Goal: Task Accomplishment & Management: Manage account settings

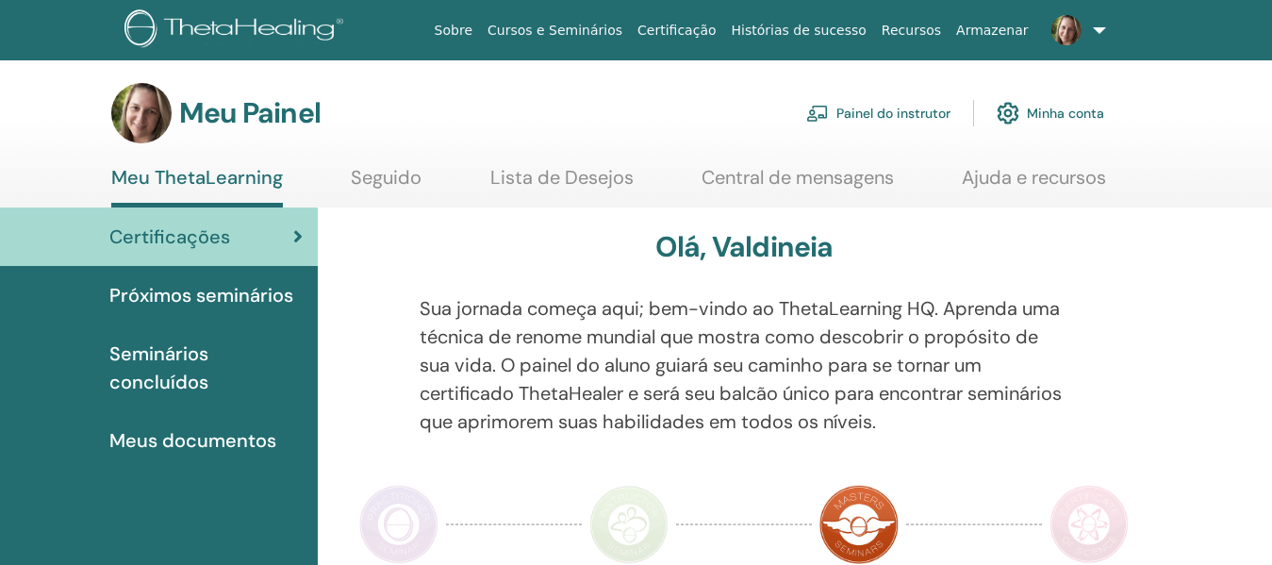
click at [876, 104] on font "Painel do instrutor" at bounding box center [893, 113] width 114 height 18
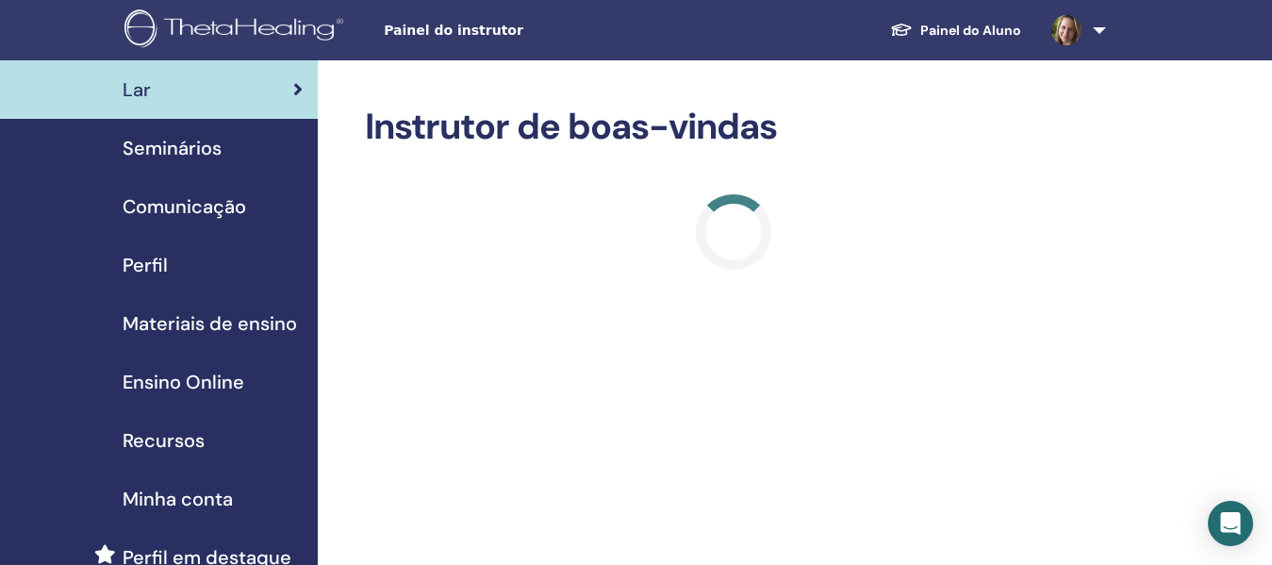
click at [180, 142] on span "Seminários" at bounding box center [172, 148] width 99 height 28
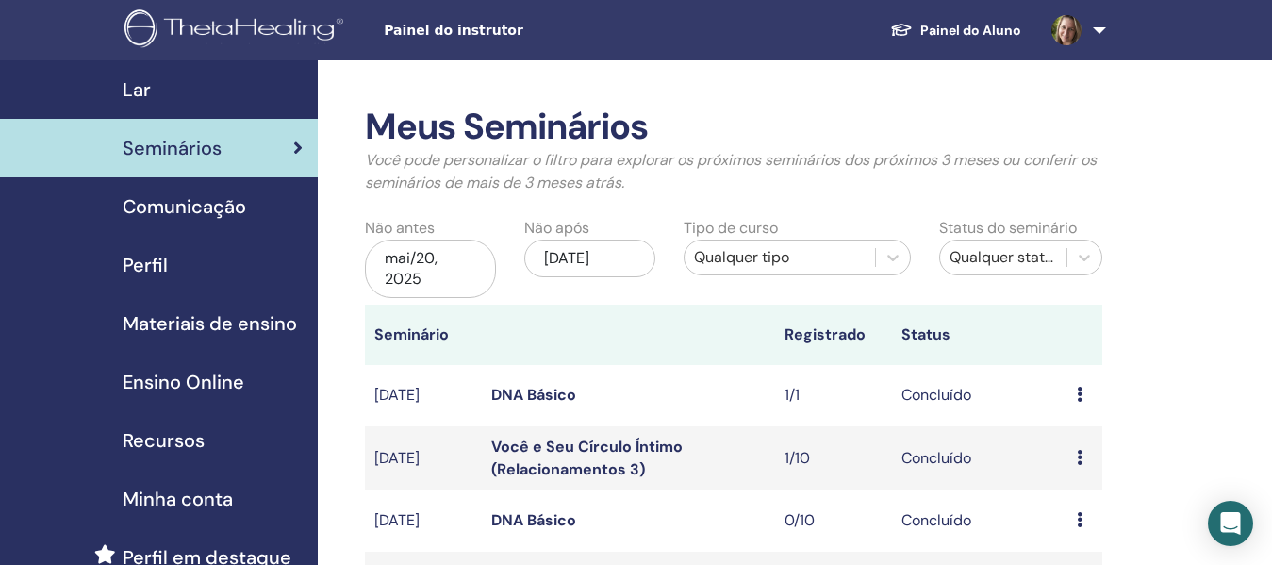
click at [438, 272] on div "mai/20, 2025" at bounding box center [430, 268] width 131 height 58
click at [586, 271] on div "[DATE]" at bounding box center [589, 258] width 131 height 38
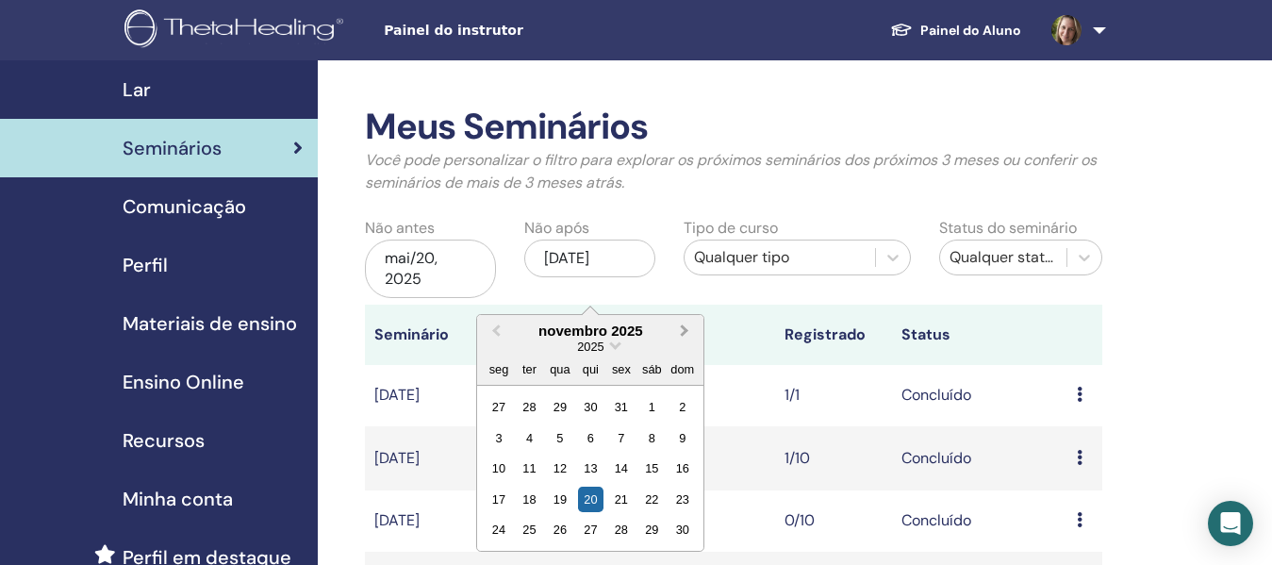
click at [684, 332] on span "Next Month" at bounding box center [684, 330] width 0 height 20
click at [500, 324] on button "Previous Month" at bounding box center [494, 332] width 30 height 30
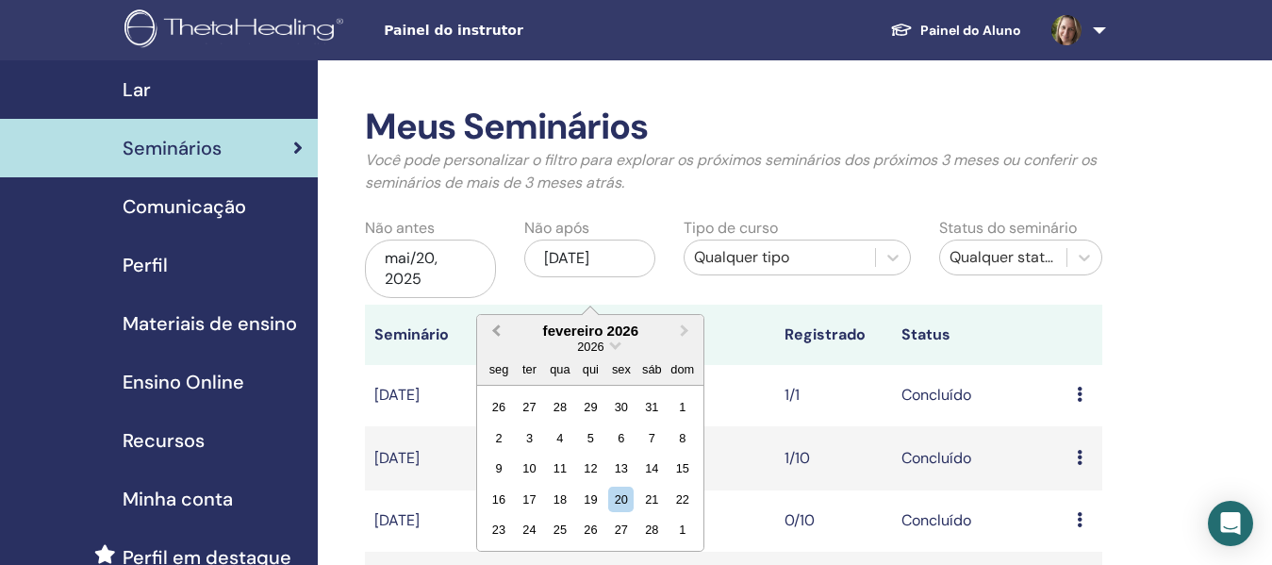
click at [500, 324] on button "Previous Month" at bounding box center [494, 332] width 30 height 30
click at [496, 324] on span "Previous Month" at bounding box center [496, 330] width 0 height 20
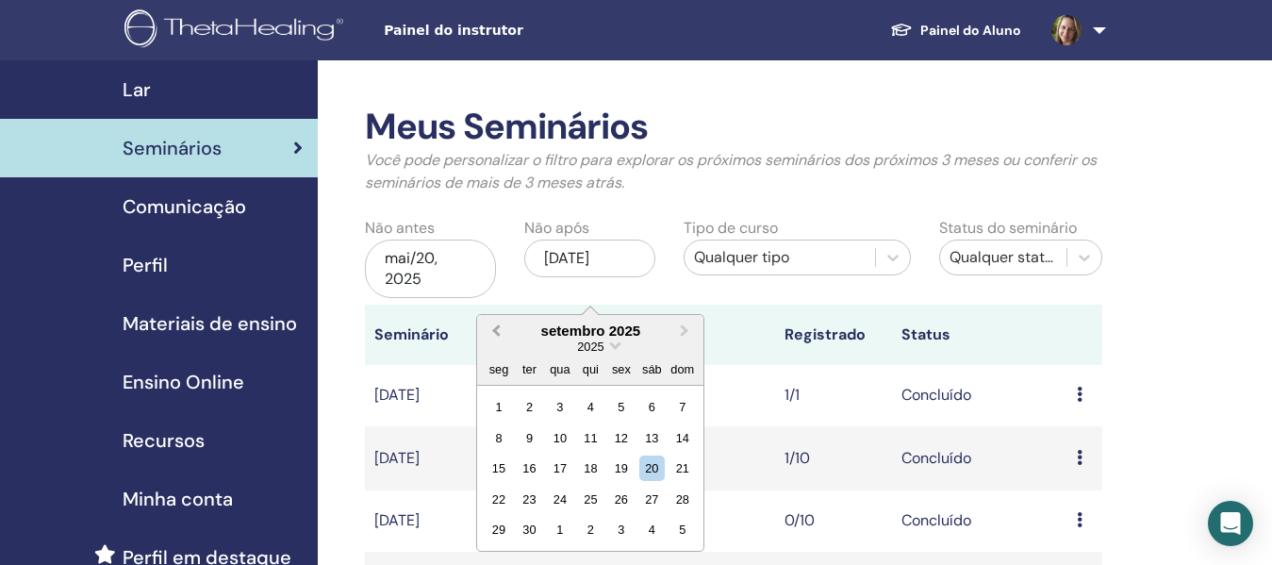
click at [496, 324] on span "Previous Month" at bounding box center [496, 330] width 0 height 20
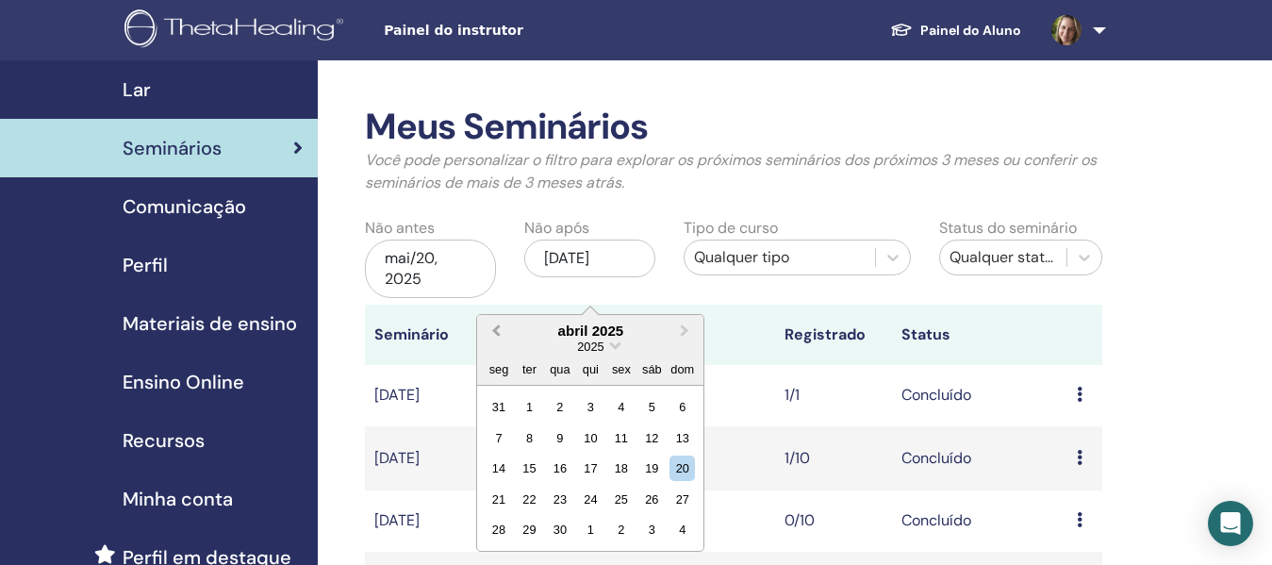
click at [496, 324] on span "Previous Month" at bounding box center [496, 330] width 0 height 20
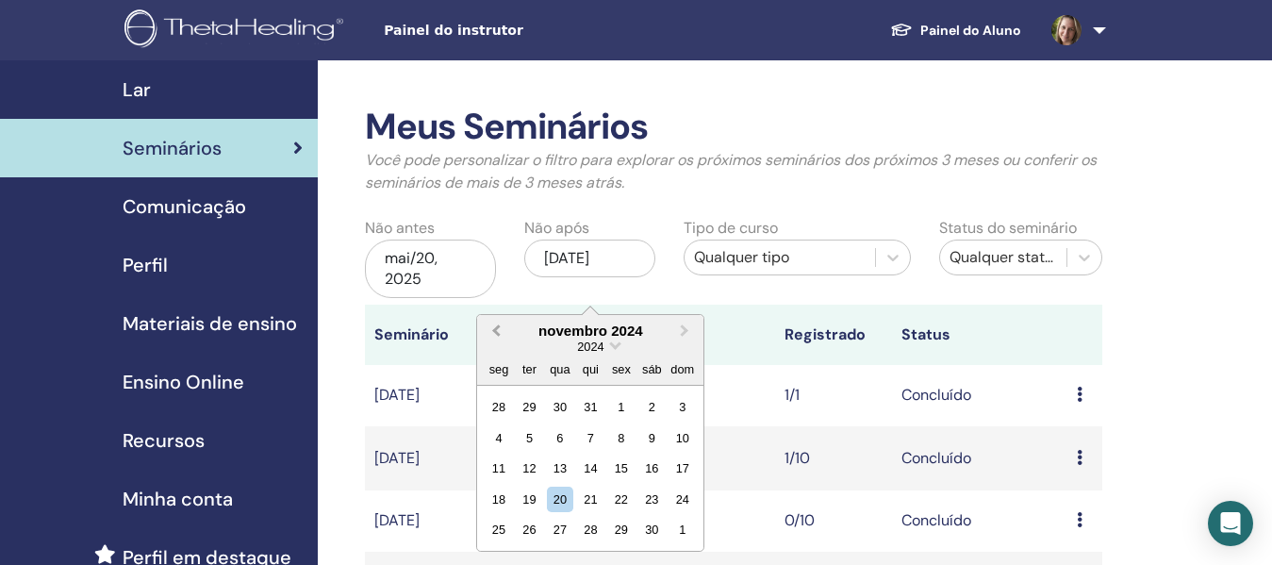
click at [496, 324] on span "Previous Month" at bounding box center [496, 330] width 0 height 20
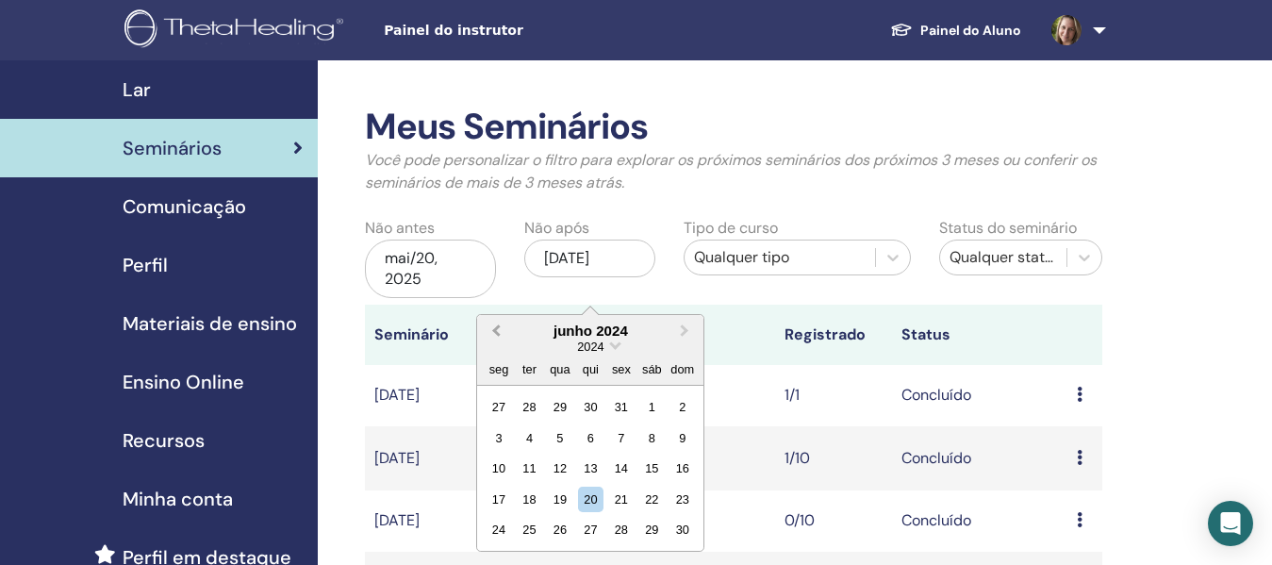
click at [496, 324] on span "Previous Month" at bounding box center [496, 330] width 0 height 20
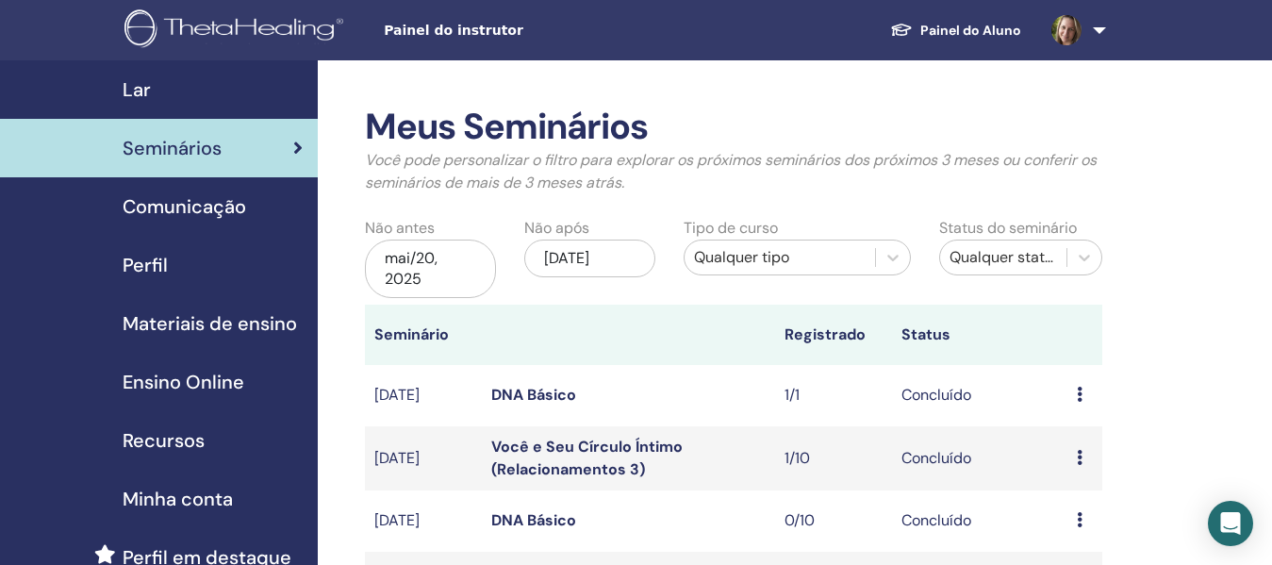
click at [581, 258] on div "nov/20, 2025" at bounding box center [589, 258] width 131 height 38
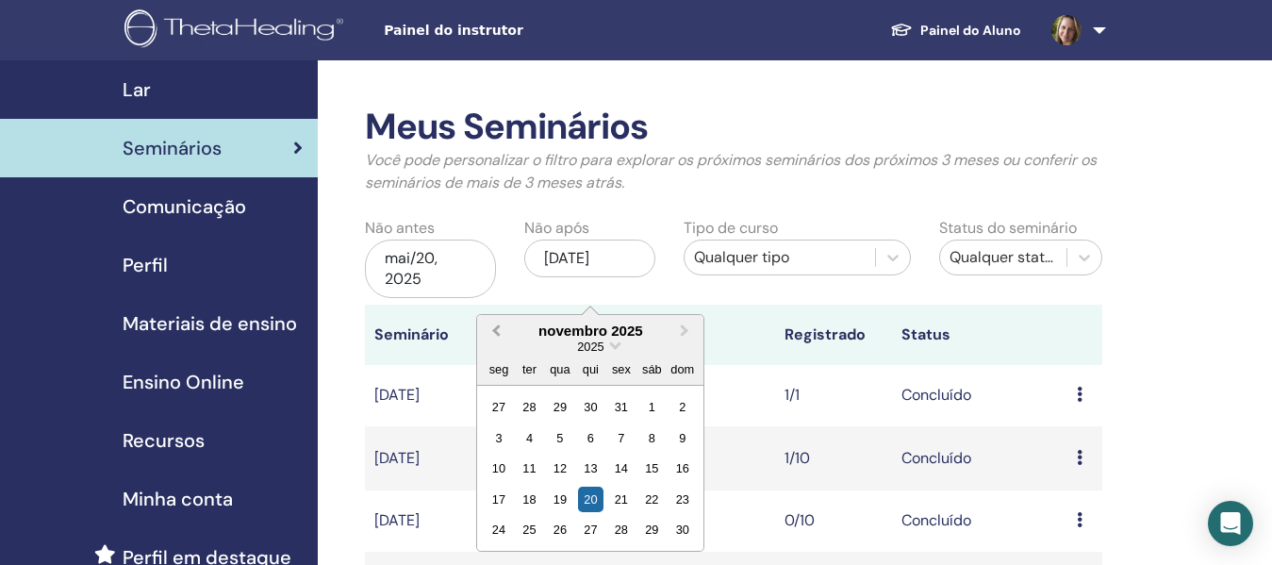
click at [496, 335] on span "Previous Month" at bounding box center [496, 330] width 0 height 20
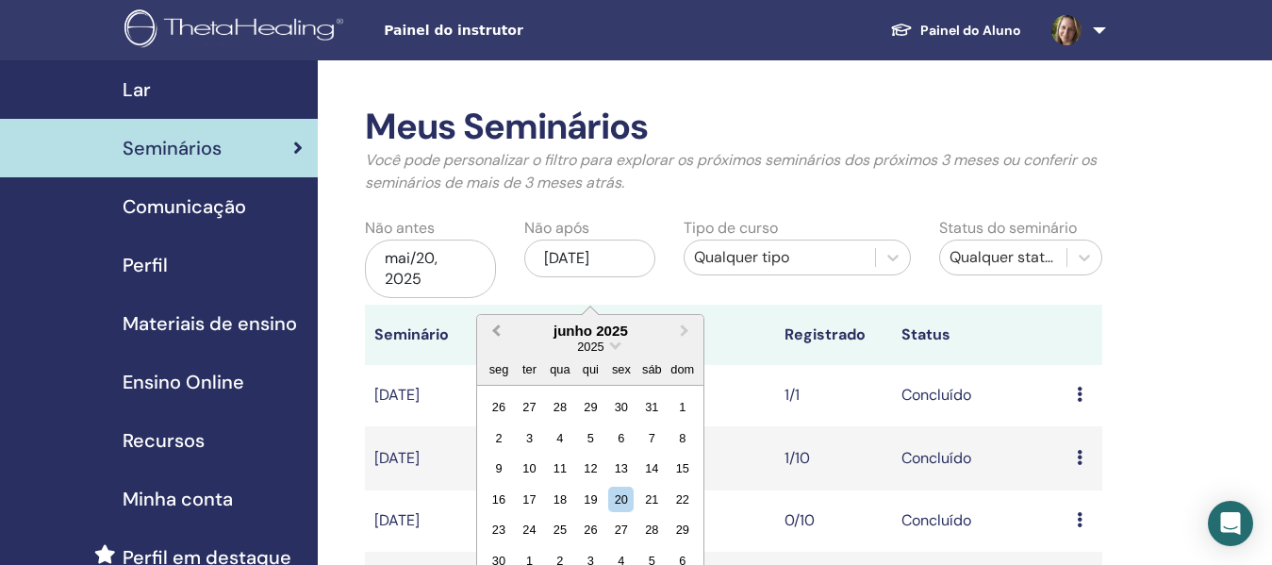
click at [496, 335] on span "Previous Month" at bounding box center [496, 330] width 0 height 20
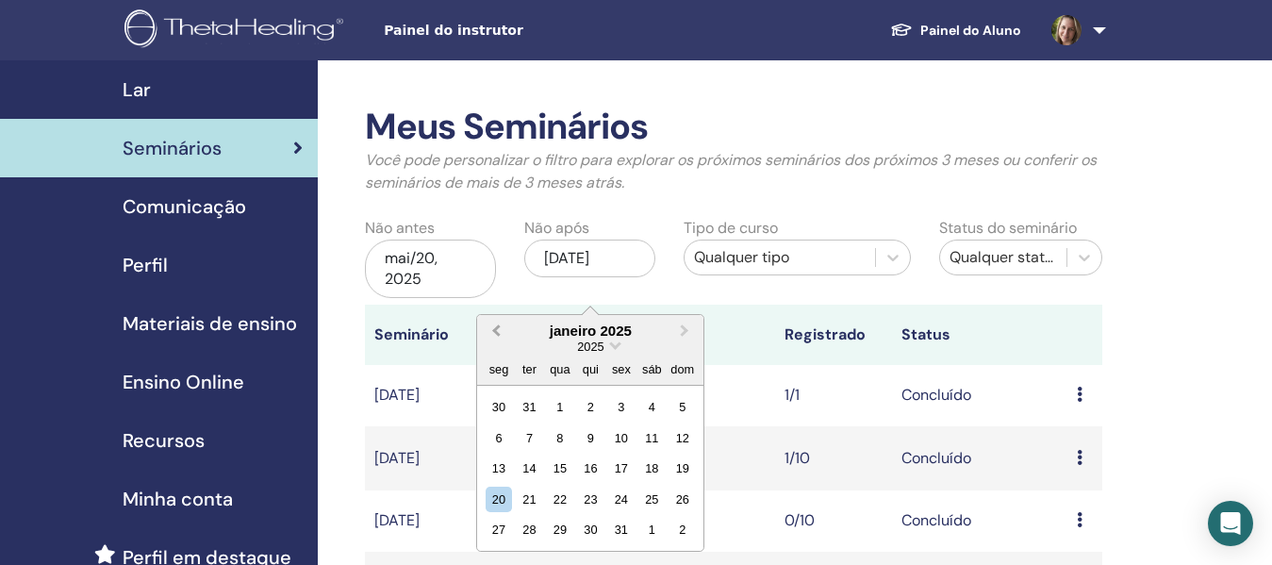
click at [496, 335] on span "Previous Month" at bounding box center [496, 330] width 0 height 20
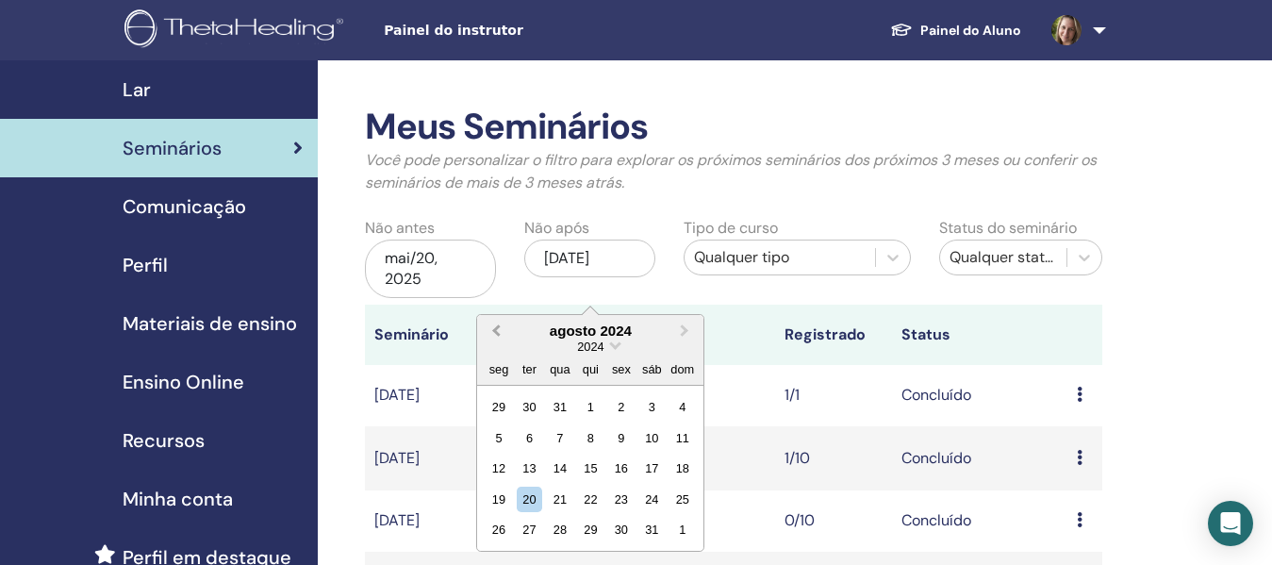
click at [496, 335] on span "Previous Month" at bounding box center [496, 330] width 0 height 20
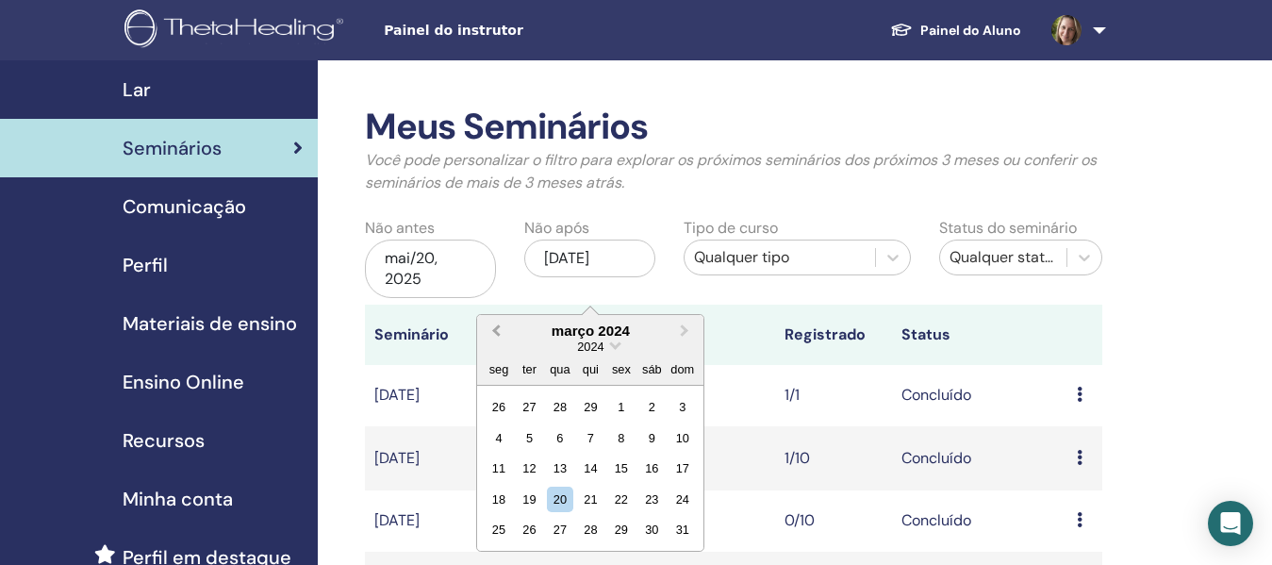
click at [496, 335] on span "Previous Month" at bounding box center [496, 330] width 0 height 20
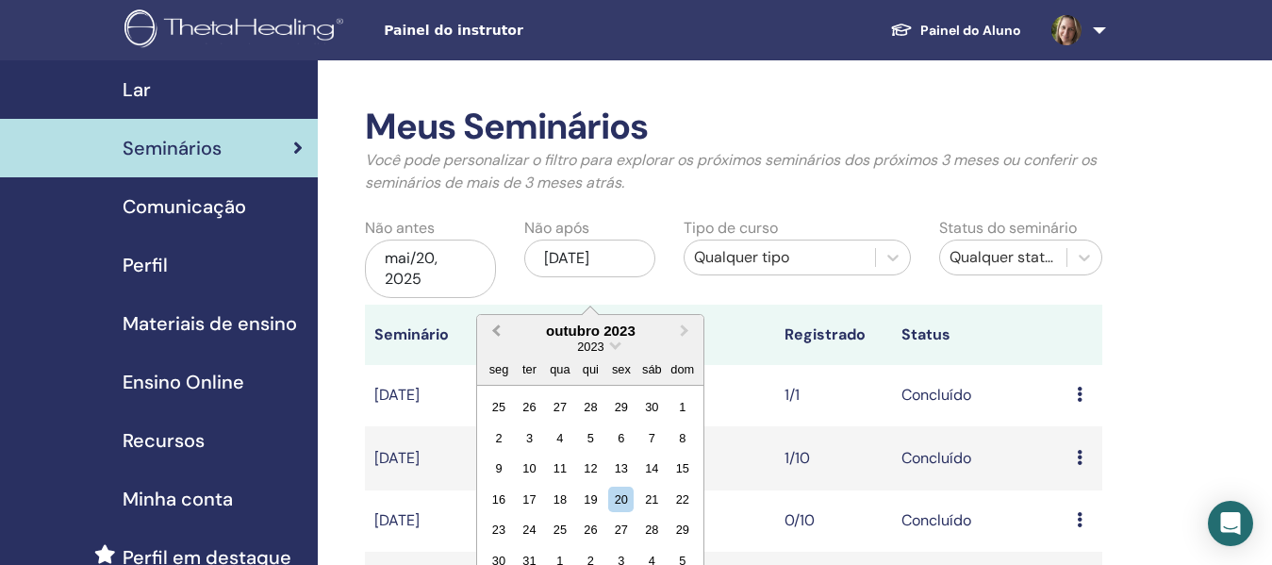
click at [496, 335] on span "Previous Month" at bounding box center [496, 330] width 0 height 20
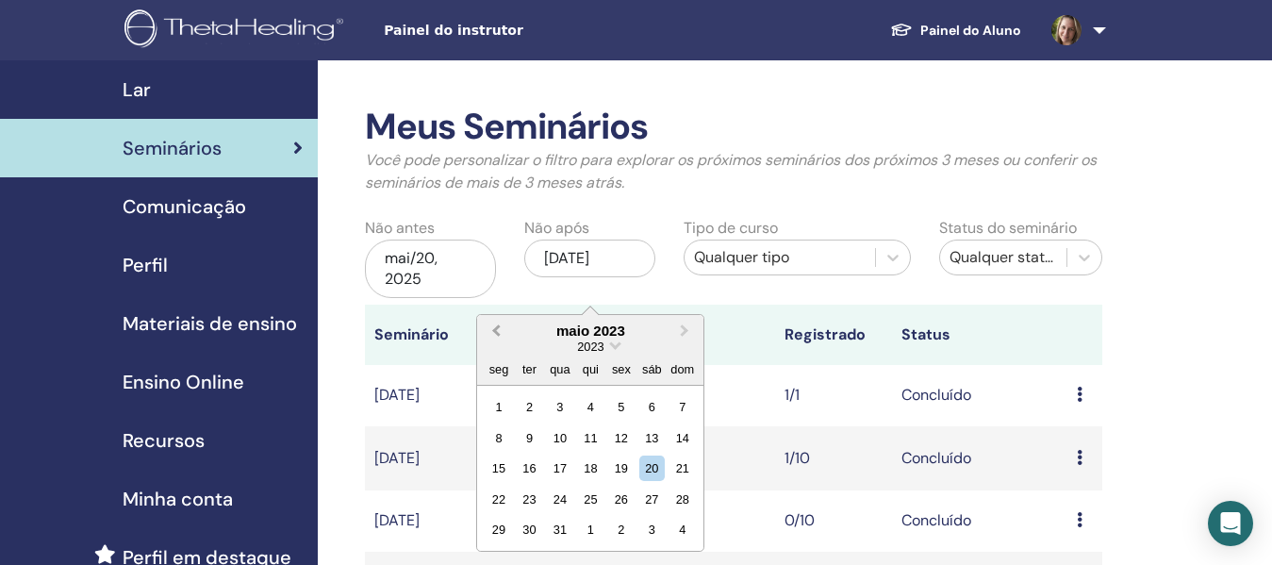
click at [496, 335] on span "Previous Month" at bounding box center [496, 330] width 0 height 20
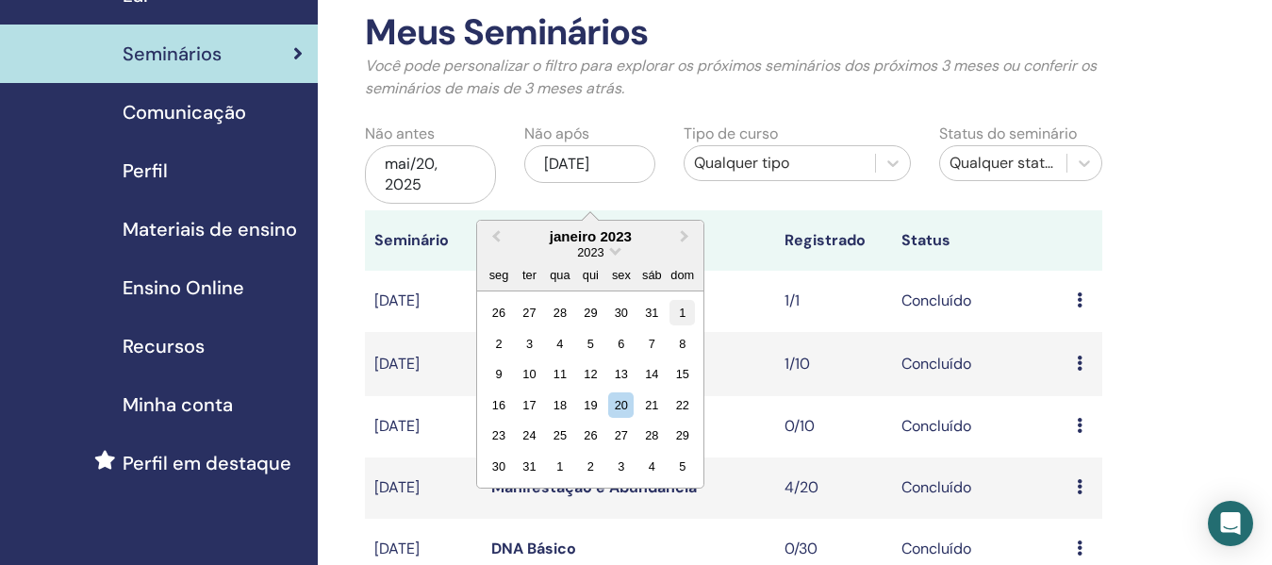
click at [682, 304] on div "1" at bounding box center [681, 312] width 25 height 25
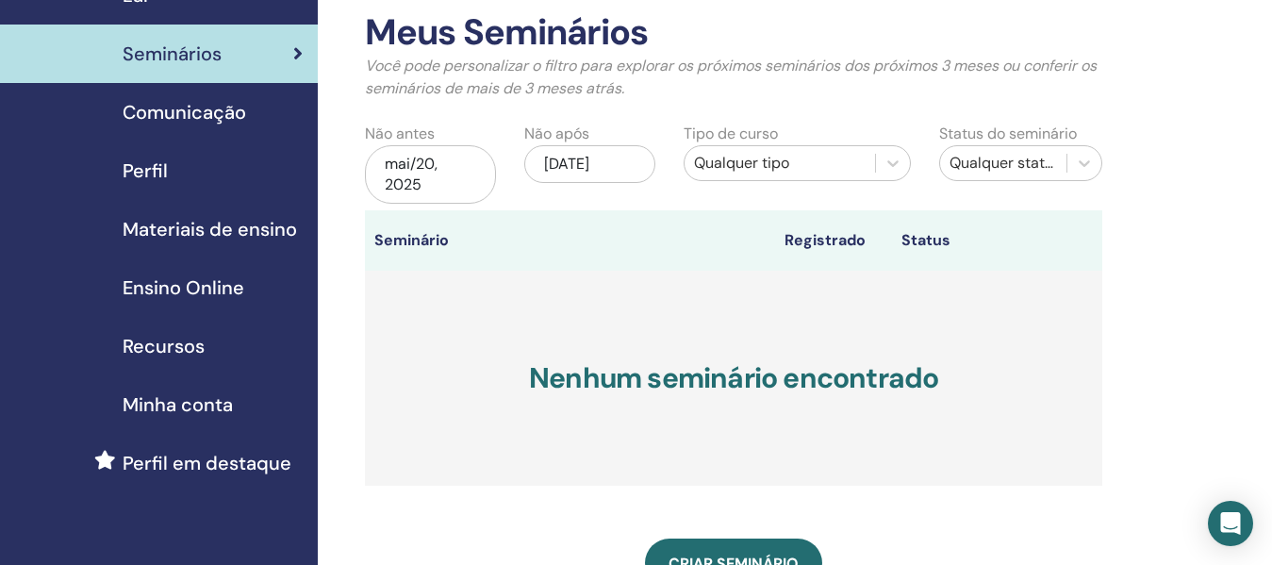
click at [579, 159] on div "jan/01, 2023" at bounding box center [589, 164] width 131 height 38
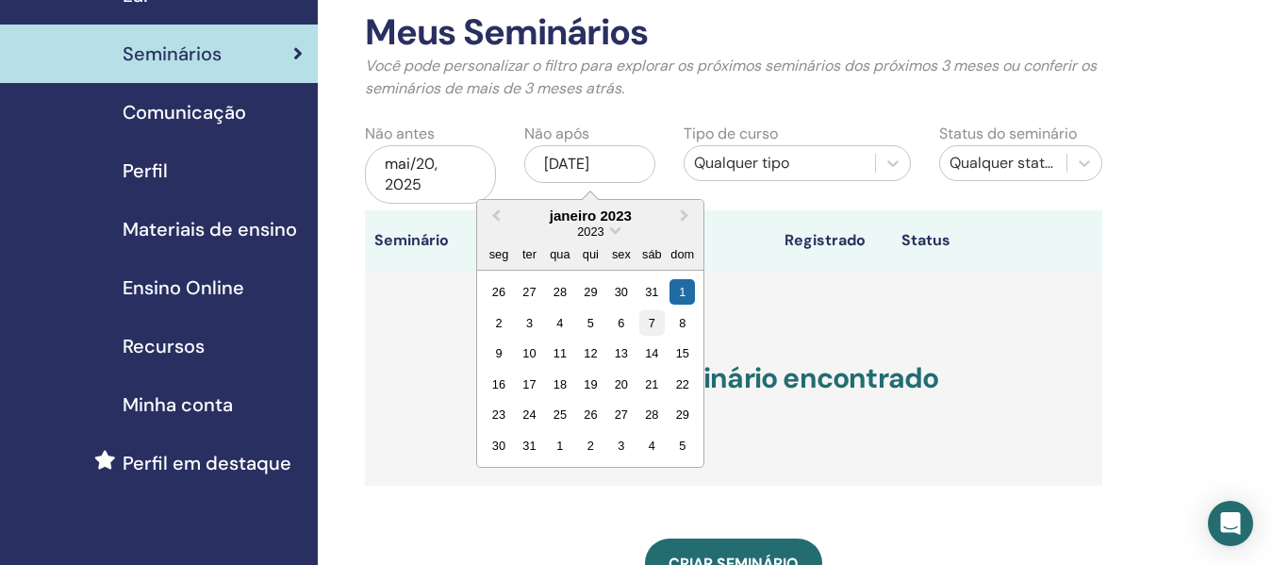
click at [652, 320] on div "7" at bounding box center [651, 322] width 25 height 25
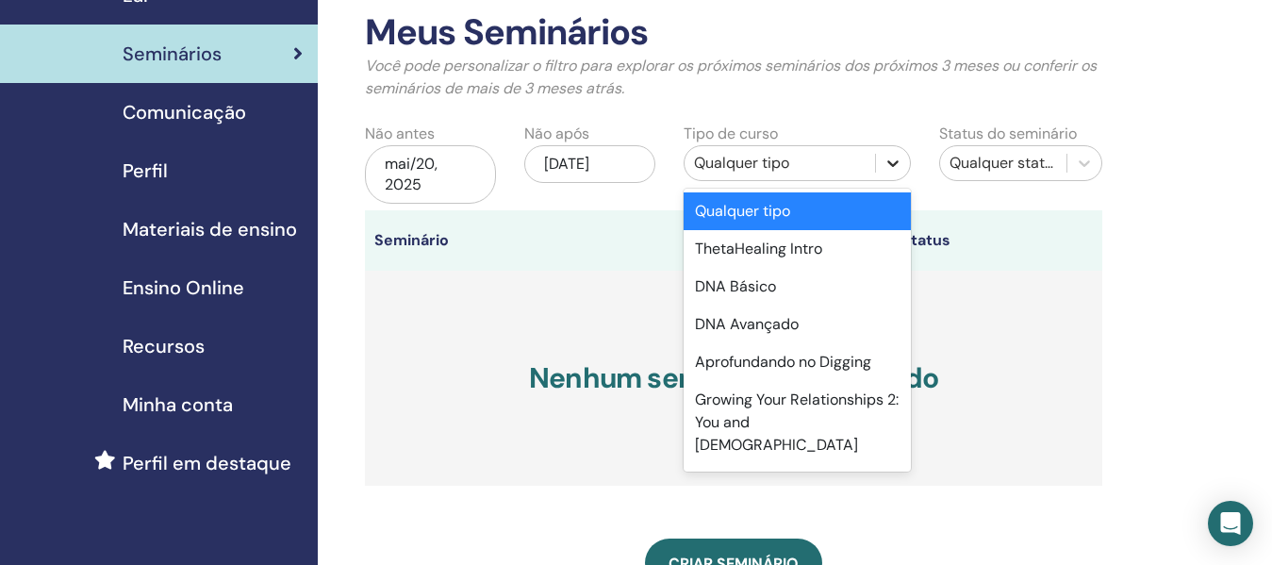
click at [905, 163] on div at bounding box center [893, 163] width 34 height 34
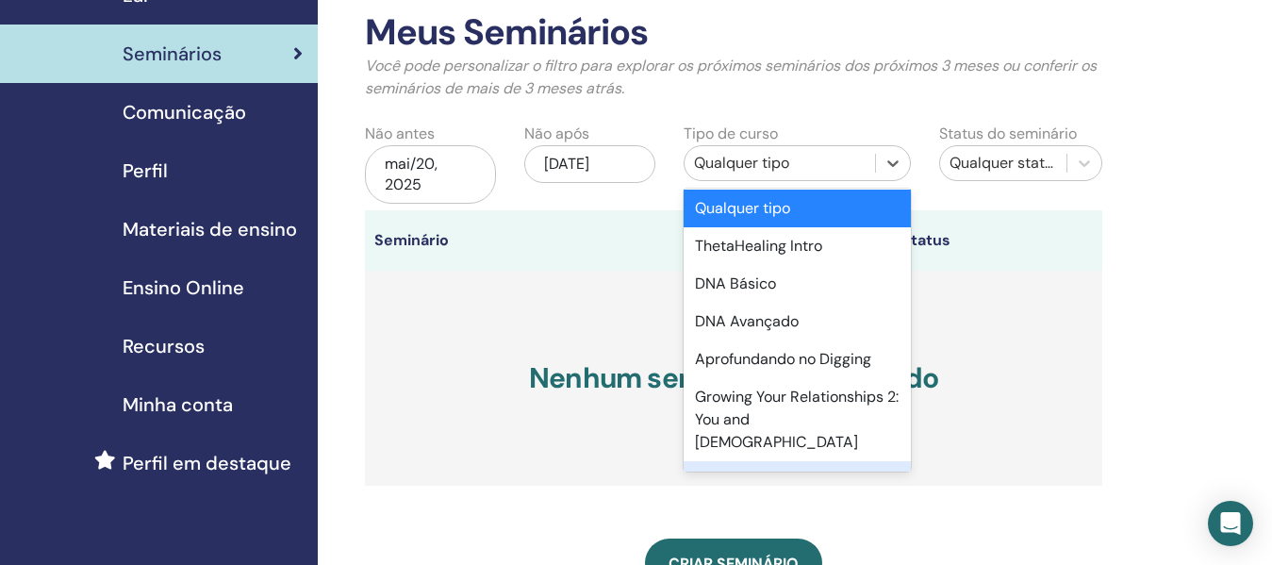
scroll to position [0, 0]
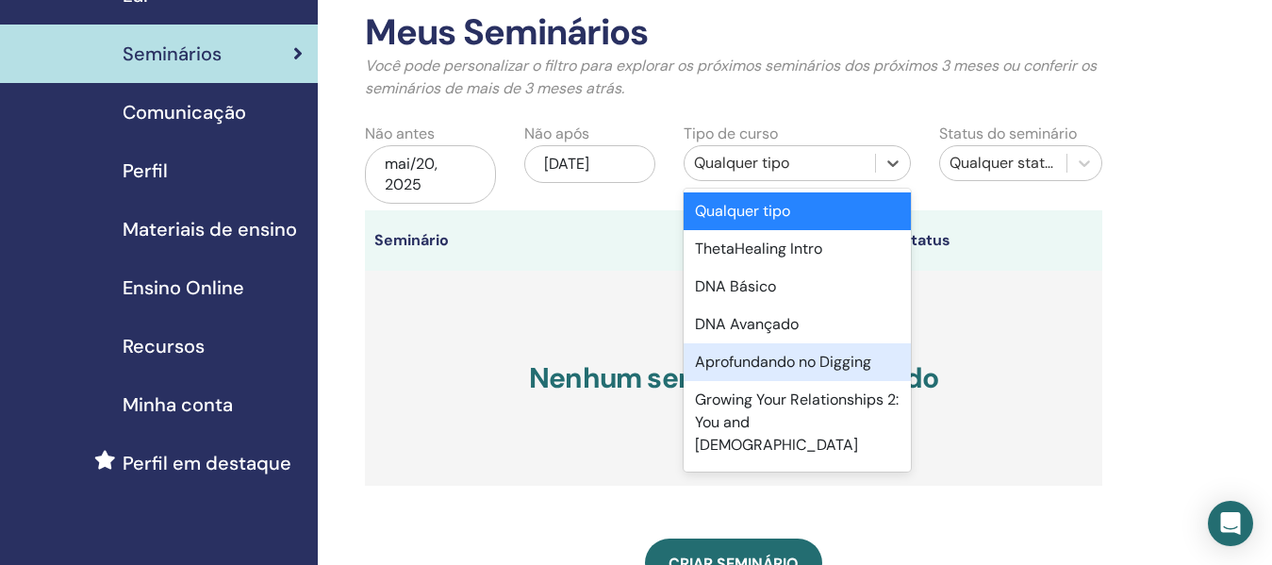
click at [790, 360] on div "Aprofundando no Digging" at bounding box center [796, 362] width 227 height 38
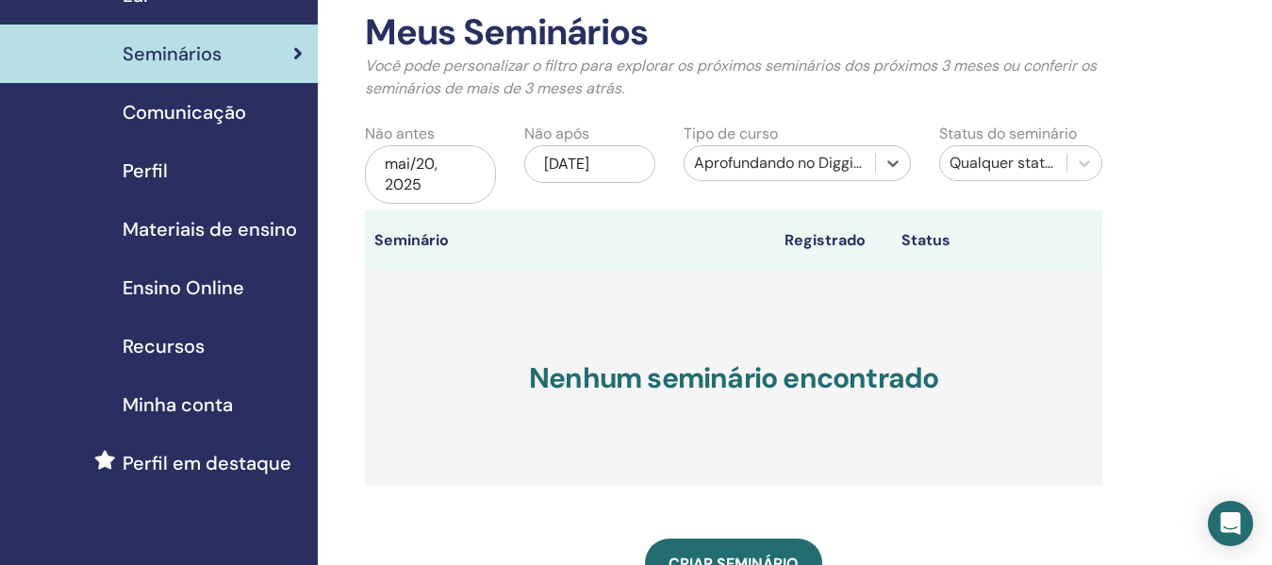
click at [586, 161] on div "jan/07, 2023" at bounding box center [589, 164] width 131 height 38
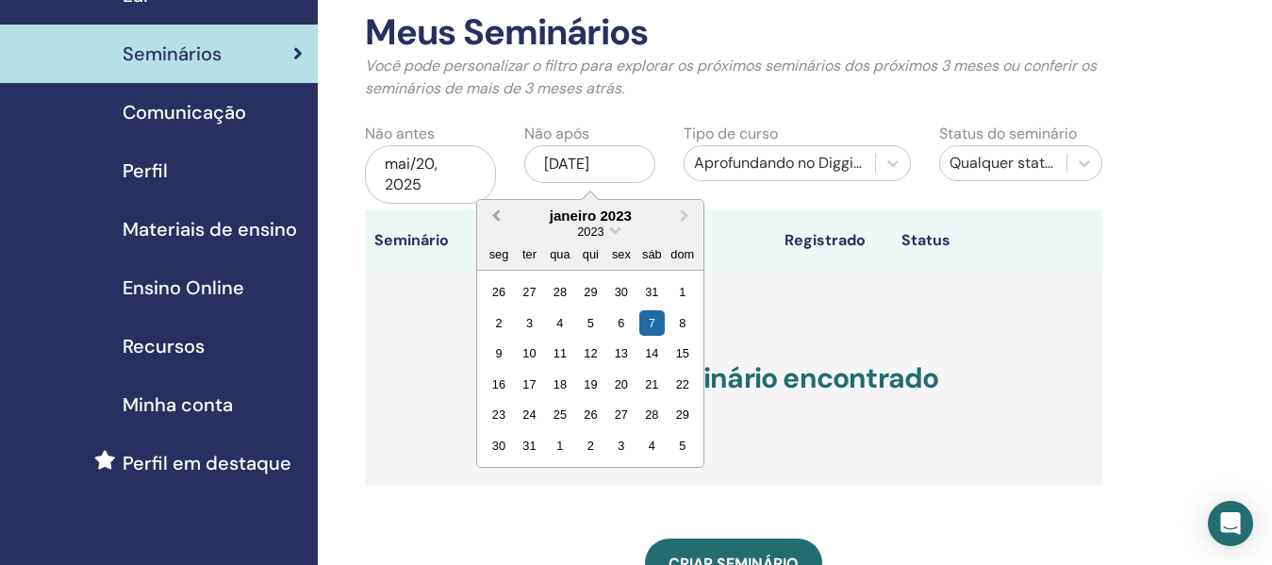
click at [496, 217] on span "Previous Month" at bounding box center [496, 215] width 0 height 20
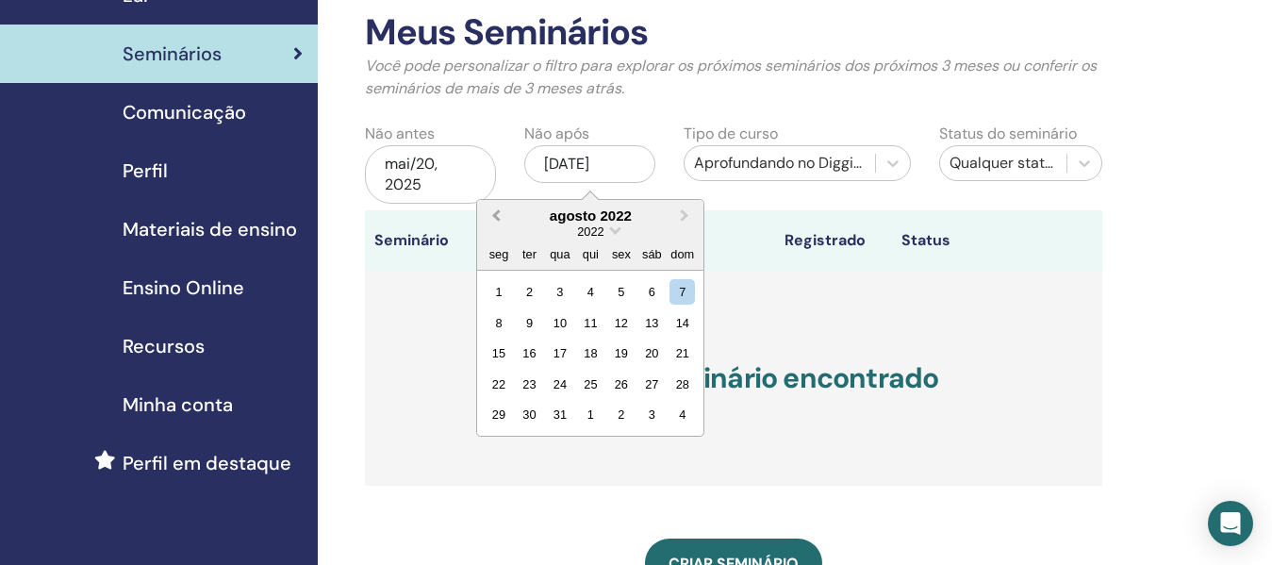
click at [496, 217] on span "Previous Month" at bounding box center [496, 215] width 0 height 20
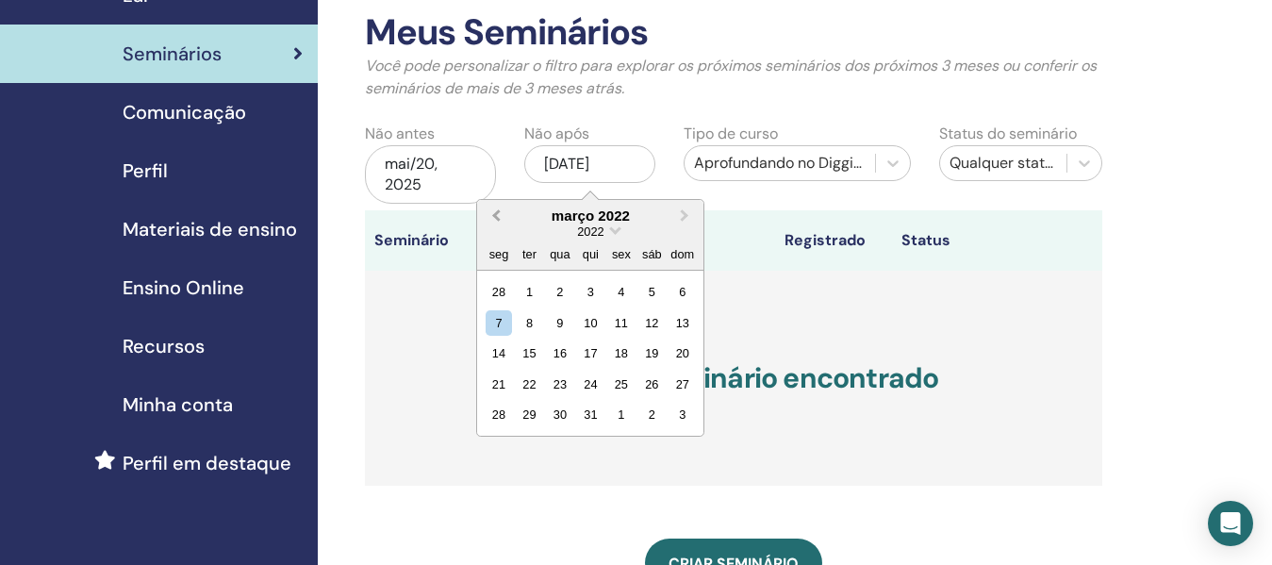
click at [496, 217] on span "Previous Month" at bounding box center [496, 215] width 0 height 20
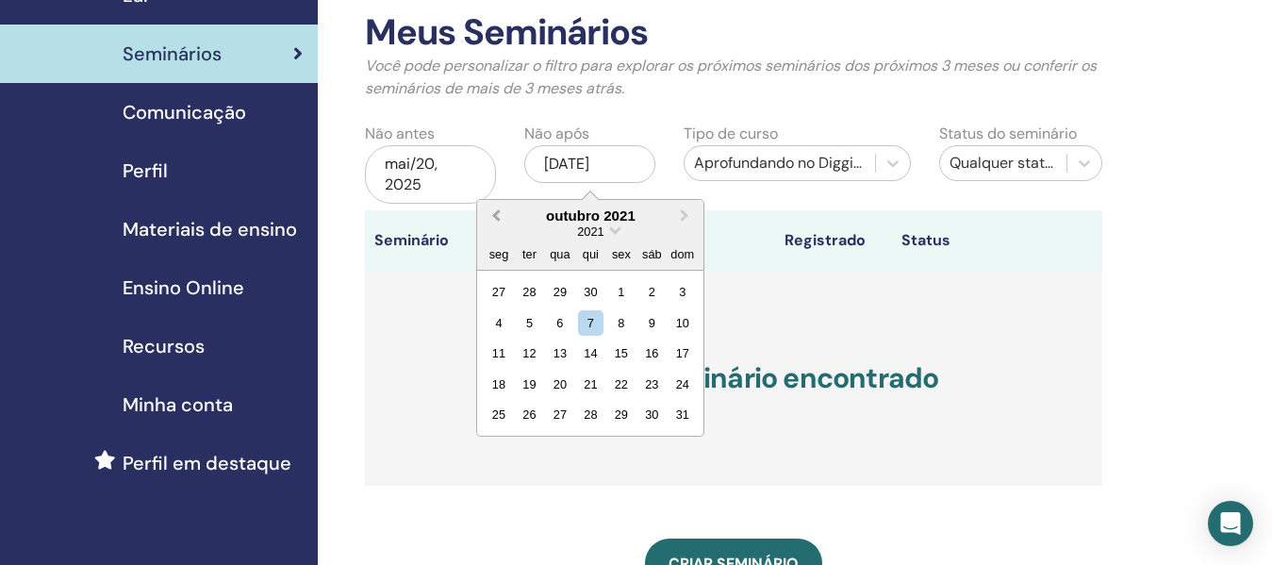
click at [496, 217] on span "Previous Month" at bounding box center [496, 215] width 0 height 20
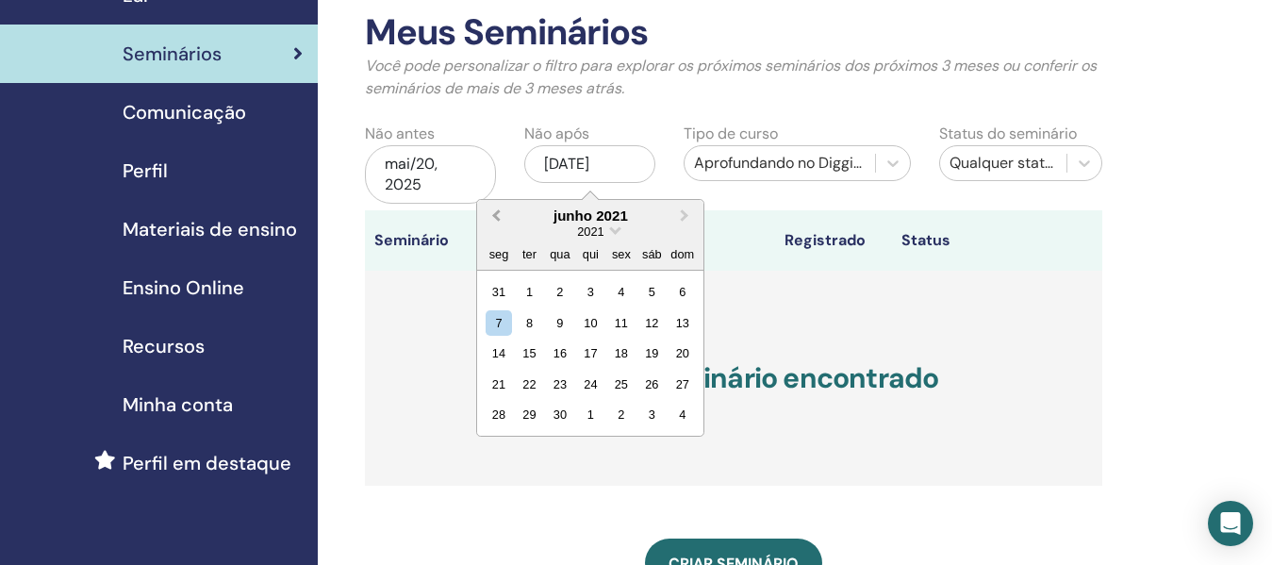
click at [496, 217] on span "Previous Month" at bounding box center [496, 215] width 0 height 20
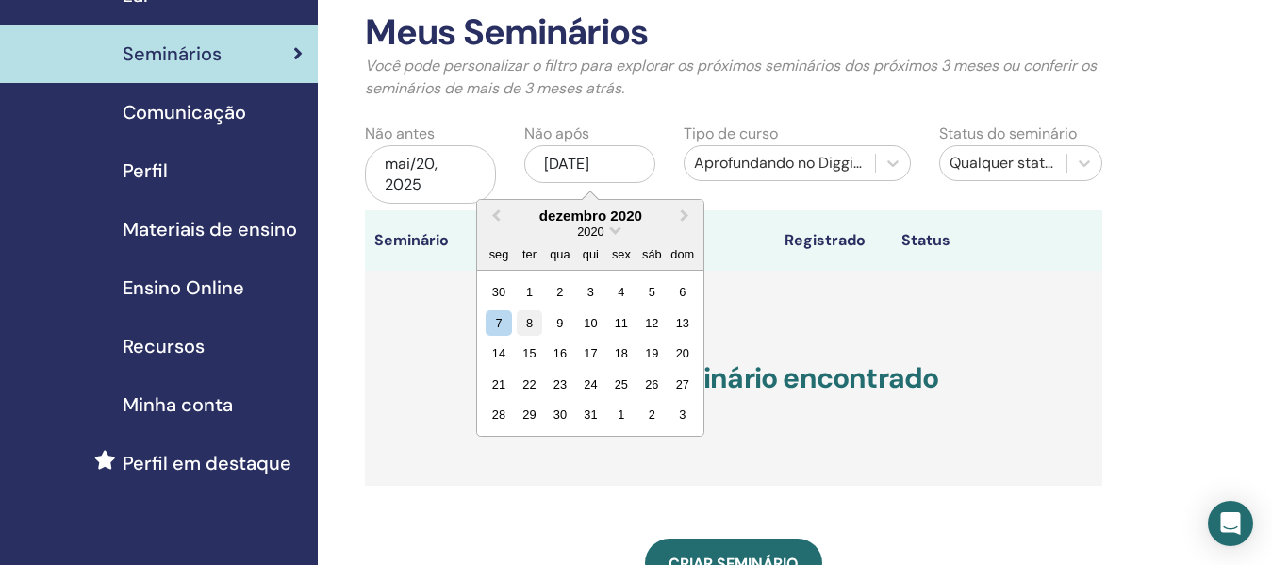
click at [531, 319] on div "8" at bounding box center [529, 322] width 25 height 25
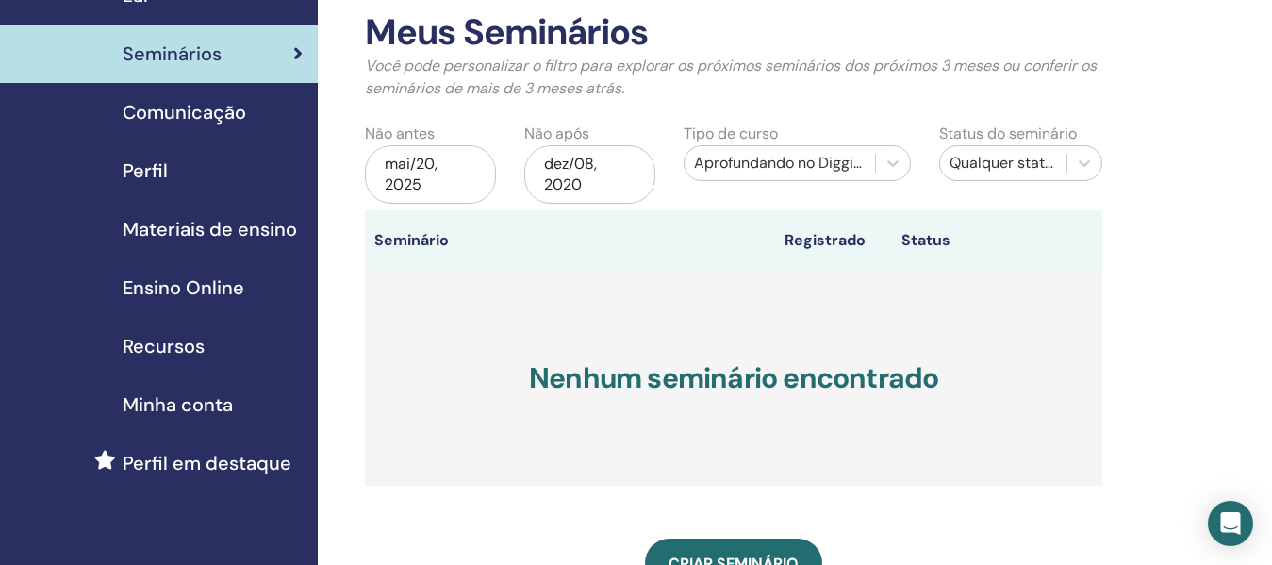
click at [417, 171] on div "mai/20, 2025" at bounding box center [430, 174] width 131 height 58
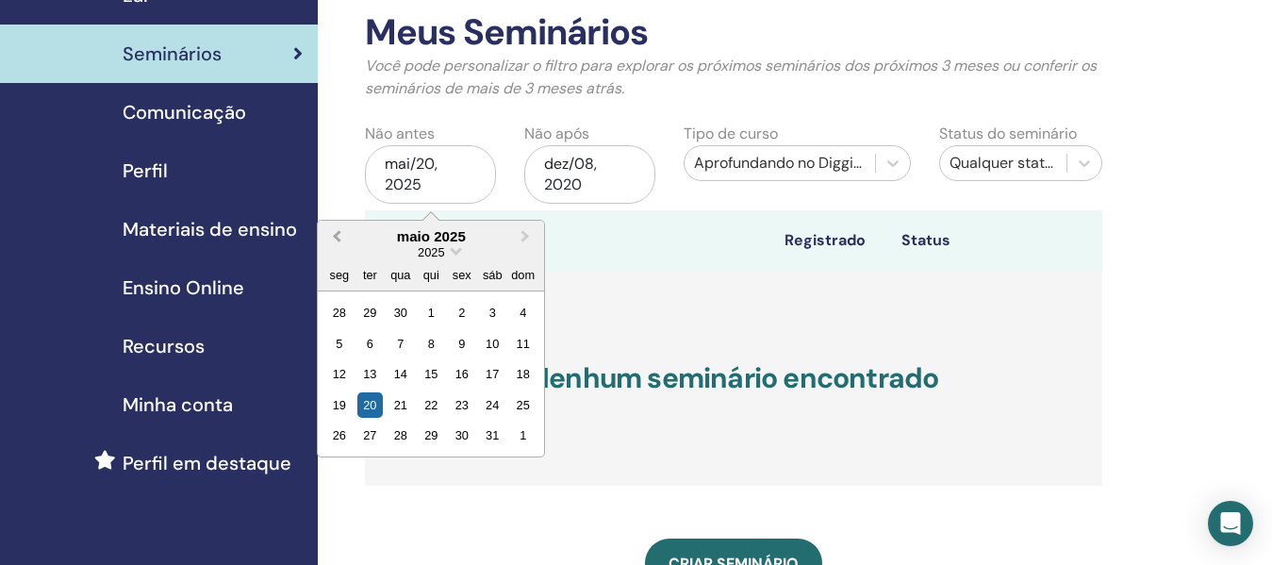
click at [331, 237] on button "Previous Month" at bounding box center [335, 237] width 30 height 30
click at [337, 237] on span "Previous Month" at bounding box center [337, 236] width 0 height 20
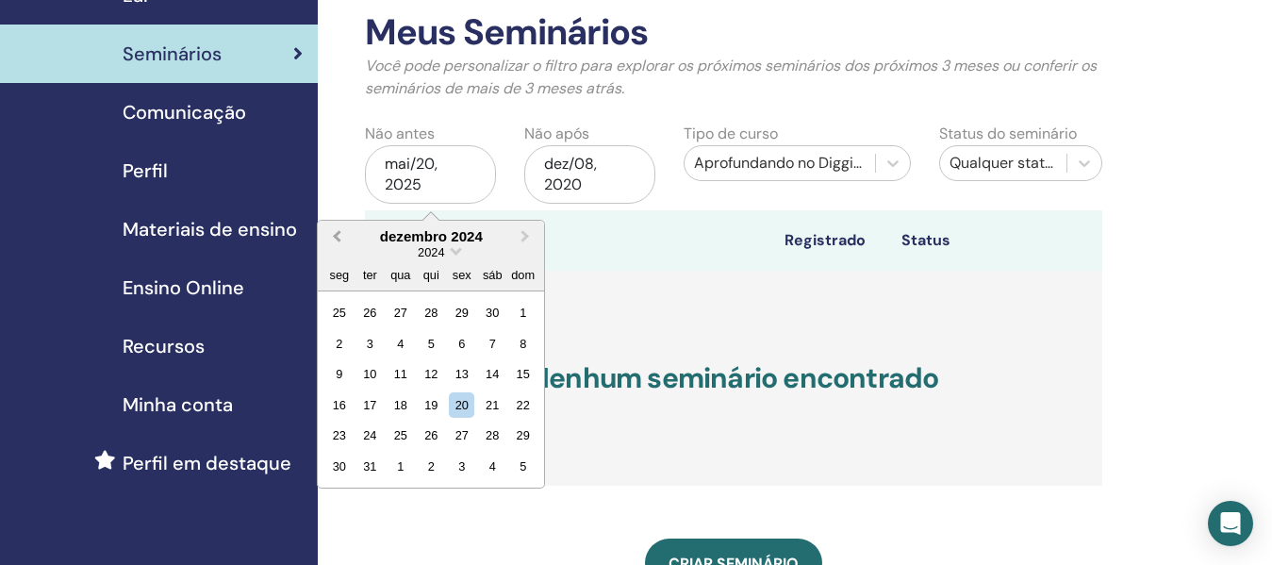
click at [337, 237] on span "Previous Month" at bounding box center [337, 236] width 0 height 20
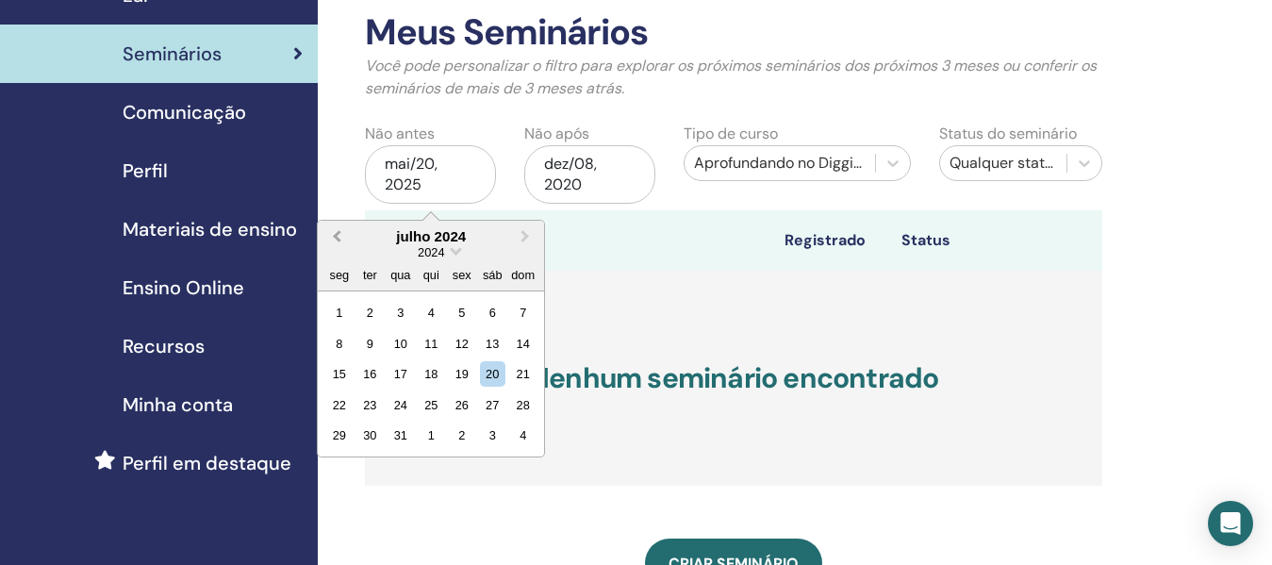
click at [337, 237] on span "Previous Month" at bounding box center [337, 236] width 0 height 20
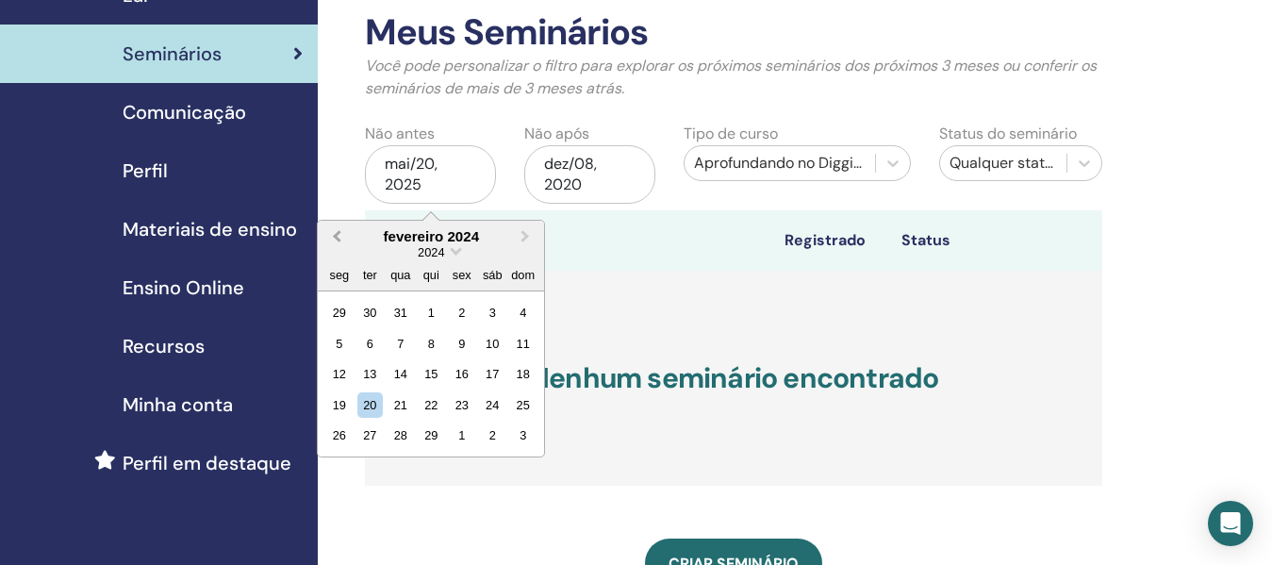
click at [337, 237] on span "Previous Month" at bounding box center [337, 236] width 0 height 20
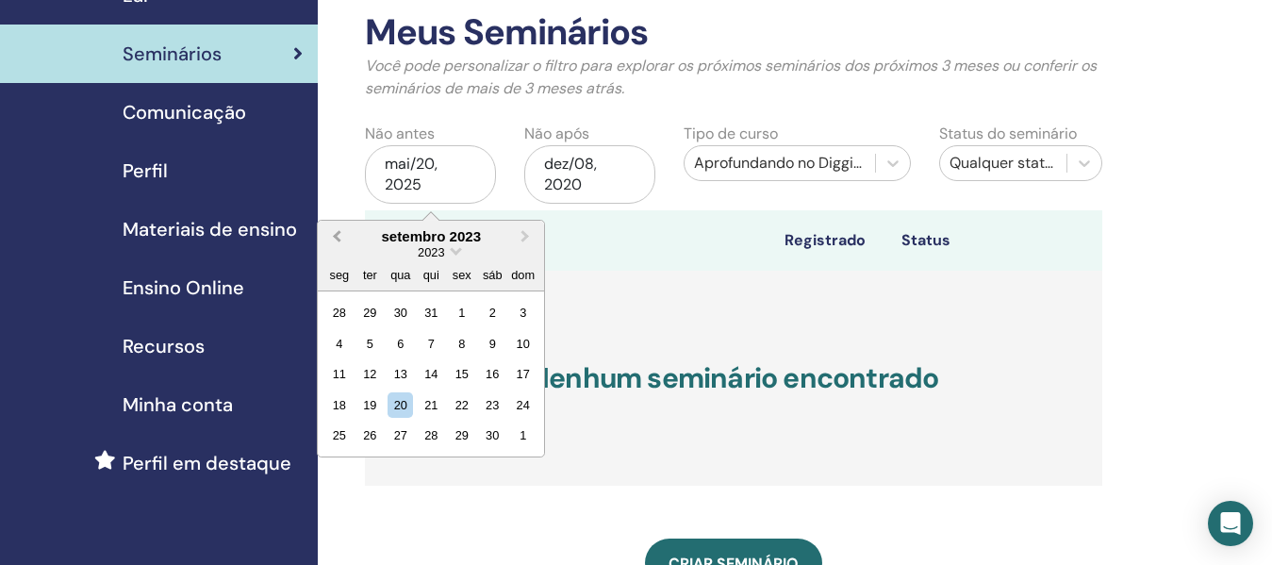
click at [330, 236] on button "Previous Month" at bounding box center [335, 237] width 30 height 30
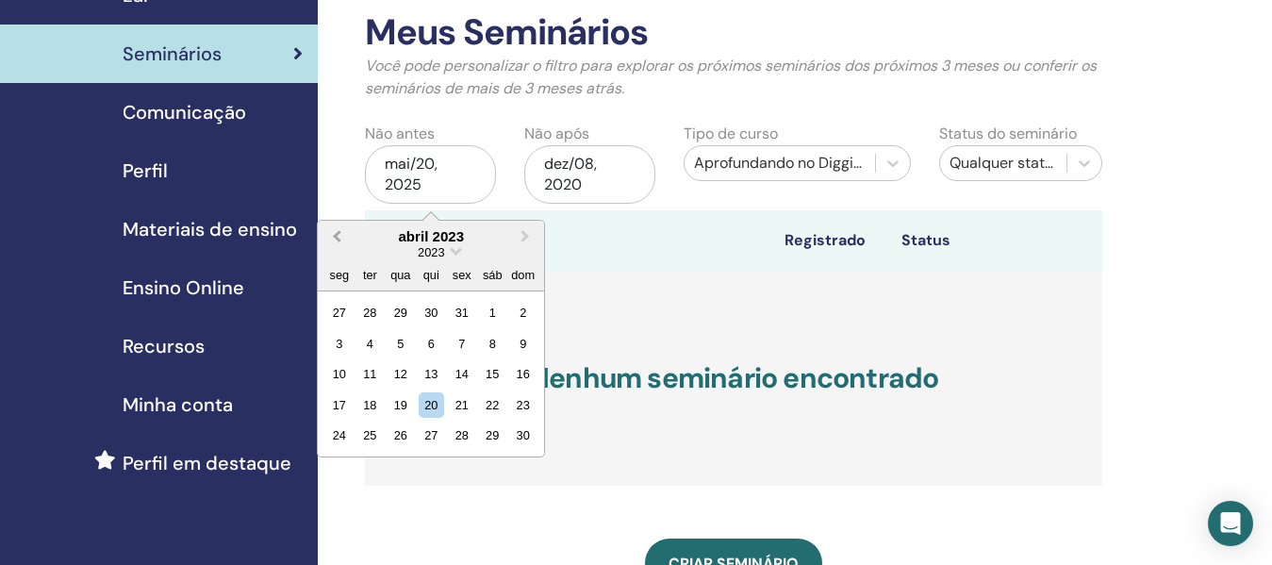
click at [330, 236] on button "Previous Month" at bounding box center [335, 237] width 30 height 30
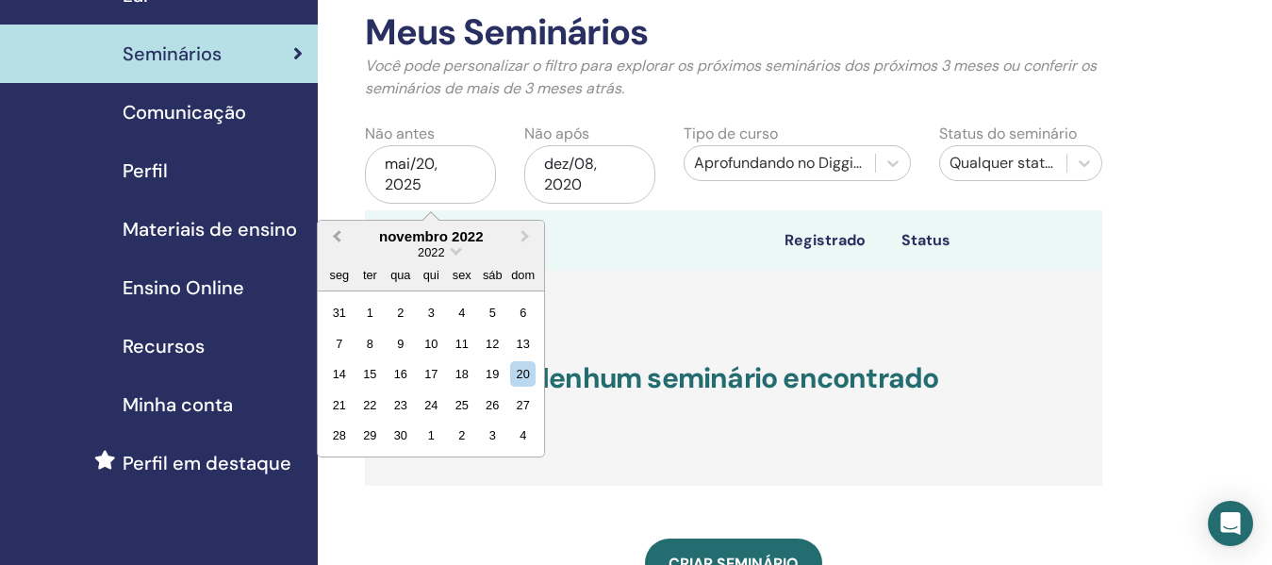
click at [330, 236] on button "Previous Month" at bounding box center [335, 237] width 30 height 30
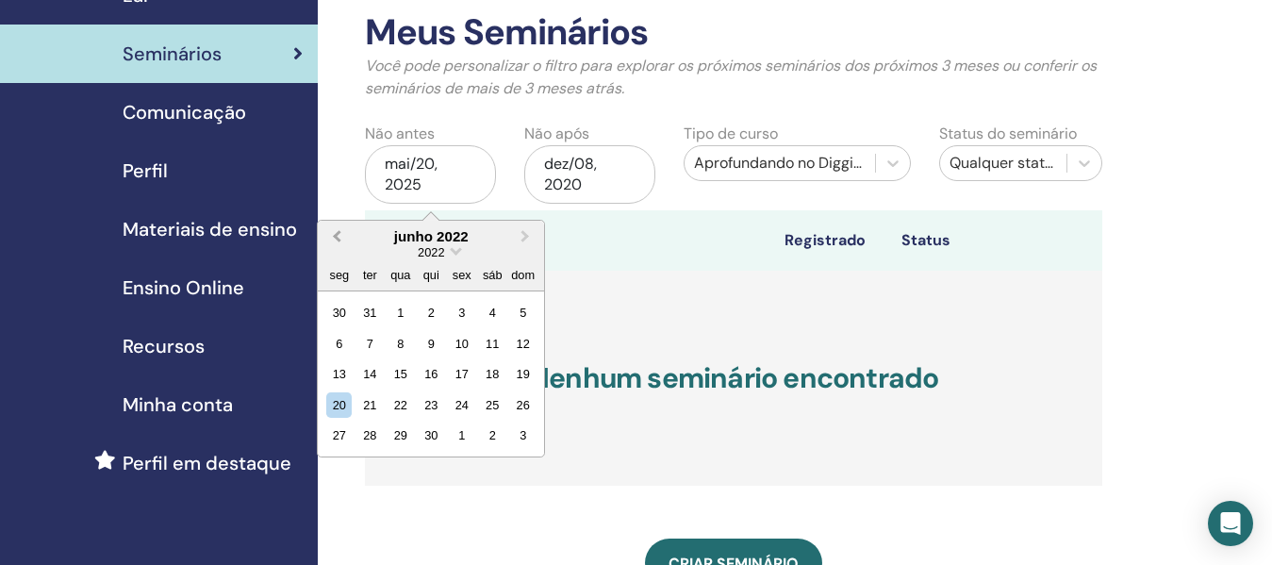
click at [330, 236] on button "Previous Month" at bounding box center [335, 237] width 30 height 30
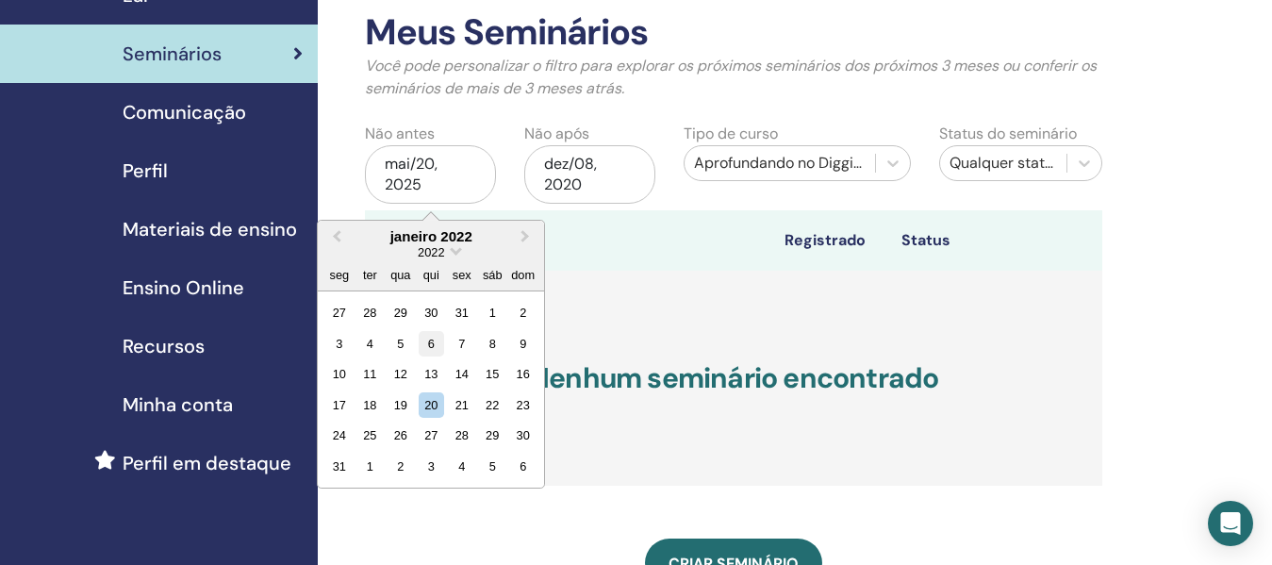
click at [431, 349] on div "6" at bounding box center [431, 343] width 25 height 25
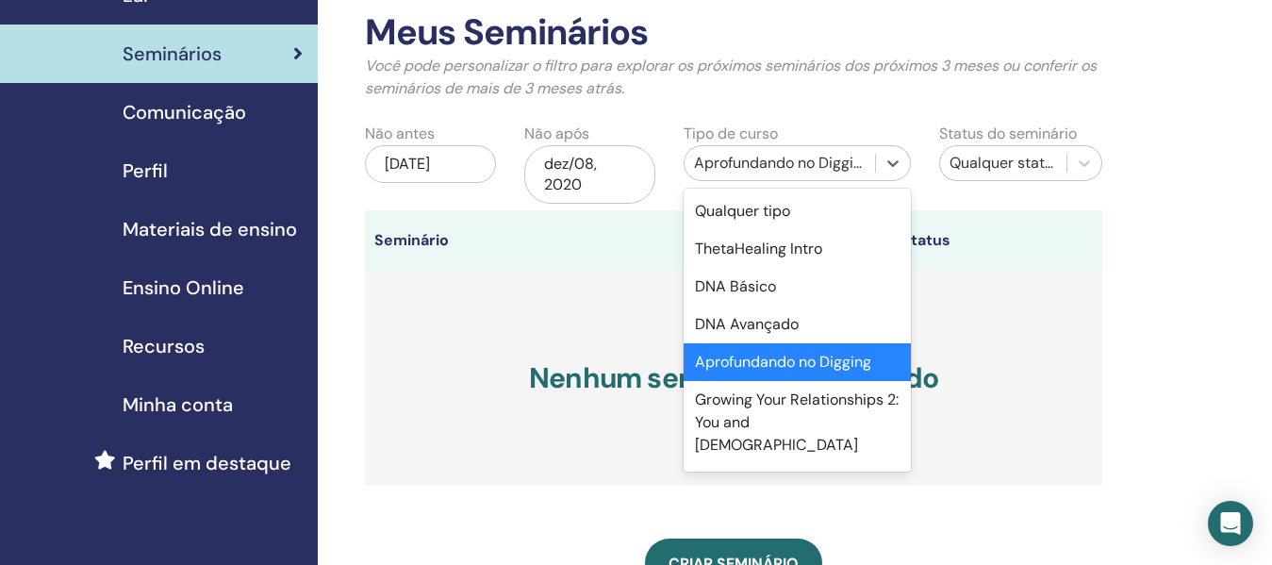
click at [789, 168] on div "Aprofundando no Digging" at bounding box center [780, 163] width 172 height 23
click at [773, 322] on div "DNA Avançado" at bounding box center [796, 324] width 227 height 38
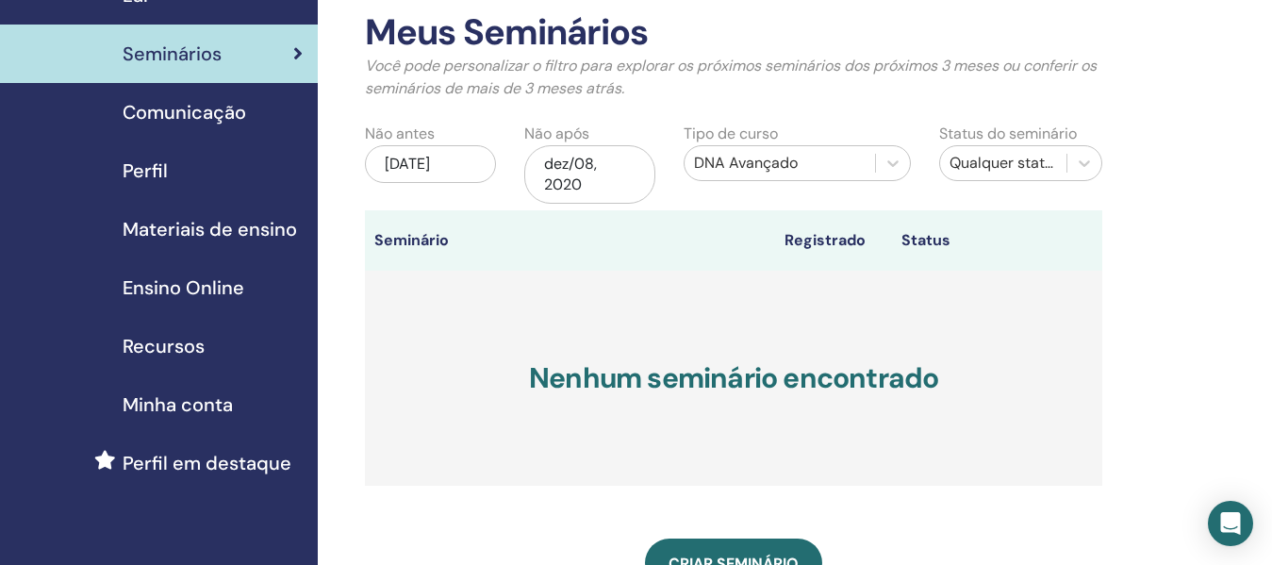
click at [583, 169] on div "dez/08, 2020" at bounding box center [589, 174] width 131 height 58
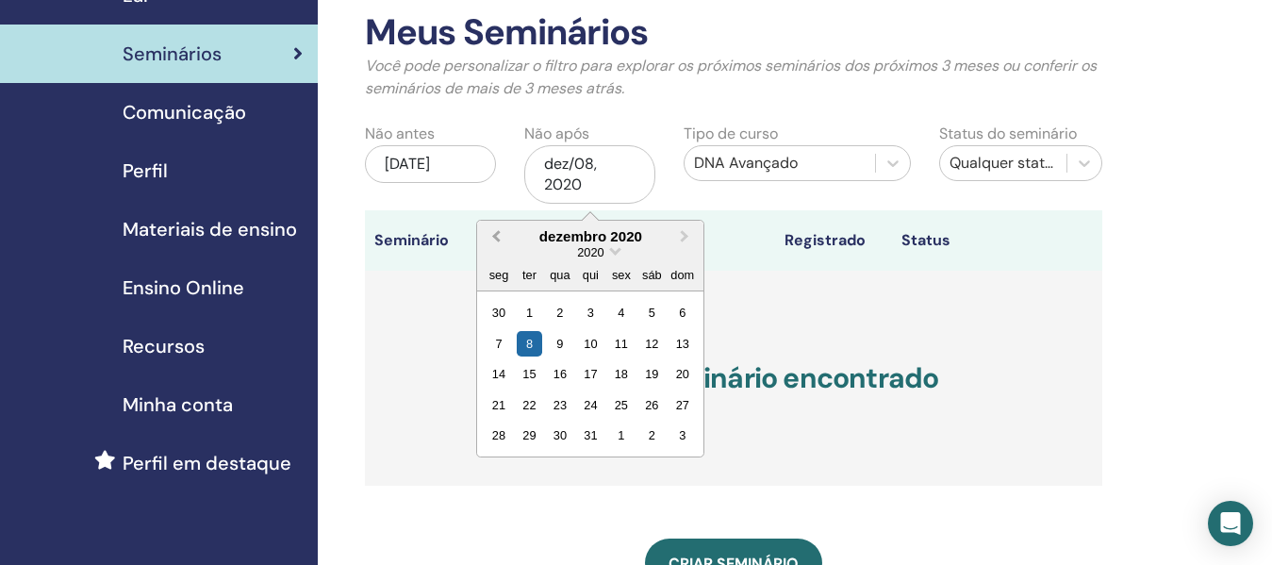
click at [496, 229] on span "Previous Month" at bounding box center [496, 236] width 0 height 20
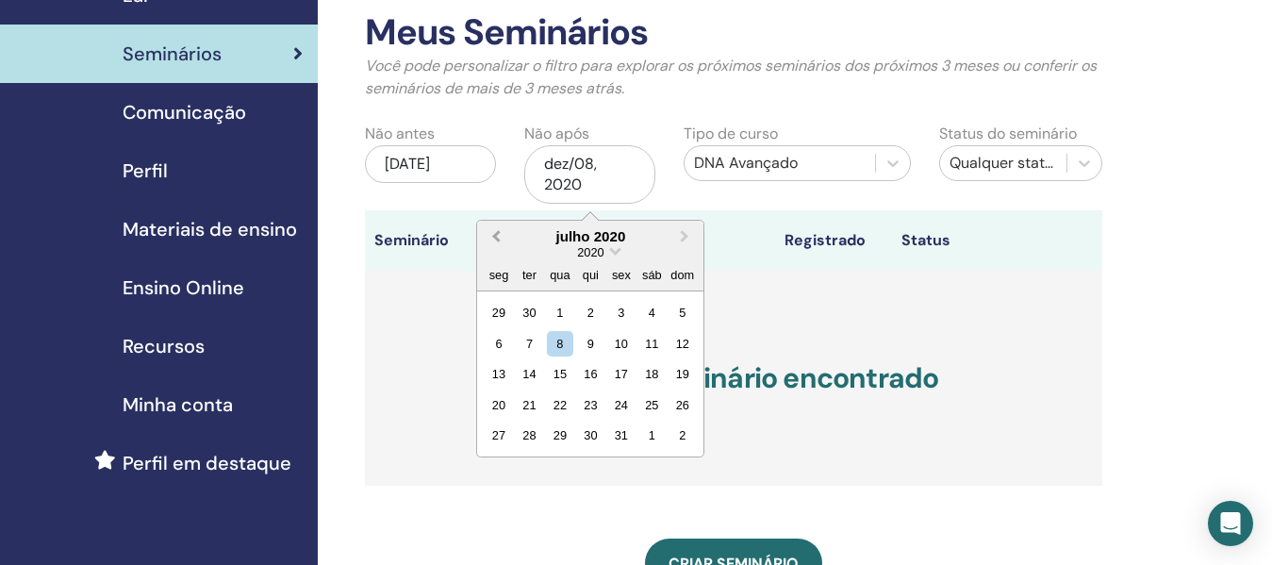
click at [496, 229] on span "Previous Month" at bounding box center [496, 236] width 0 height 20
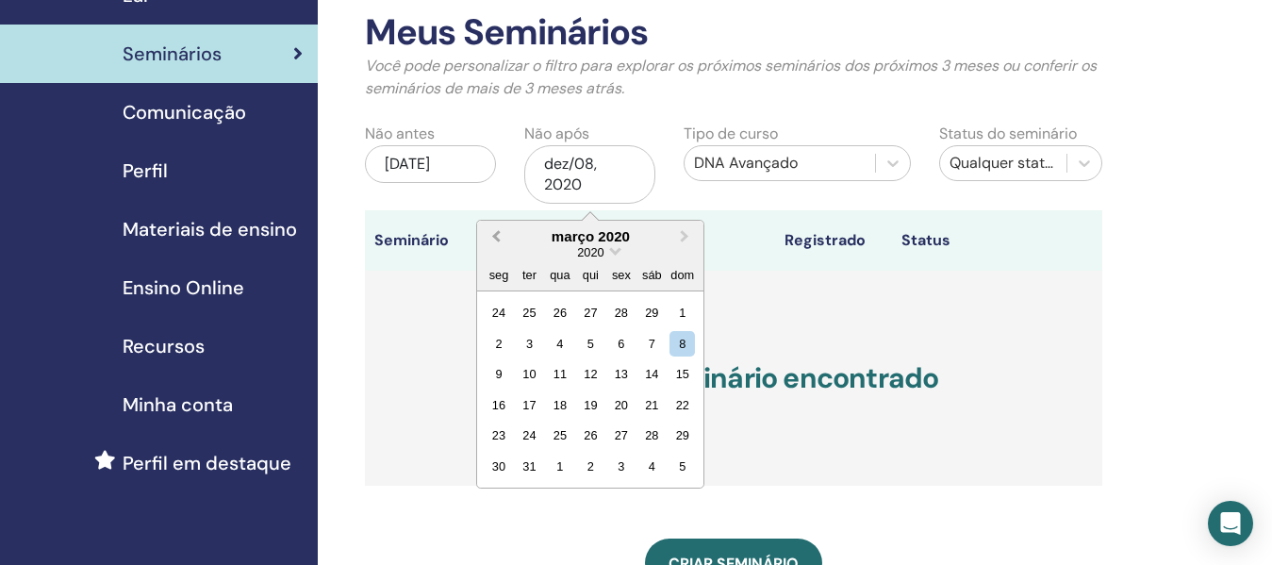
click at [496, 229] on span "Previous Month" at bounding box center [496, 236] width 0 height 20
click at [500, 229] on button "Previous Month" at bounding box center [494, 237] width 30 height 30
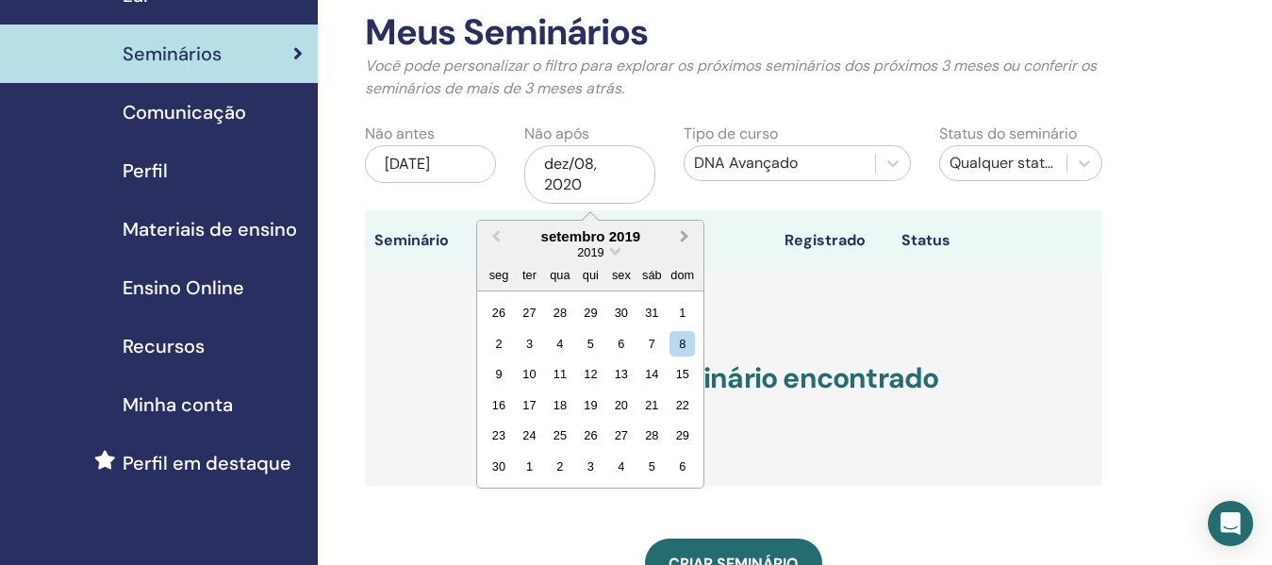
click at [684, 237] on span "Next Month" at bounding box center [684, 236] width 0 height 20
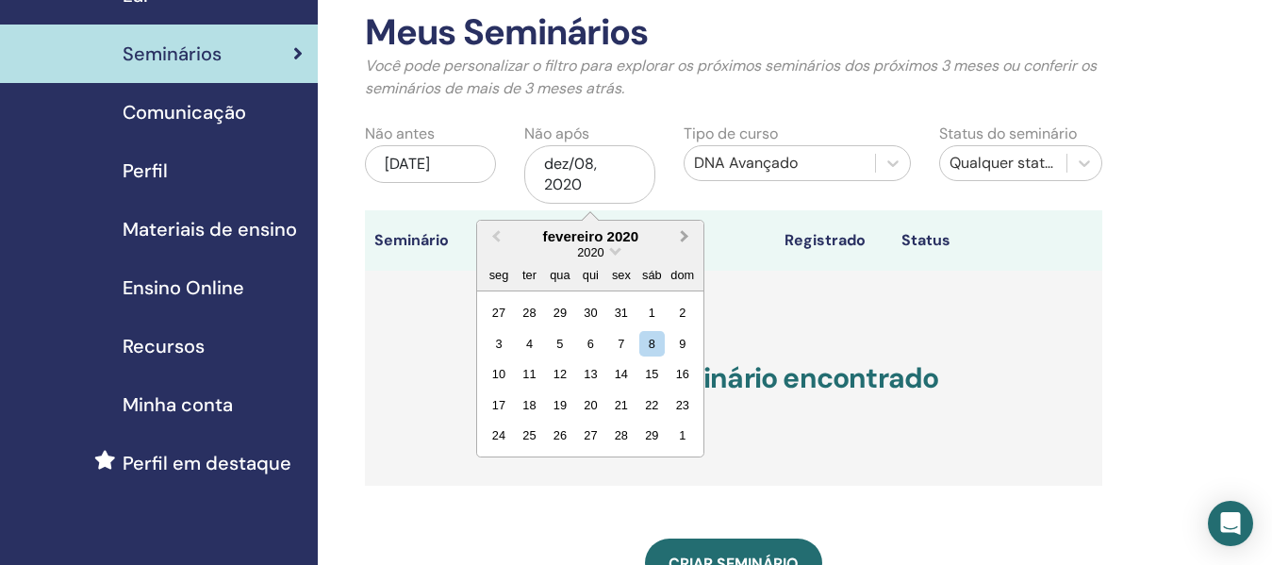
click at [684, 237] on span "Next Month" at bounding box center [684, 236] width 0 height 20
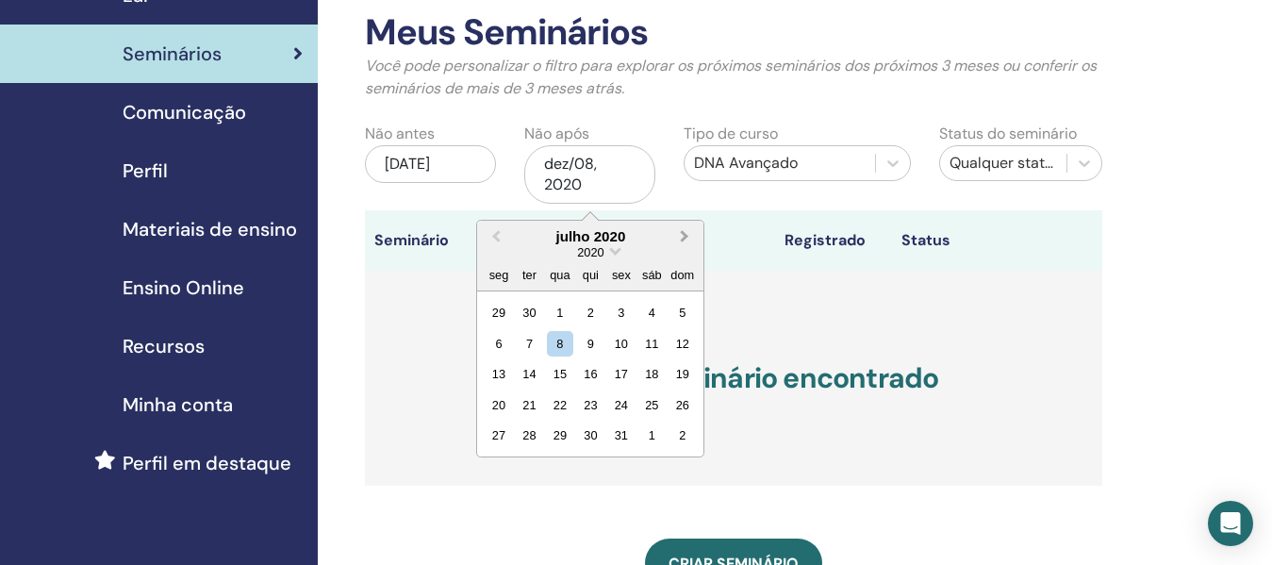
click at [684, 237] on span "Next Month" at bounding box center [684, 236] width 0 height 20
click at [688, 237] on button "Next Month" at bounding box center [686, 237] width 30 height 30
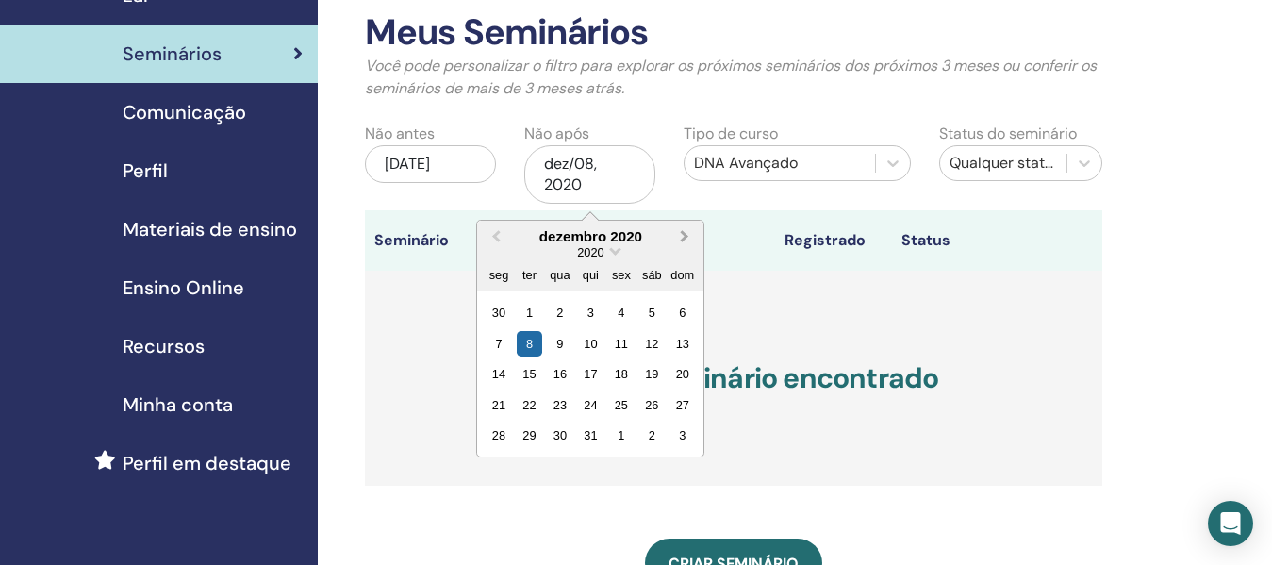
click at [688, 237] on button "Next Month" at bounding box center [686, 237] width 30 height 30
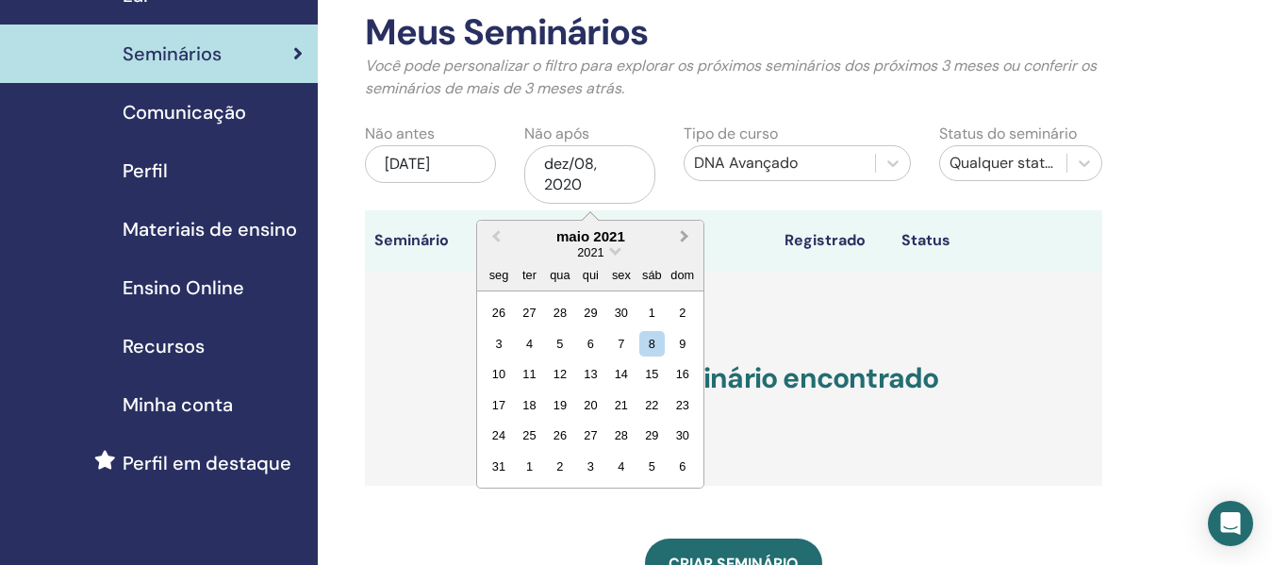
click at [688, 237] on button "Next Month" at bounding box center [686, 237] width 30 height 30
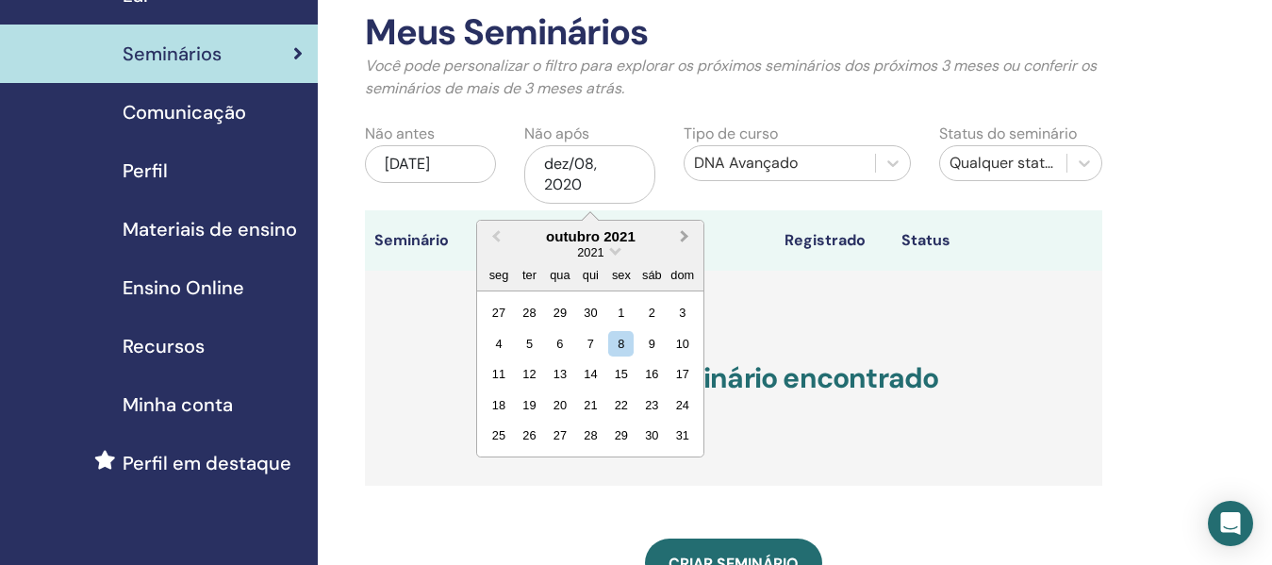
click at [688, 237] on button "Next Month" at bounding box center [686, 237] width 30 height 30
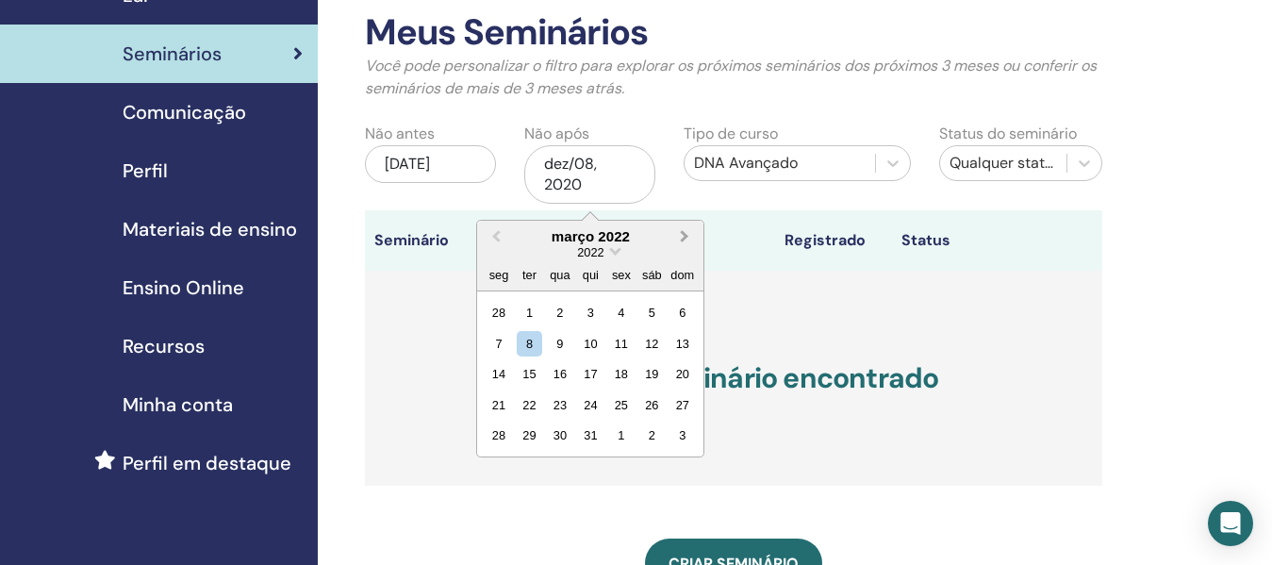
click at [688, 237] on button "Next Month" at bounding box center [686, 237] width 30 height 30
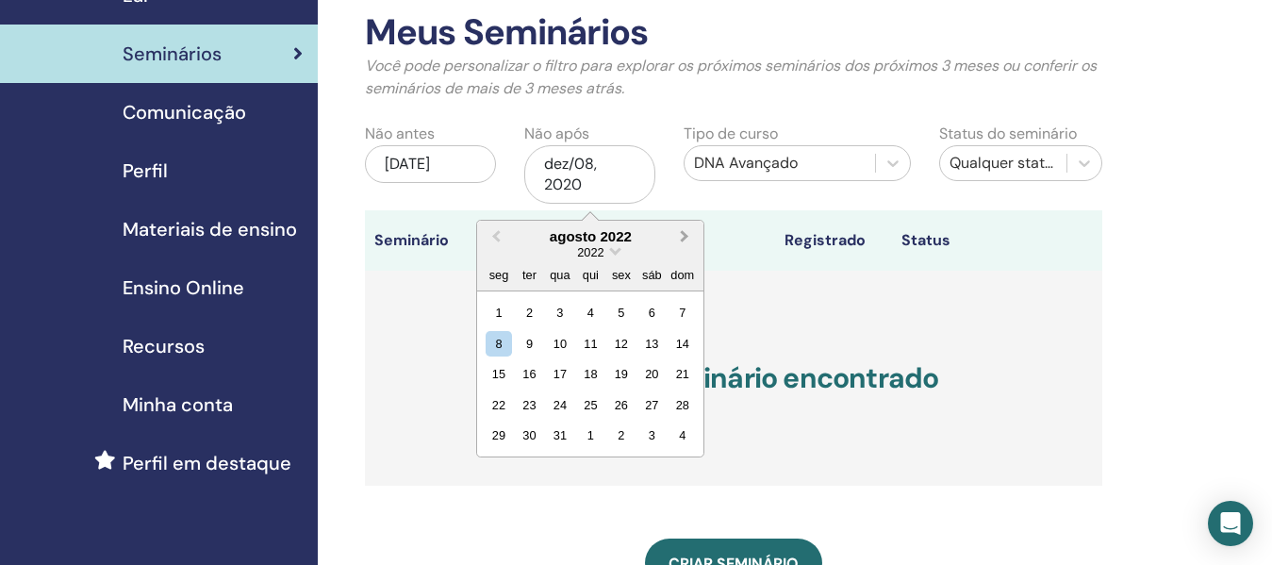
click at [688, 237] on button "Next Month" at bounding box center [686, 237] width 30 height 30
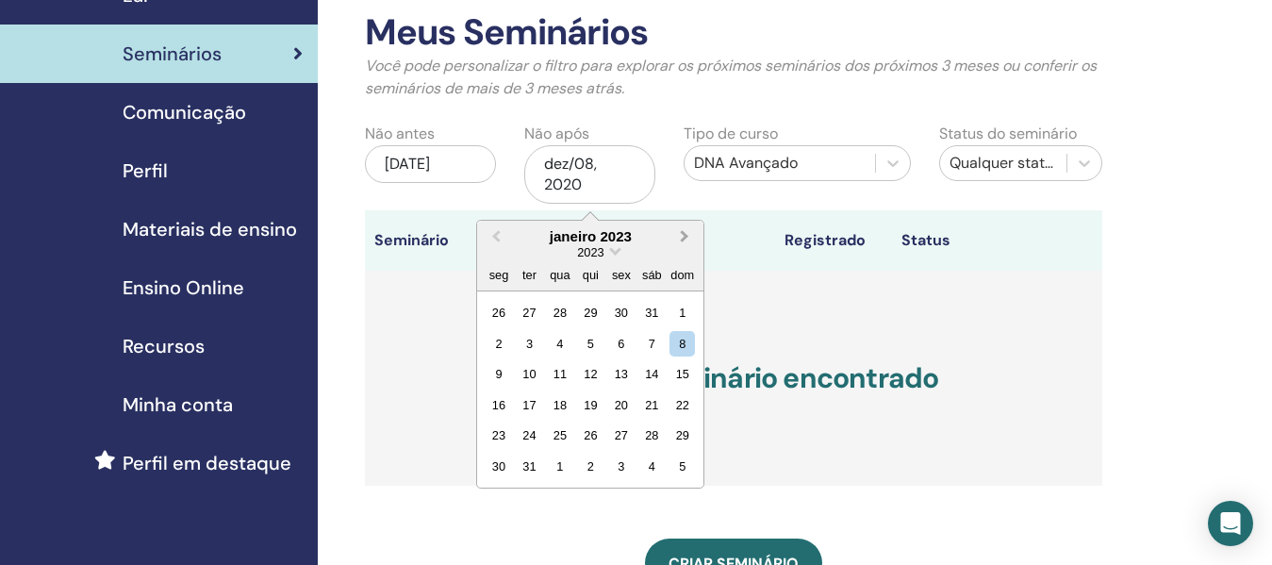
click at [688, 237] on button "Next Month" at bounding box center [686, 237] width 30 height 30
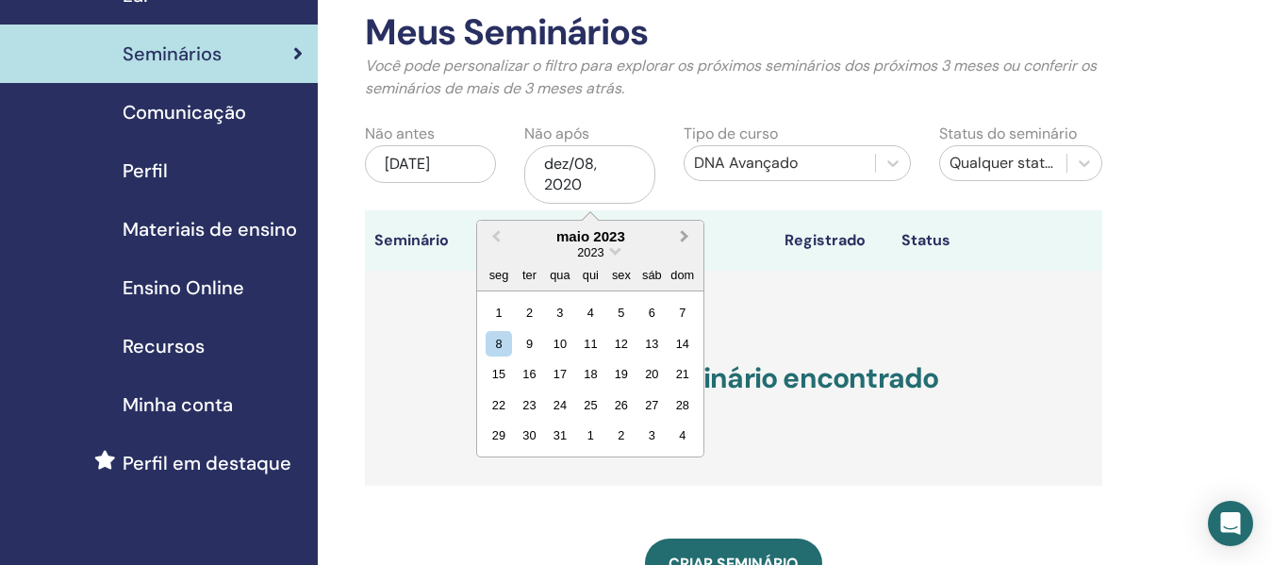
click at [688, 237] on button "Next Month" at bounding box center [686, 237] width 30 height 30
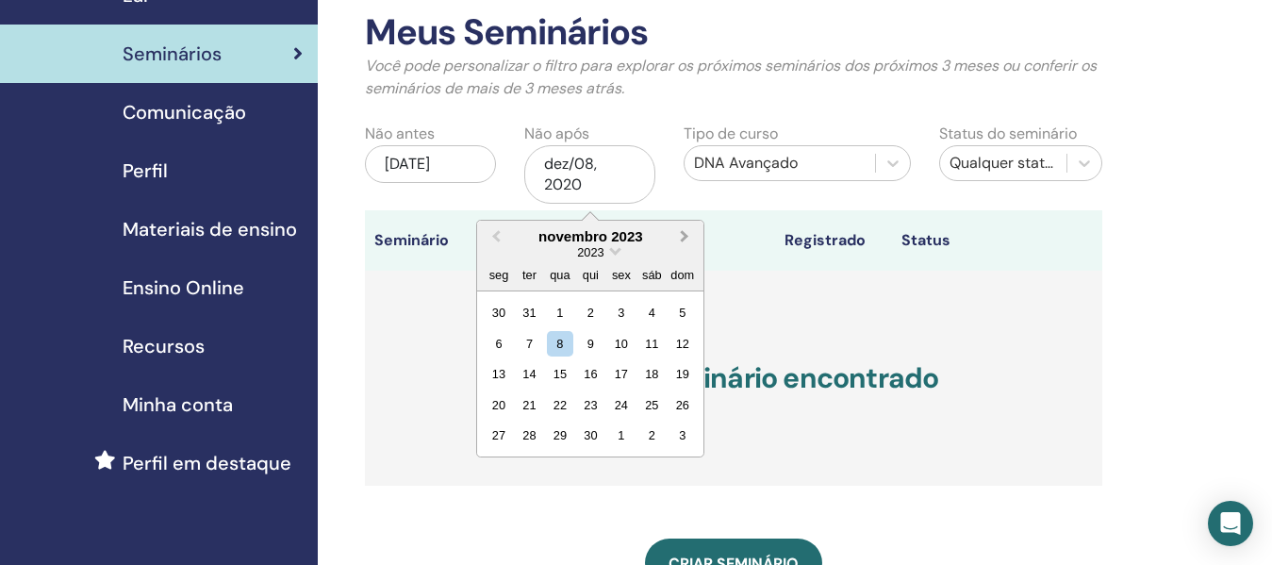
click at [688, 237] on button "Next Month" at bounding box center [686, 237] width 30 height 30
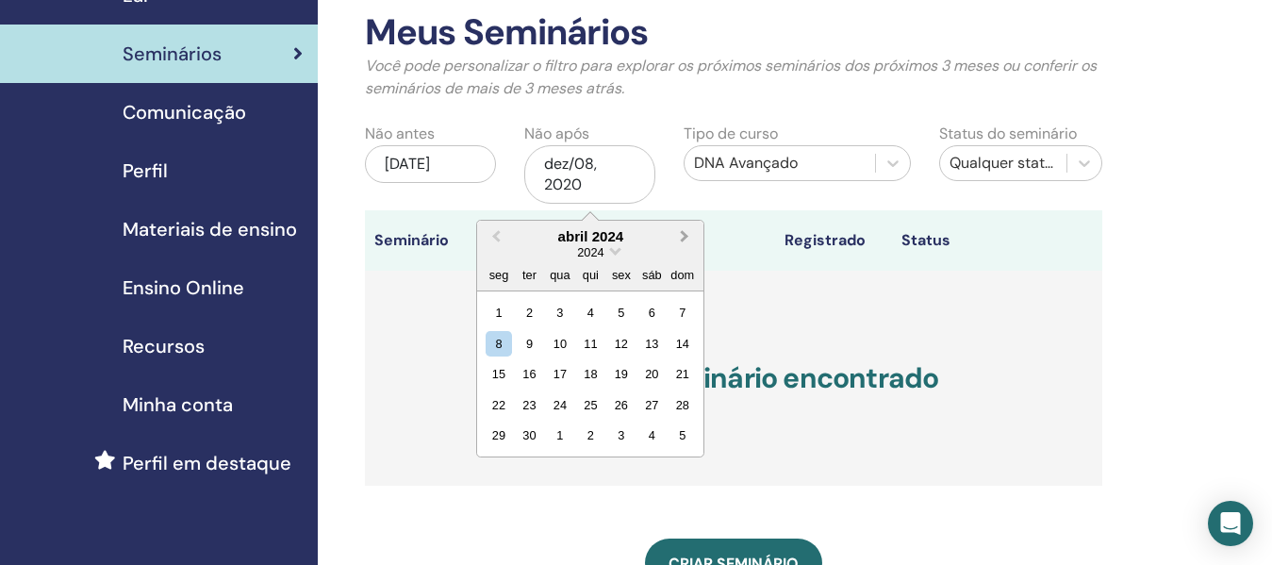
click at [688, 237] on button "Next Month" at bounding box center [686, 237] width 30 height 30
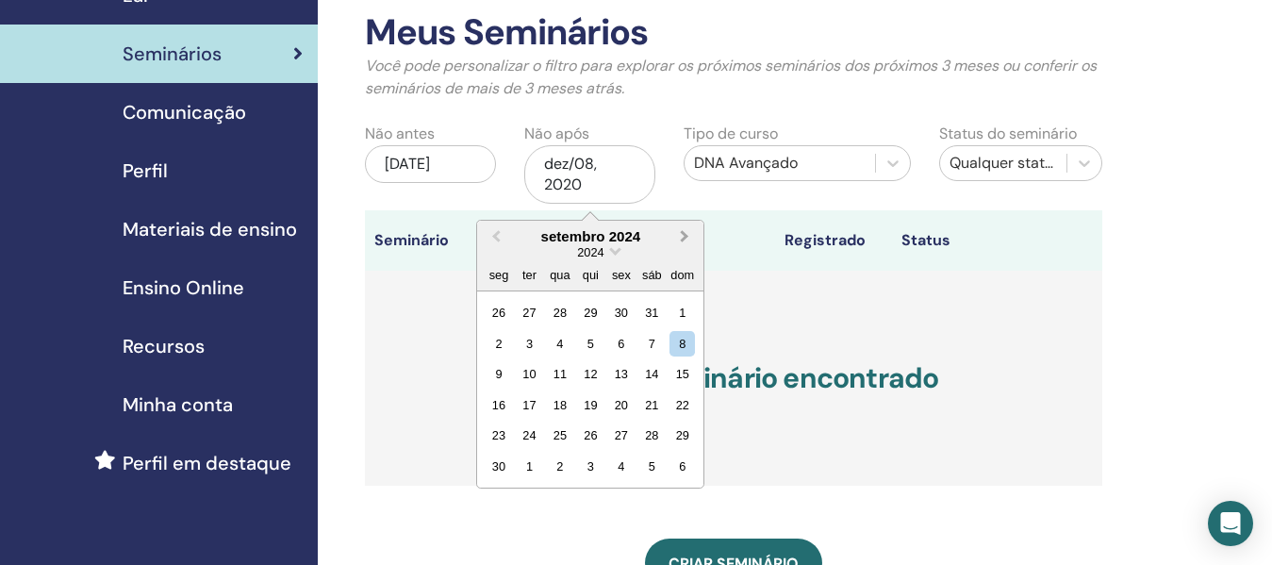
click at [688, 237] on button "Next Month" at bounding box center [686, 237] width 30 height 30
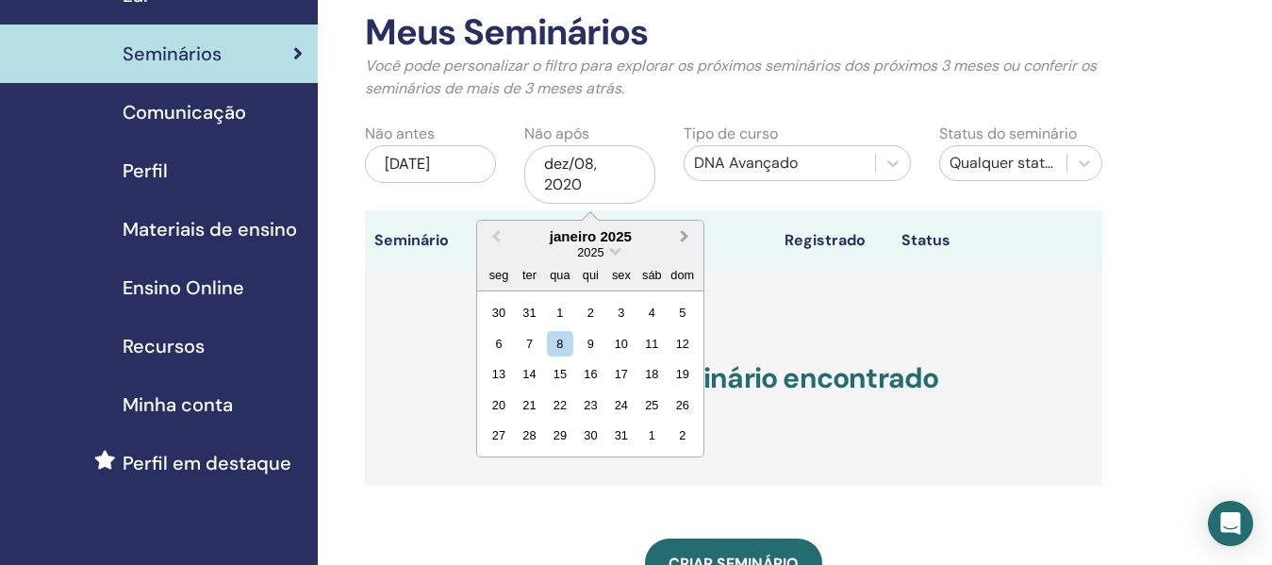
click at [688, 237] on button "Next Month" at bounding box center [686, 237] width 30 height 30
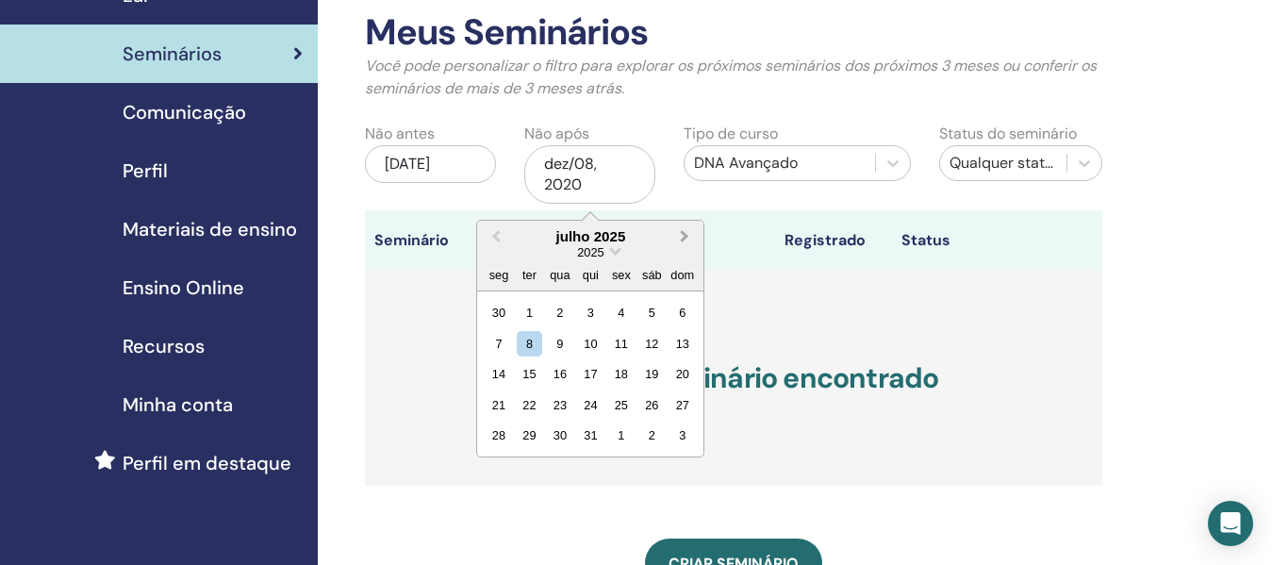
click at [688, 237] on button "Next Month" at bounding box center [686, 237] width 30 height 30
click at [611, 255] on div "2025" at bounding box center [590, 252] width 226 height 16
click at [614, 248] on span "Choose Date" at bounding box center [615, 249] width 12 height 12
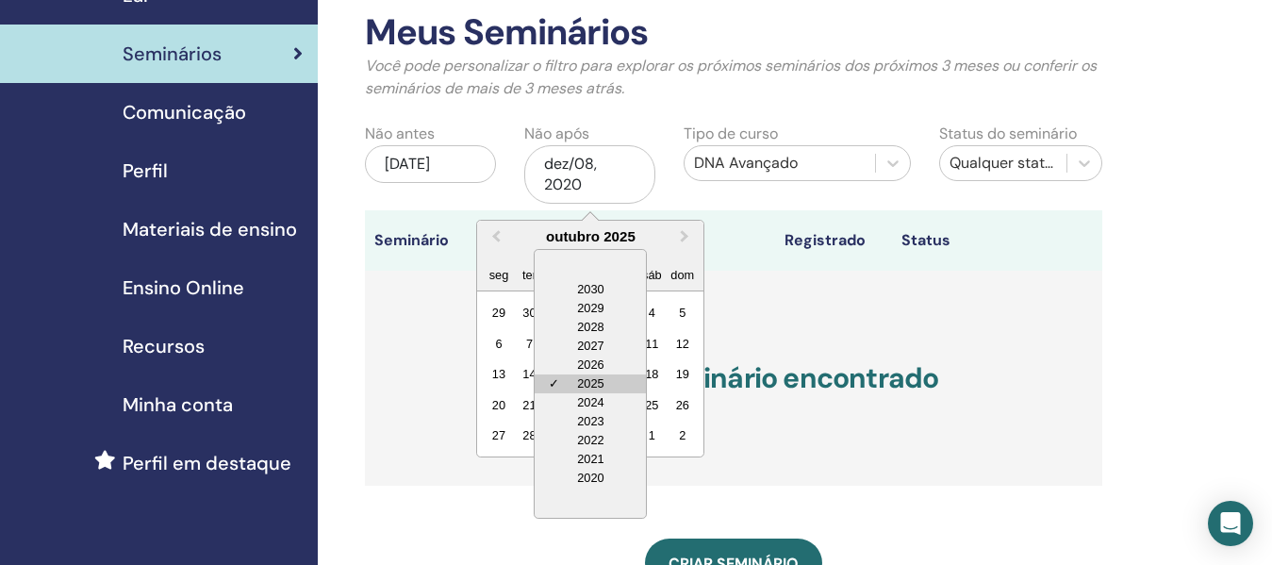
click at [603, 386] on div "✓ 2025" at bounding box center [589, 383] width 111 height 19
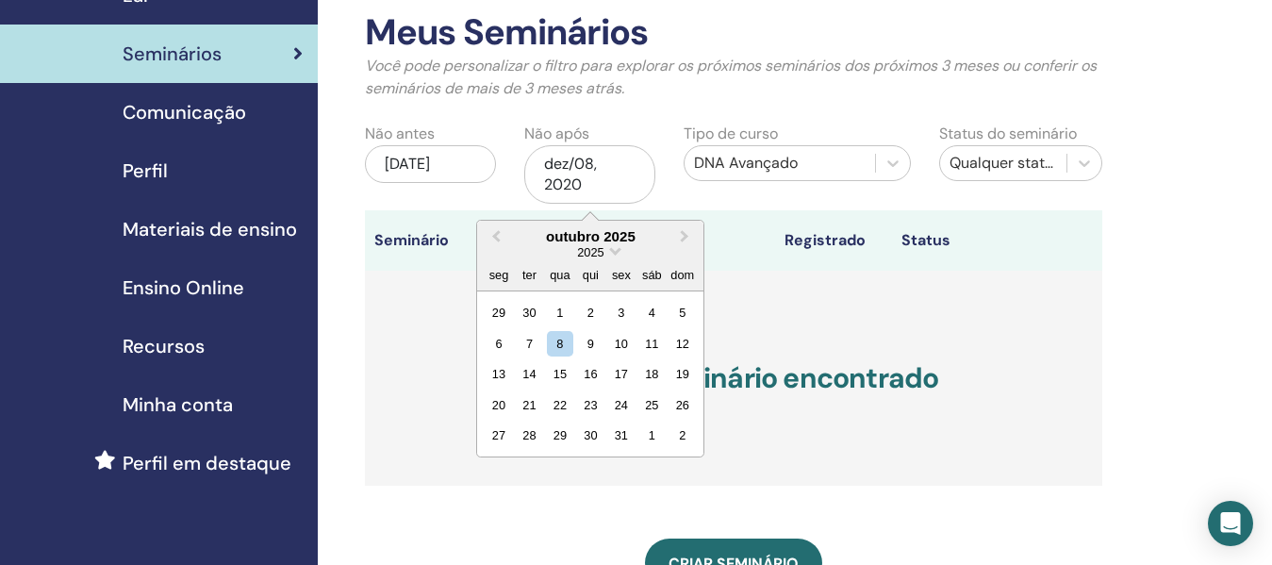
click at [720, 220] on th at bounding box center [628, 240] width 292 height 60
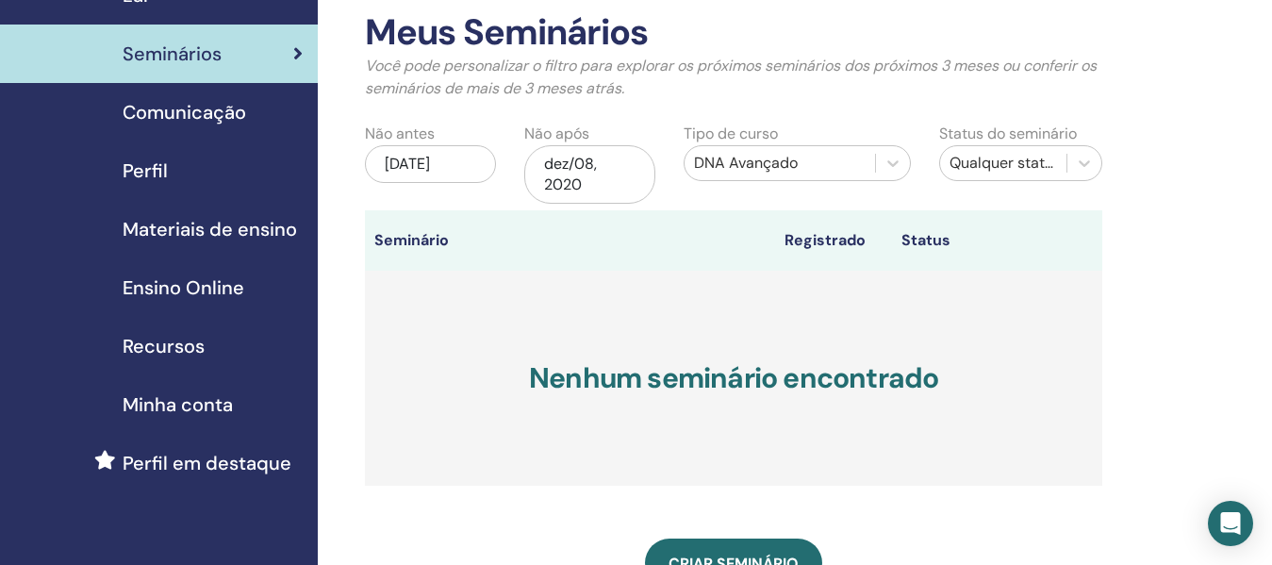
click at [580, 173] on div "dez/08, 2020" at bounding box center [589, 174] width 131 height 58
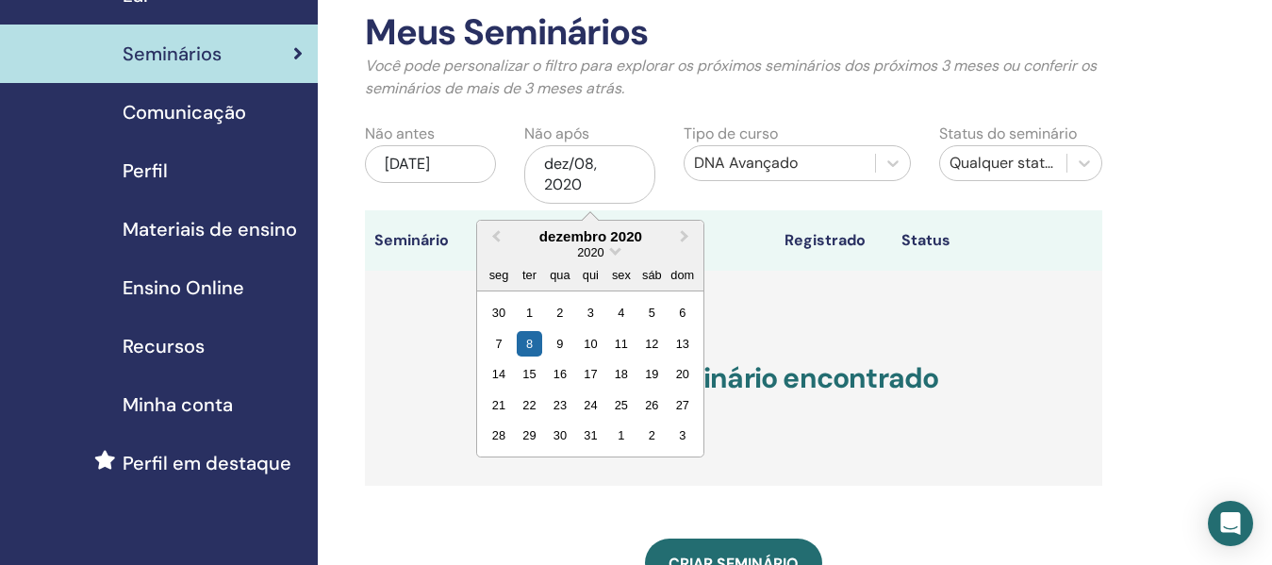
click at [610, 253] on div "2020" at bounding box center [590, 252] width 226 height 16
click at [613, 250] on span "Choose Date" at bounding box center [615, 249] width 12 height 12
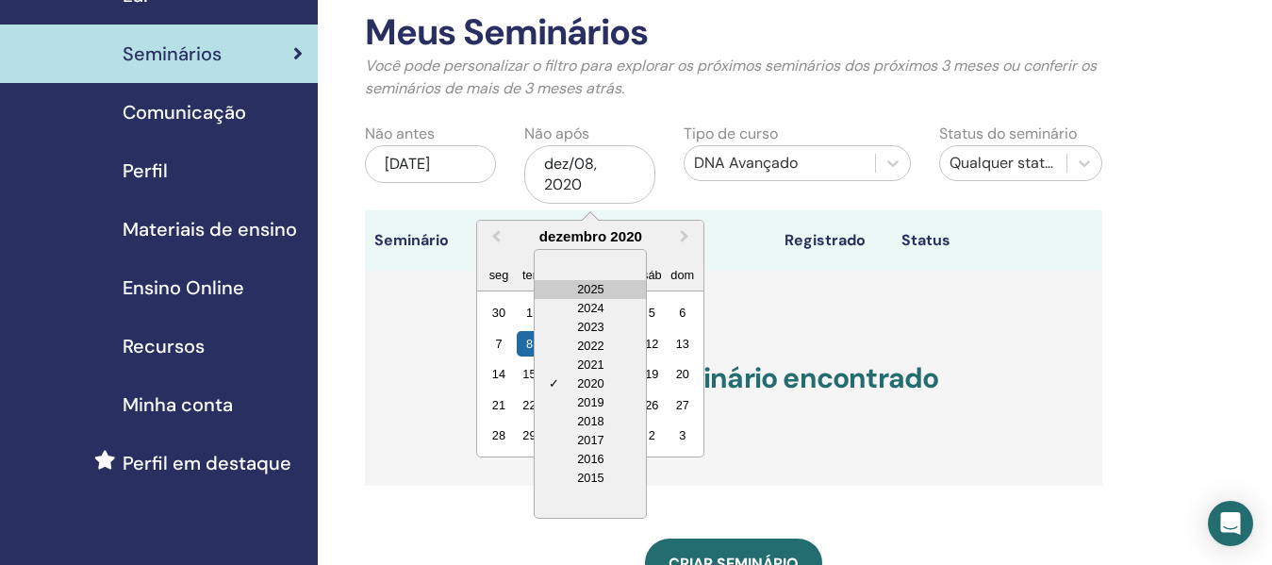
click at [596, 292] on div "2025" at bounding box center [589, 289] width 111 height 19
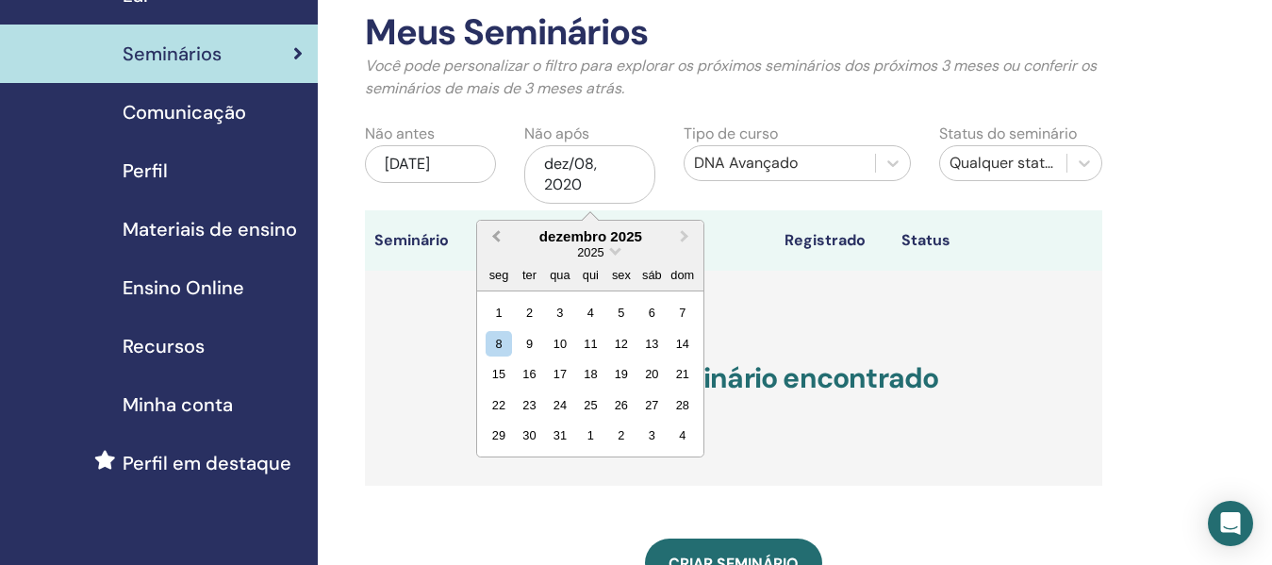
click at [503, 242] on button "Previous Month" at bounding box center [494, 237] width 30 height 30
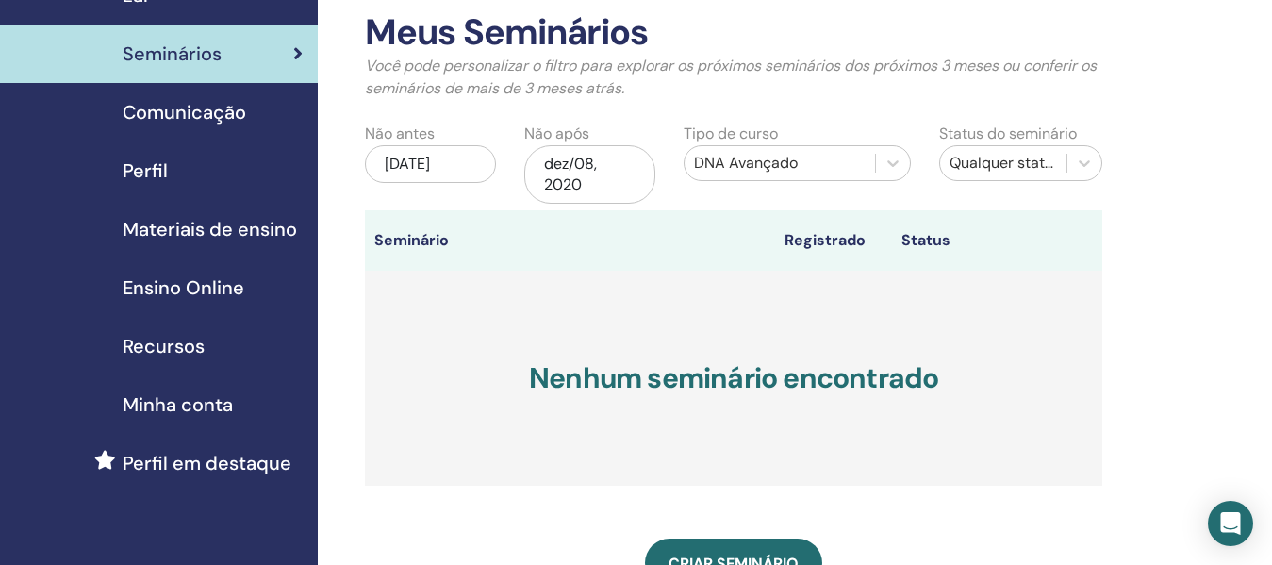
click at [749, 203] on div "Tipo de curso DNA Avançado" at bounding box center [796, 167] width 255 height 88
click at [626, 190] on div "dez/08, 2020" at bounding box center [589, 174] width 131 height 58
click at [176, 50] on span "Seminários" at bounding box center [172, 54] width 99 height 28
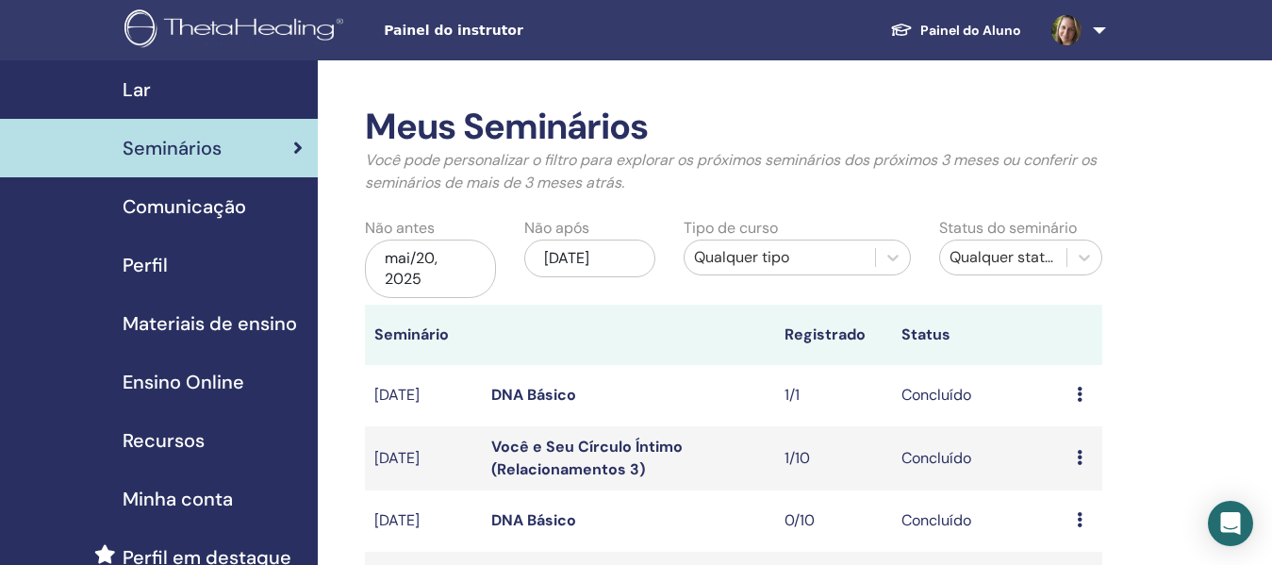
click at [434, 268] on div "mai/20, 2025" at bounding box center [430, 268] width 131 height 58
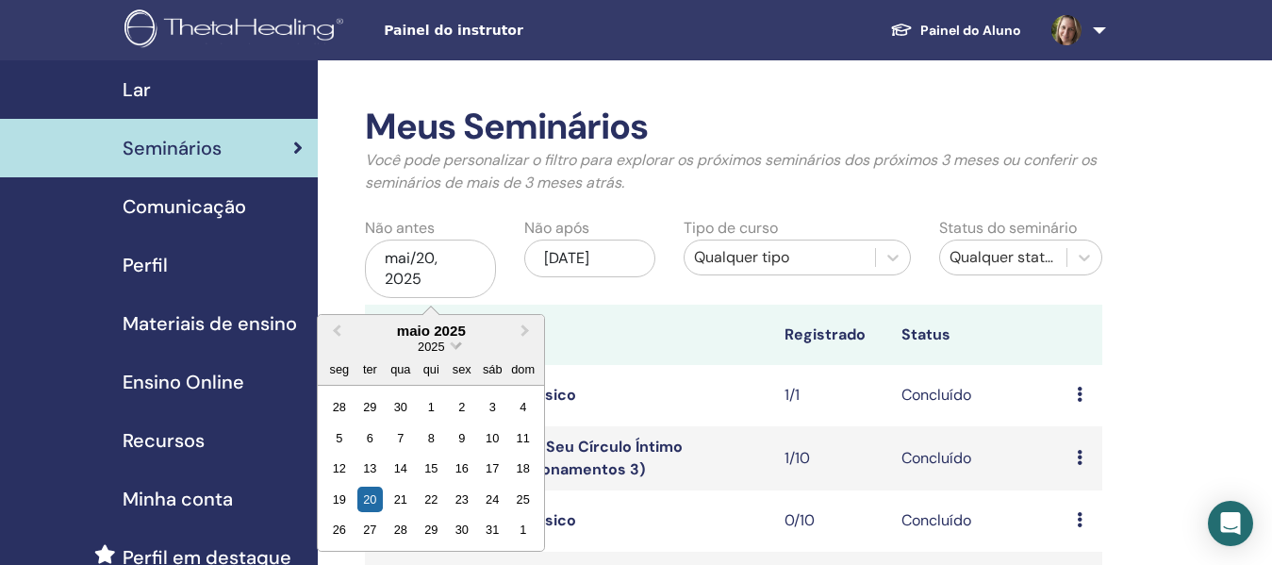
click at [456, 345] on span "Choose Date" at bounding box center [456, 343] width 12 height 12
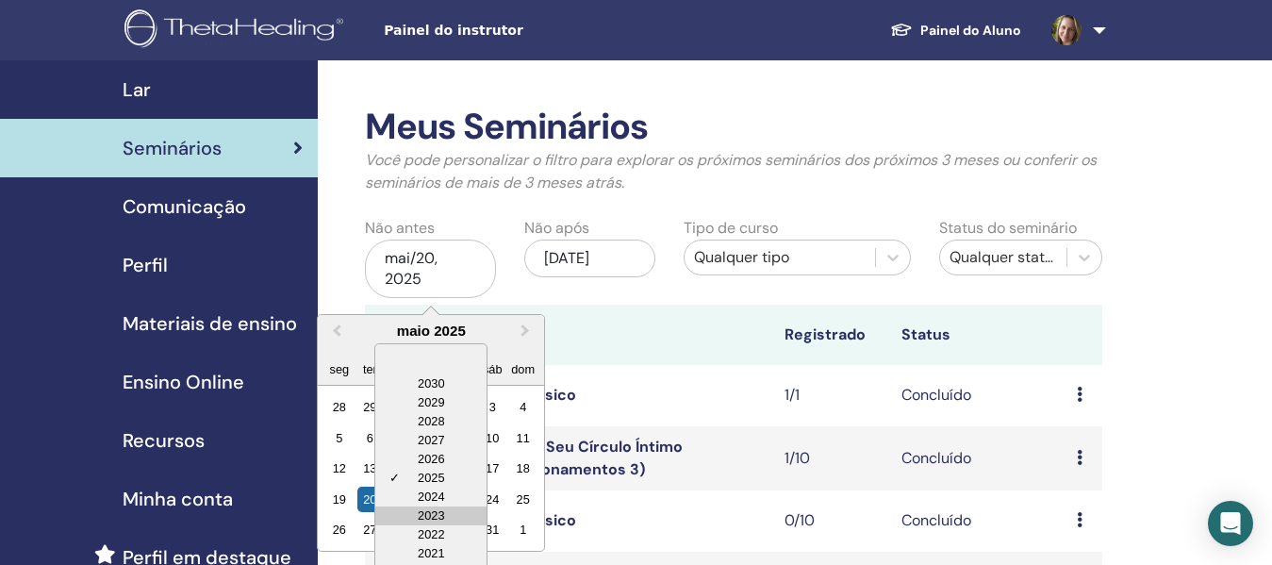
click at [431, 518] on div "2023" at bounding box center [430, 515] width 111 height 19
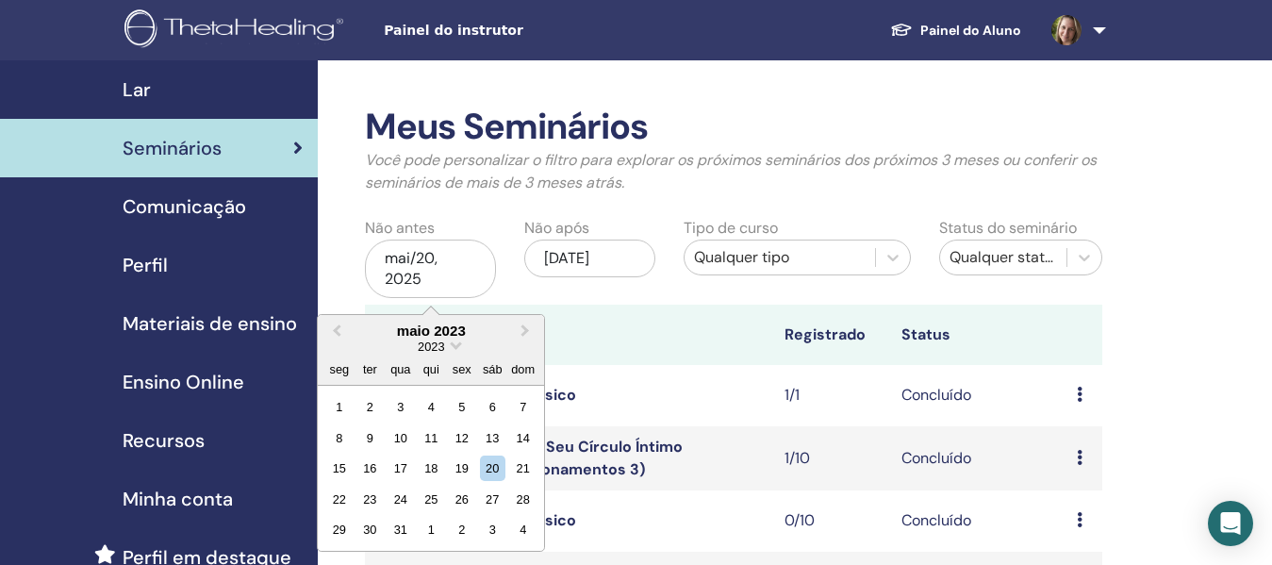
click at [460, 346] on div "2023" at bounding box center [431, 346] width 226 height 16
click at [451, 346] on div "2023" at bounding box center [431, 346] width 226 height 16
click at [454, 348] on span "Choose Date" at bounding box center [456, 343] width 12 height 12
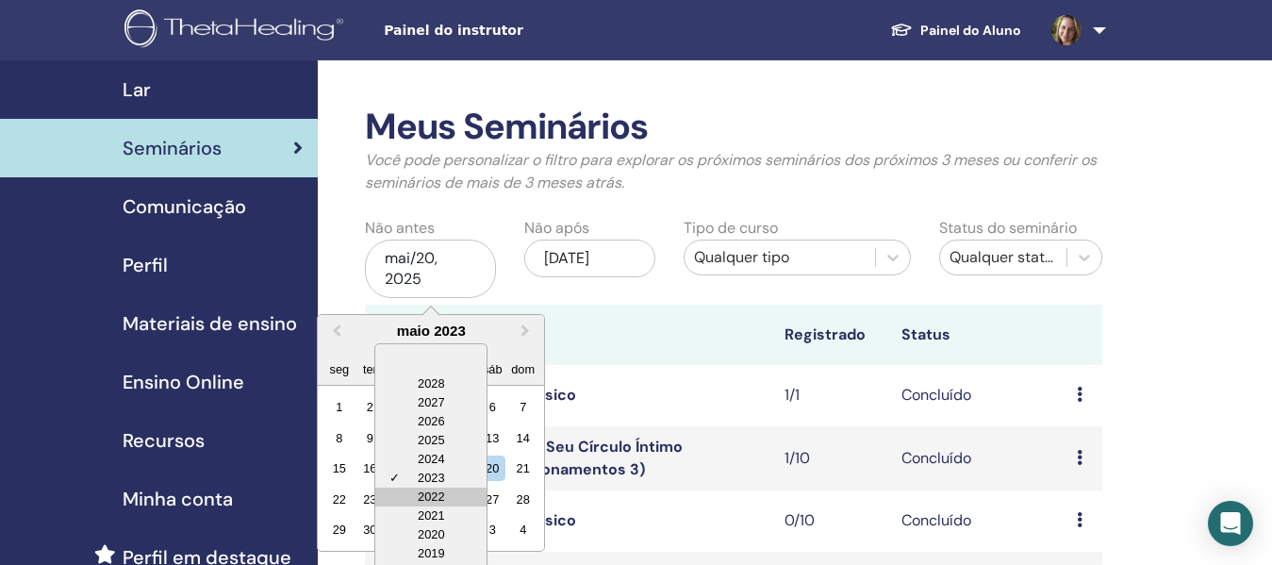
click at [439, 498] on div "2022" at bounding box center [430, 496] width 111 height 19
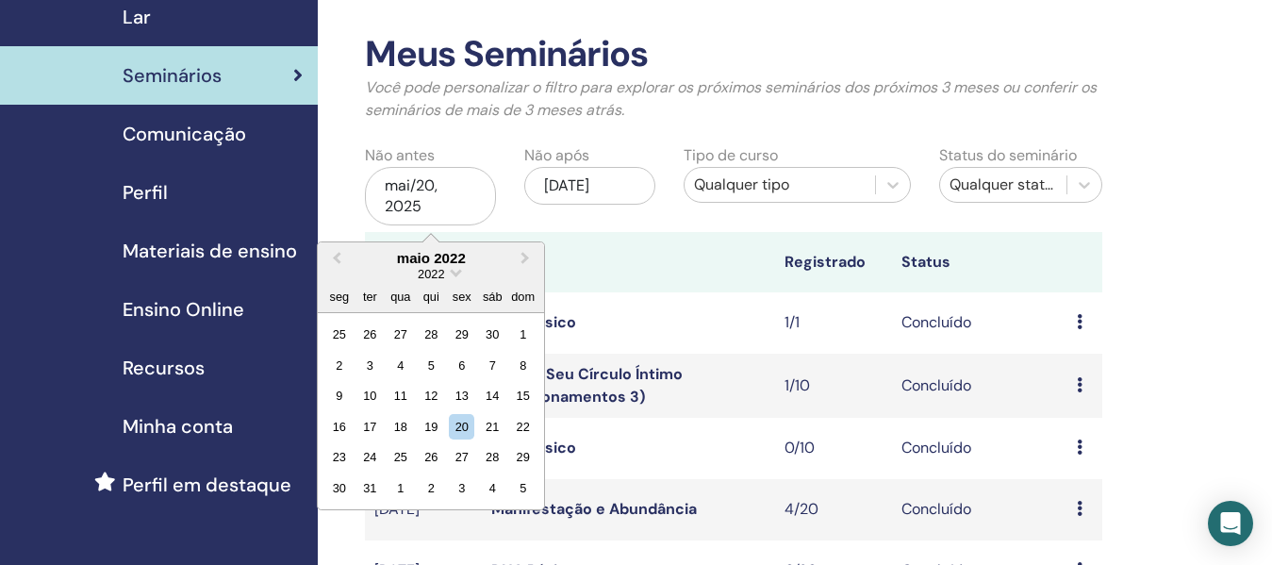
scroll to position [94, 0]
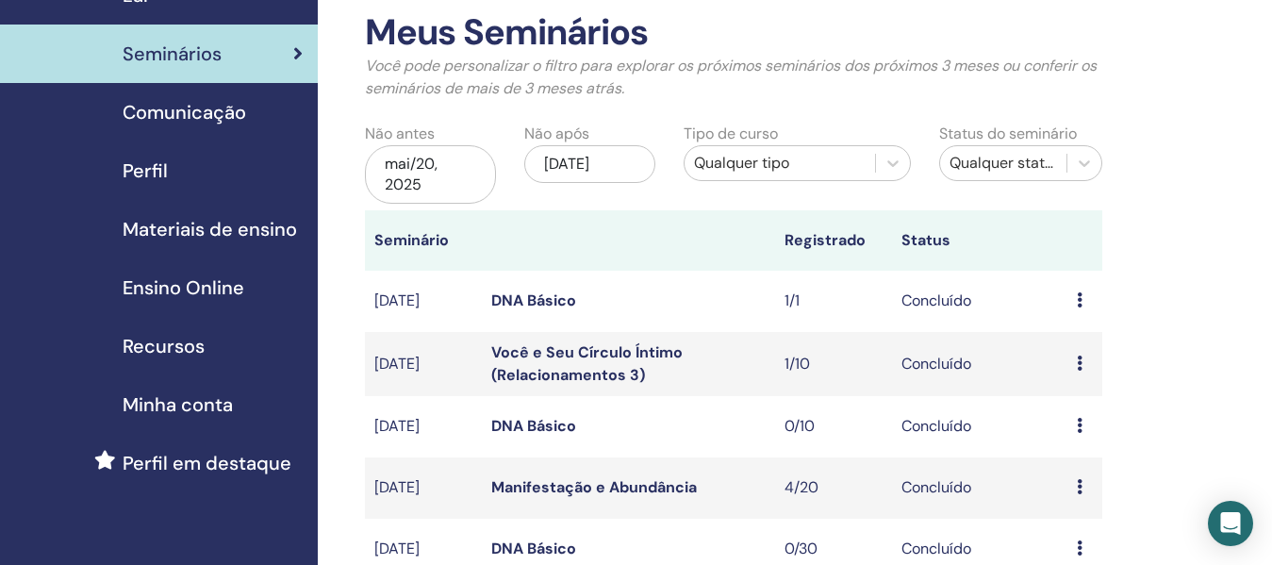
click at [568, 232] on th at bounding box center [628, 240] width 292 height 60
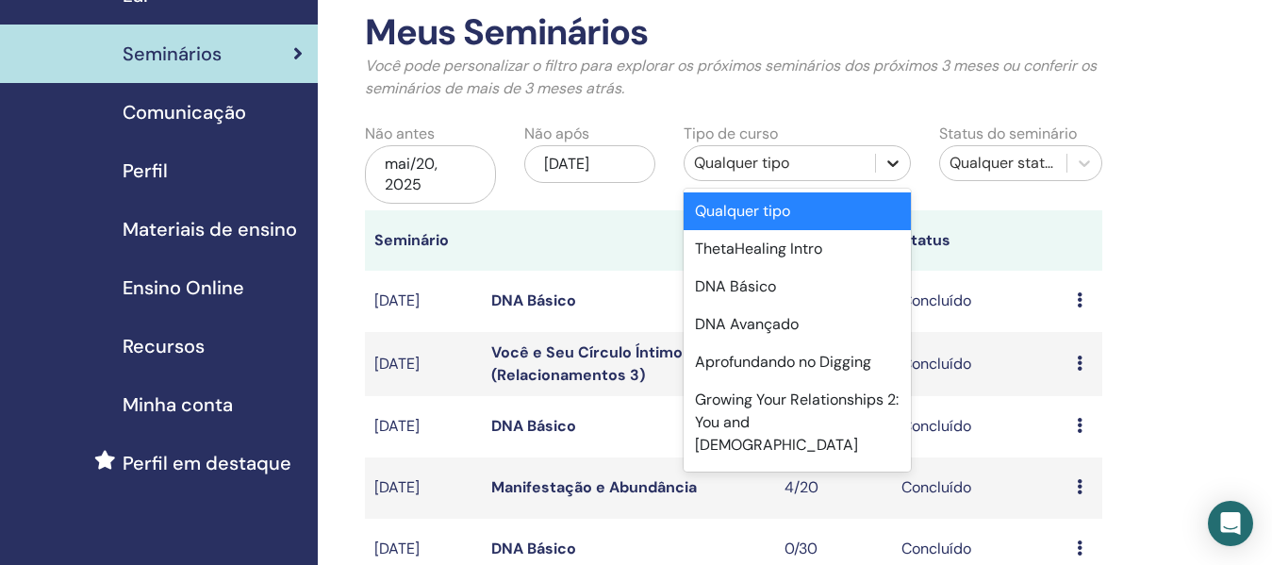
click at [895, 166] on icon at bounding box center [892, 163] width 19 height 19
click at [798, 329] on div "DNA Avançado" at bounding box center [796, 324] width 227 height 38
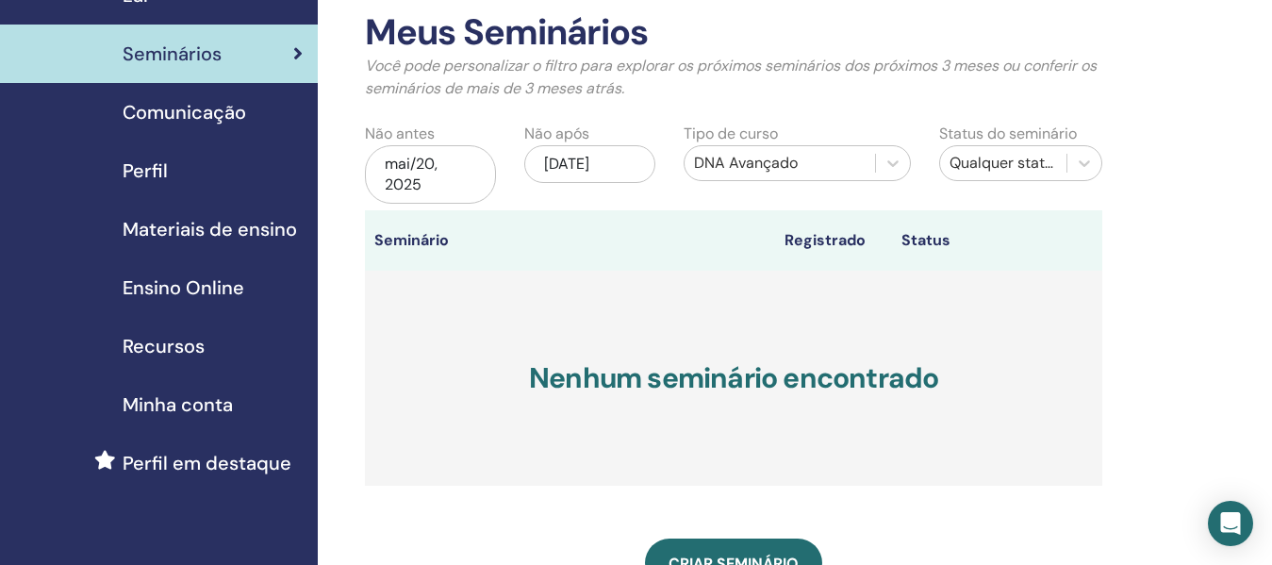
click at [424, 191] on div "mai/20, 2025" at bounding box center [430, 174] width 131 height 58
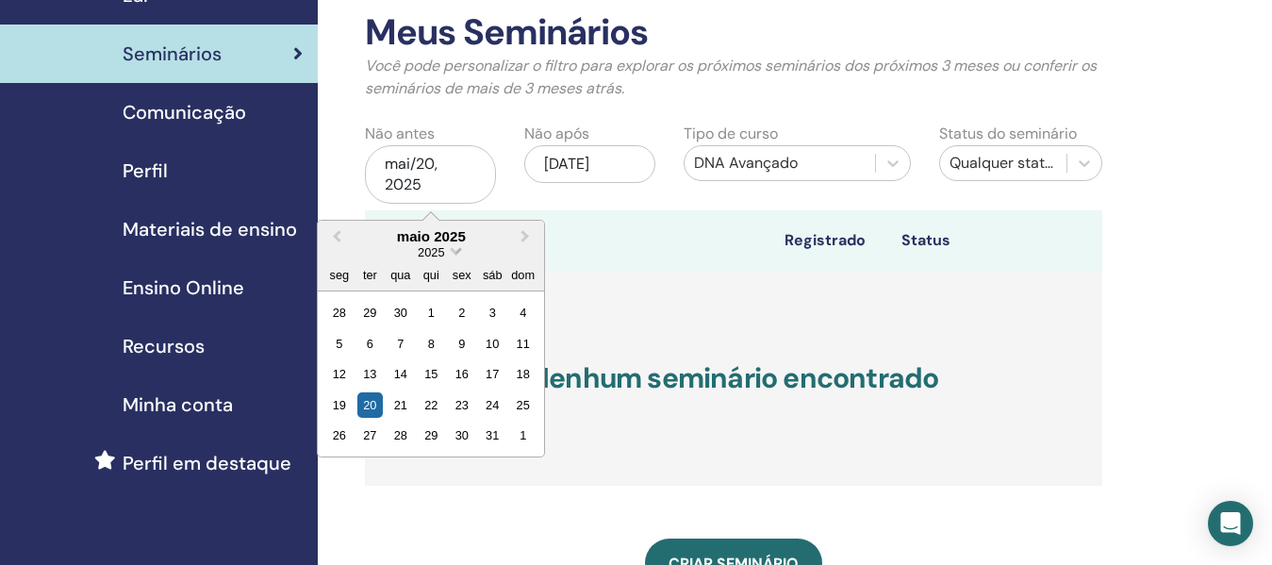
click at [459, 251] on span "Choose Date" at bounding box center [456, 249] width 12 height 12
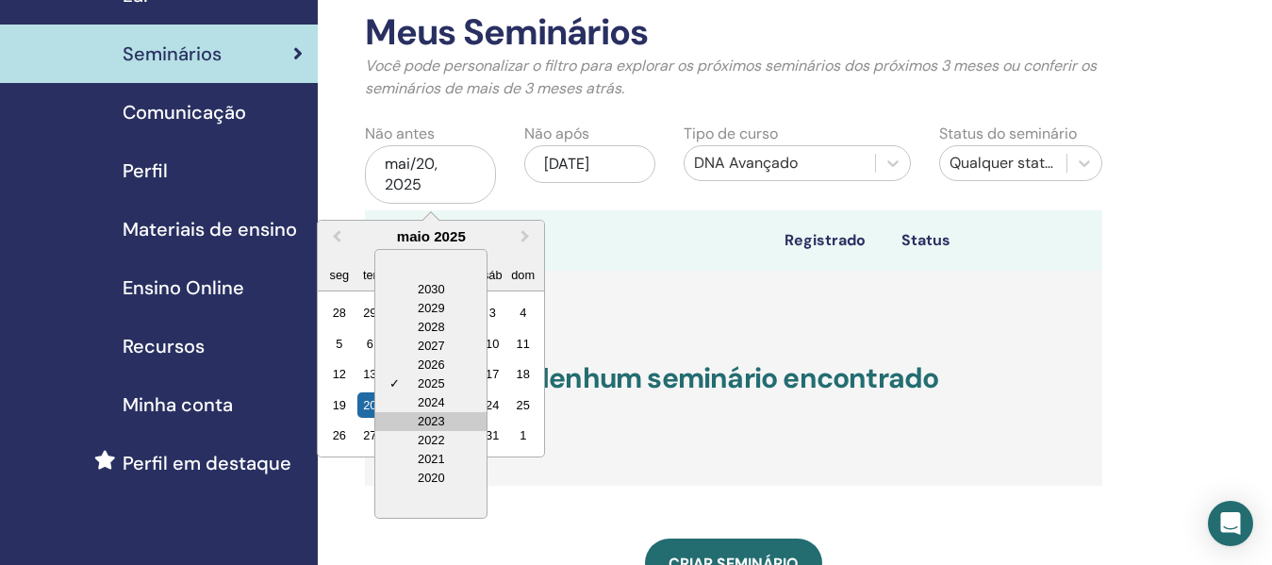
click at [425, 419] on div "2023" at bounding box center [430, 421] width 111 height 19
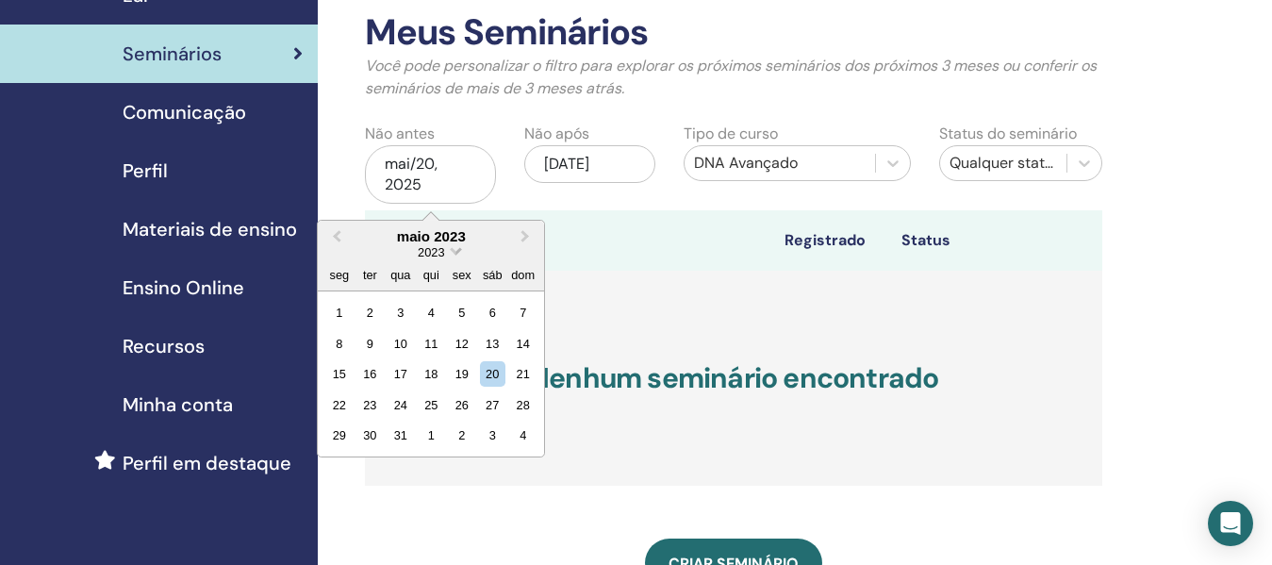
click at [429, 256] on span "2023" at bounding box center [431, 252] width 26 height 14
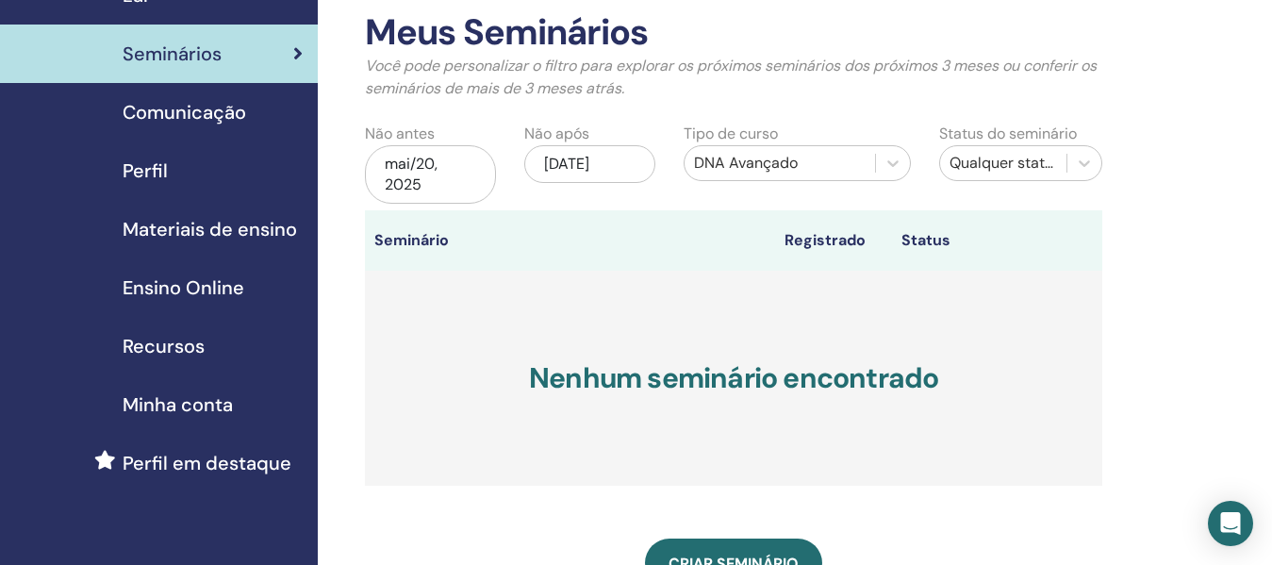
click at [424, 186] on div "mai/20, 2025" at bounding box center [430, 174] width 131 height 58
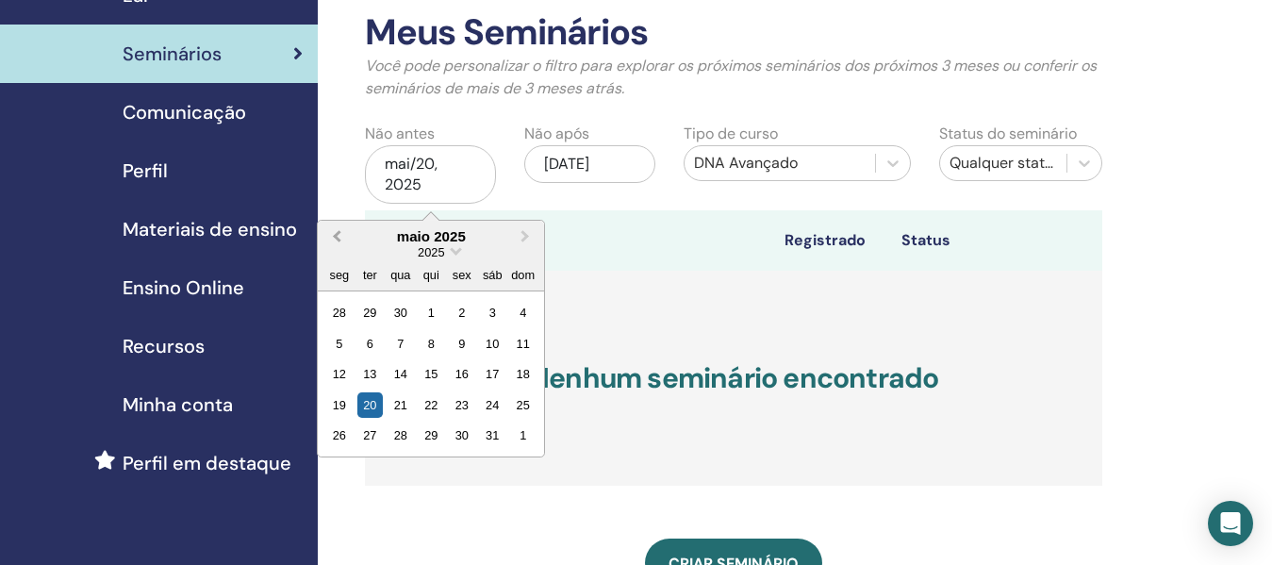
click at [337, 239] on span "Previous Month" at bounding box center [337, 236] width 0 height 20
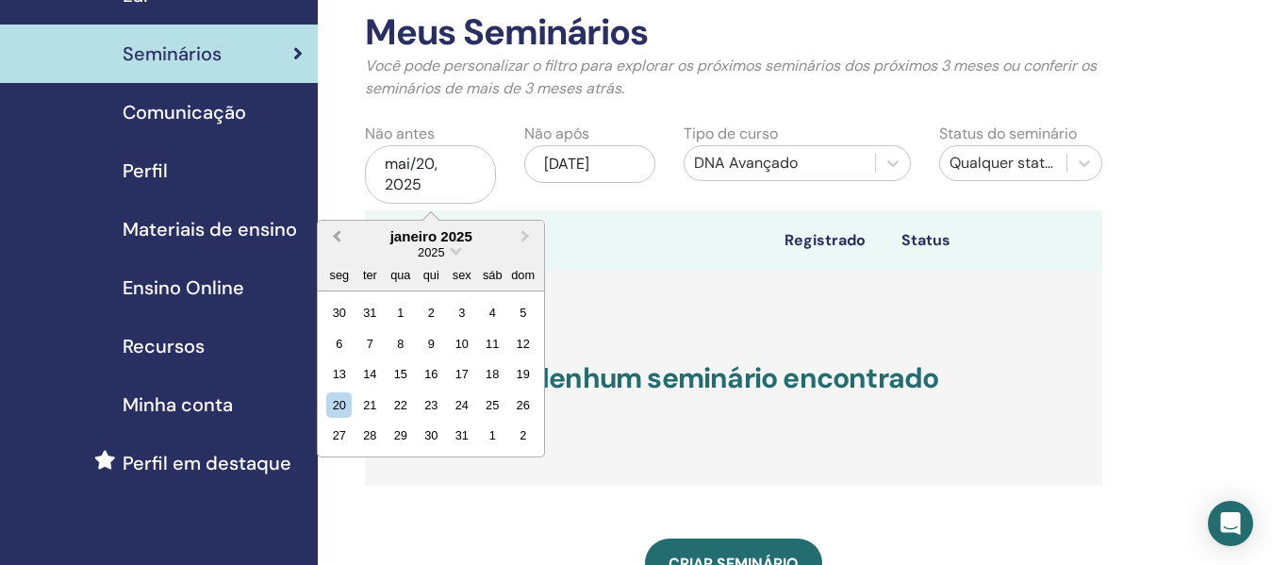
click at [337, 239] on span "Previous Month" at bounding box center [337, 236] width 0 height 20
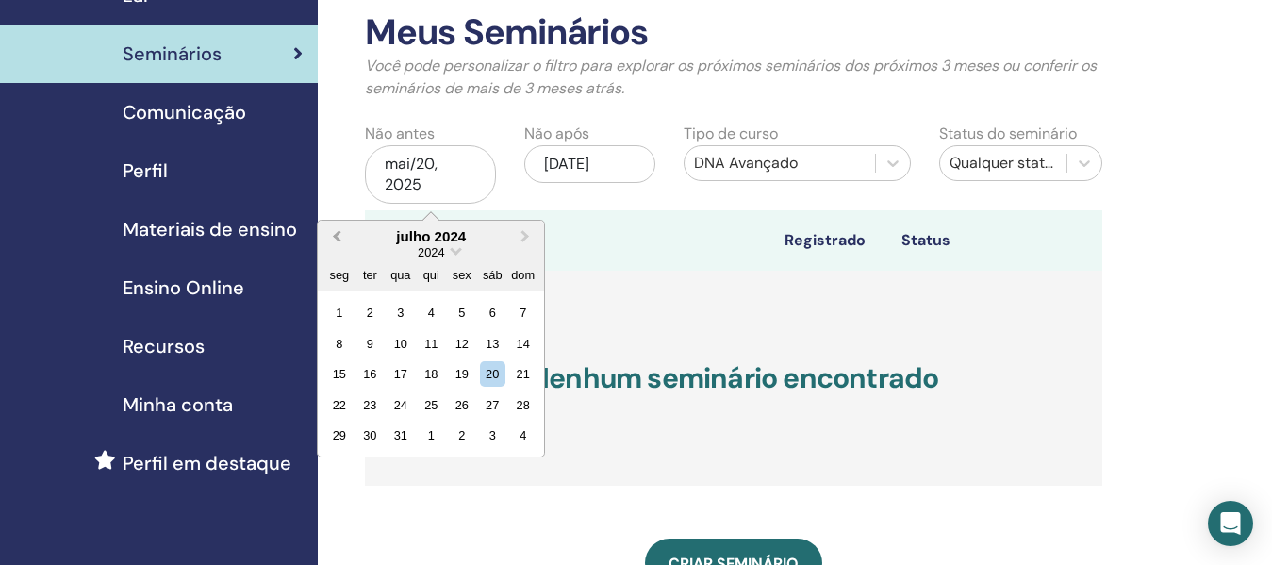
click at [337, 239] on span "Previous Month" at bounding box center [337, 236] width 0 height 20
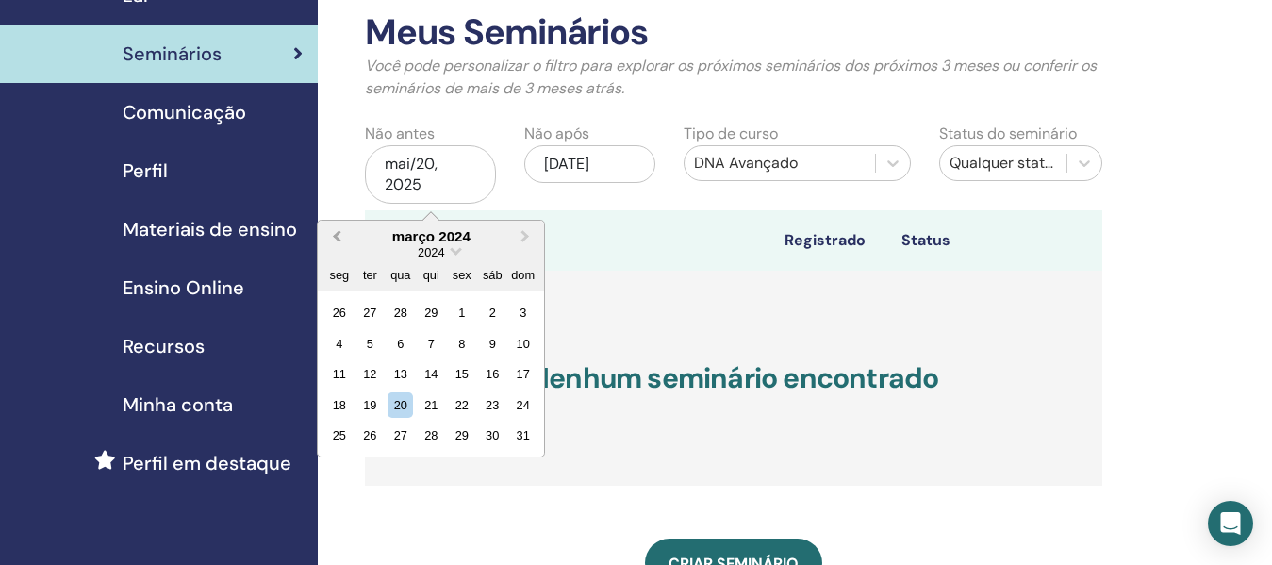
click at [337, 239] on span "Previous Month" at bounding box center [337, 236] width 0 height 20
click at [405, 311] on div "29" at bounding box center [399, 312] width 25 height 25
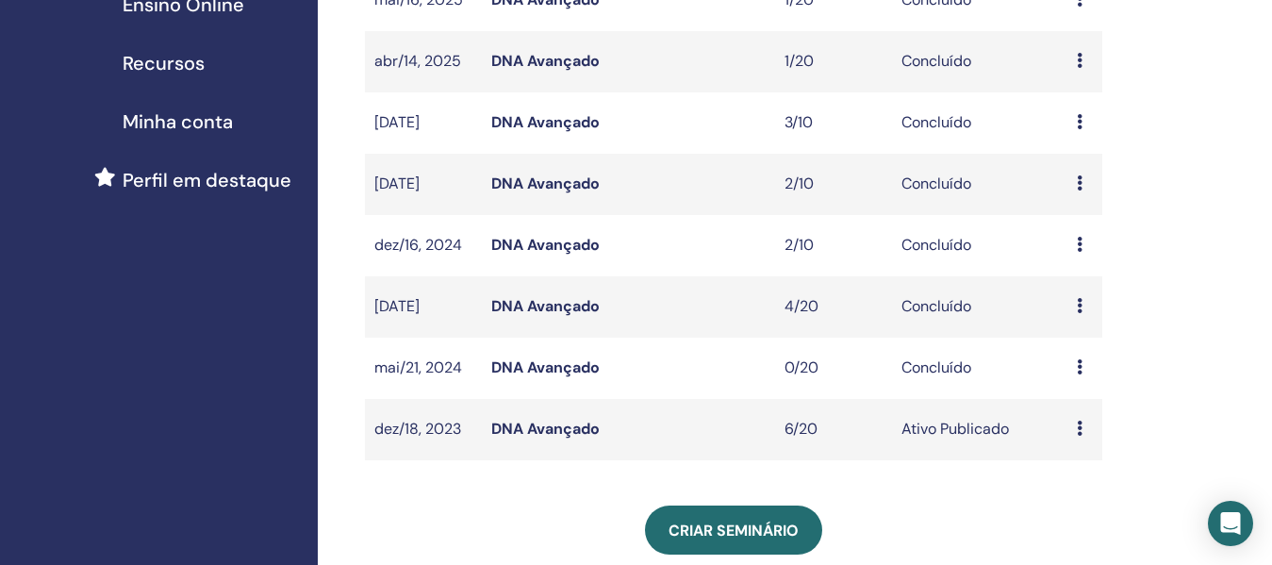
scroll to position [283, 0]
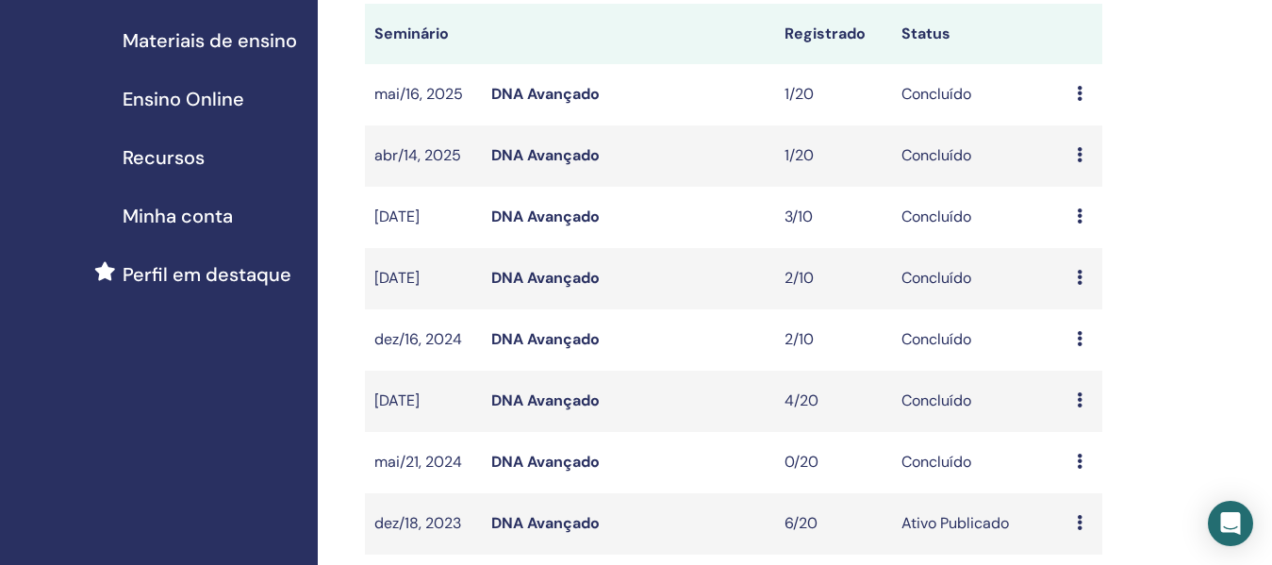
click at [522, 104] on link "DNA Avançado" at bounding box center [545, 94] width 108 height 20
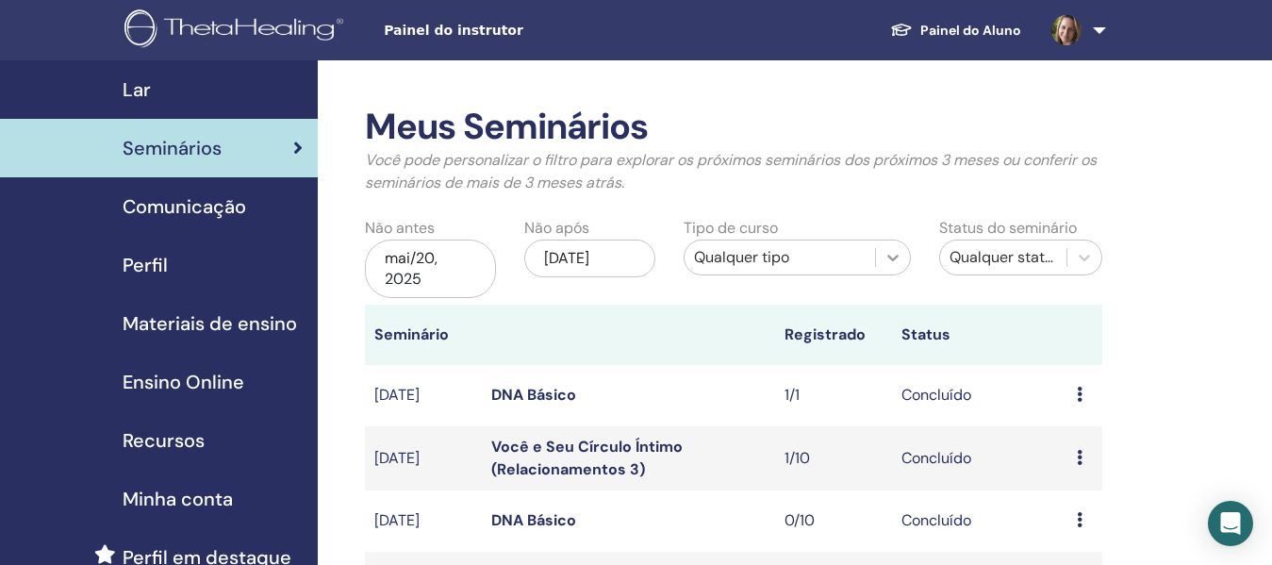
click at [892, 263] on icon at bounding box center [892, 257] width 19 height 19
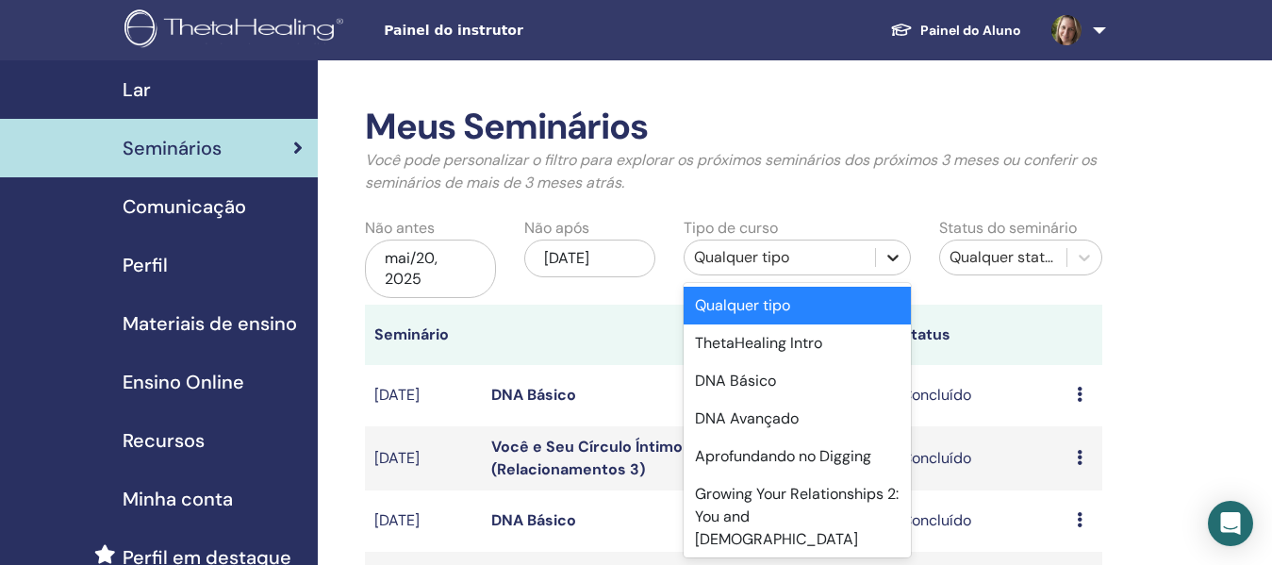
scroll to position [8, 0]
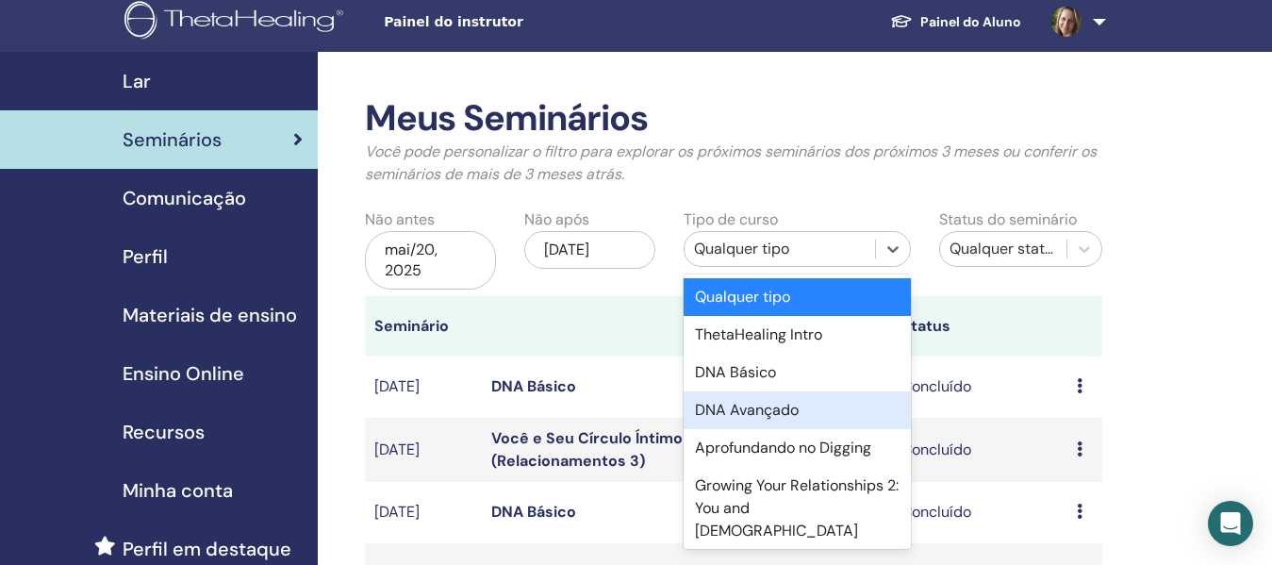
click at [776, 412] on div "DNA Avançado" at bounding box center [796, 410] width 227 height 38
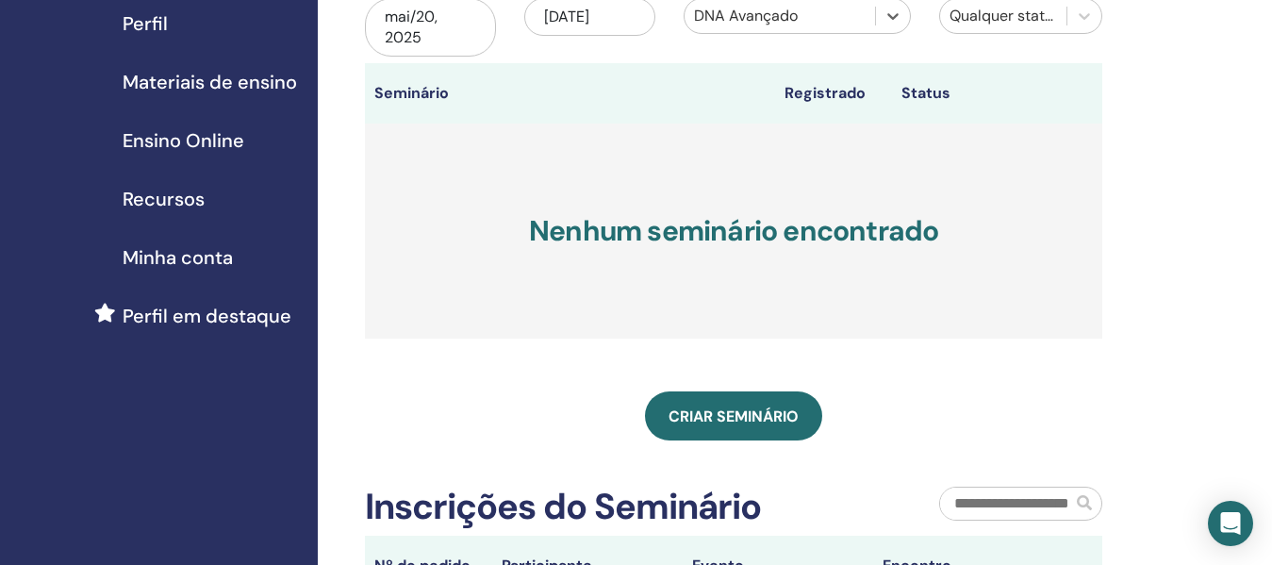
scroll to position [0, 0]
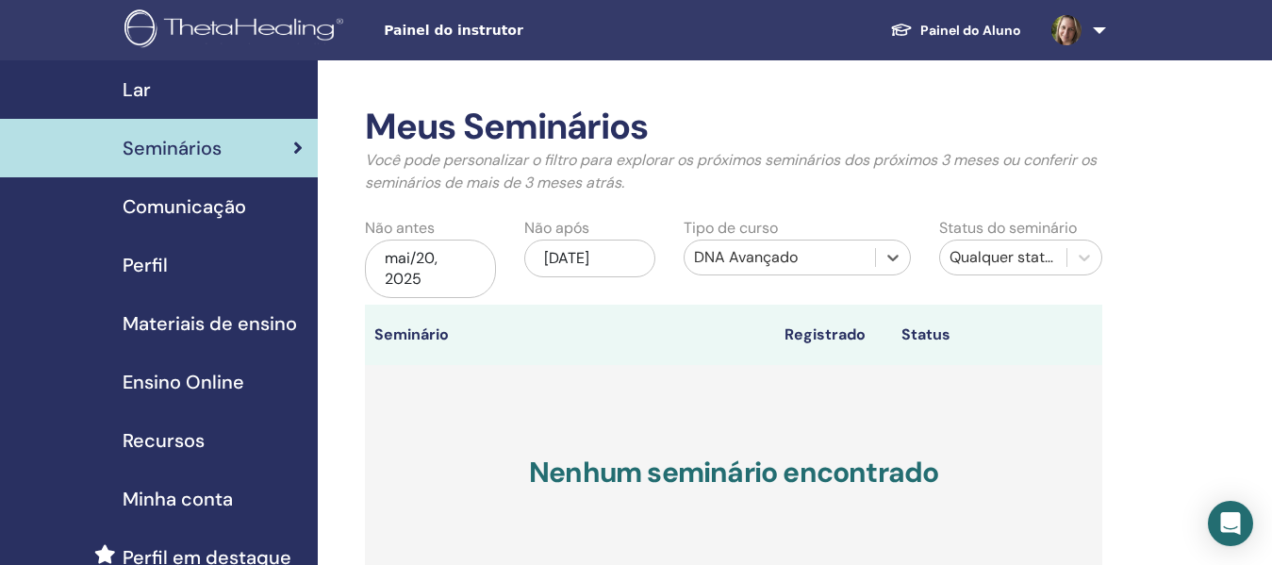
click at [409, 267] on div "mai/20, 2025" at bounding box center [430, 268] width 131 height 58
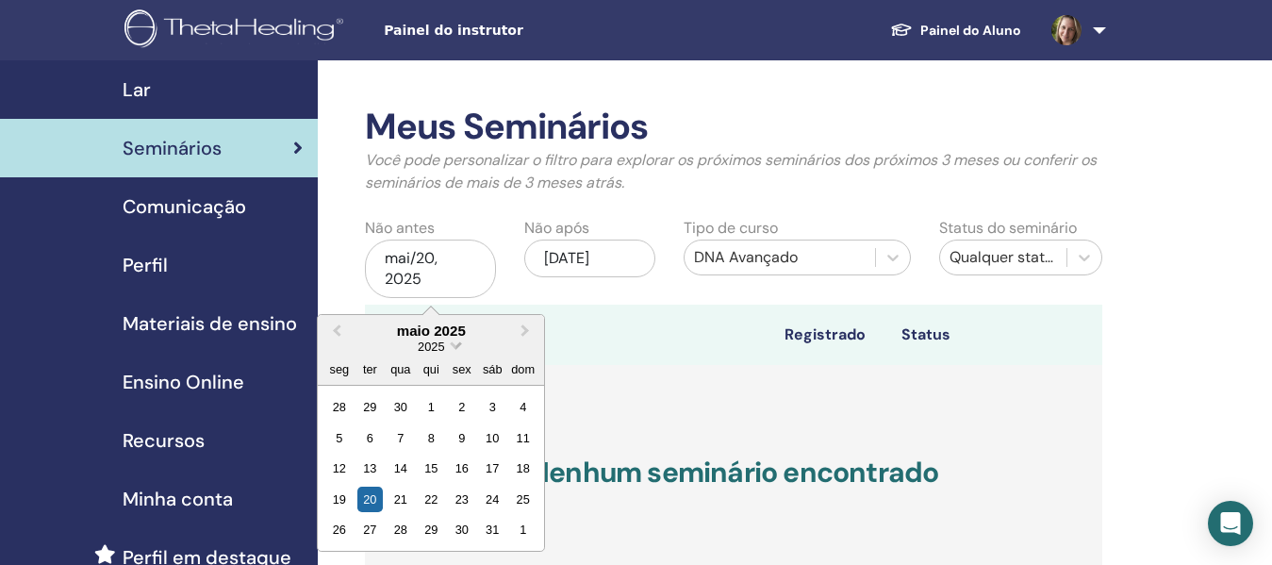
click at [444, 343] on span "2025" at bounding box center [431, 346] width 26 height 14
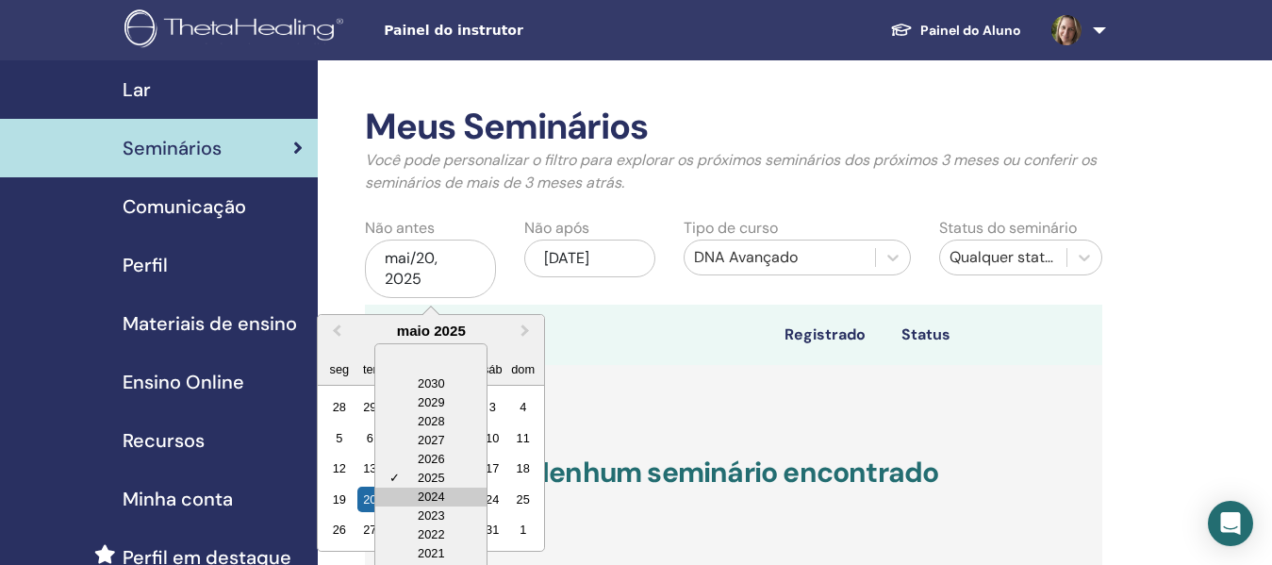
click at [437, 497] on div "2024" at bounding box center [430, 496] width 111 height 19
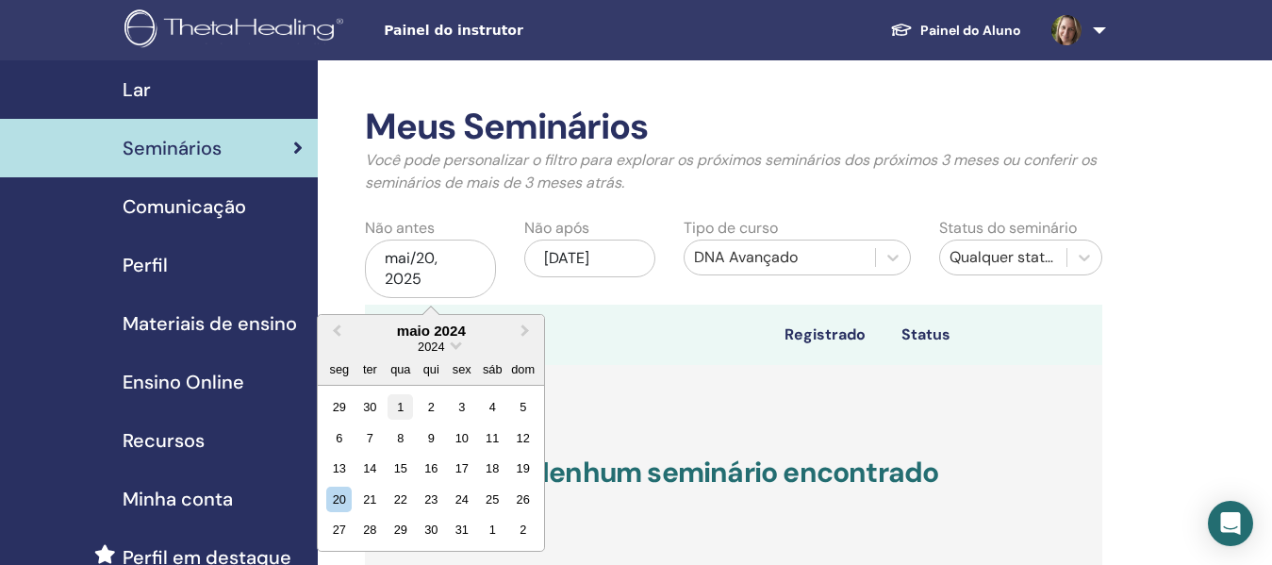
click at [405, 413] on div "1" at bounding box center [399, 406] width 25 height 25
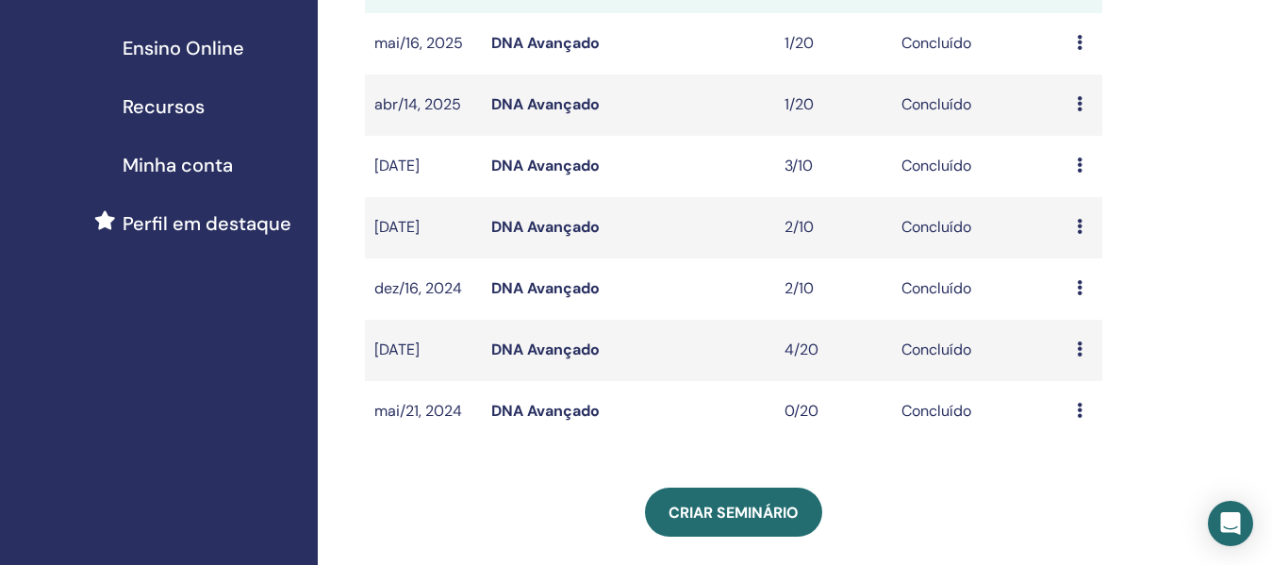
scroll to position [377, 0]
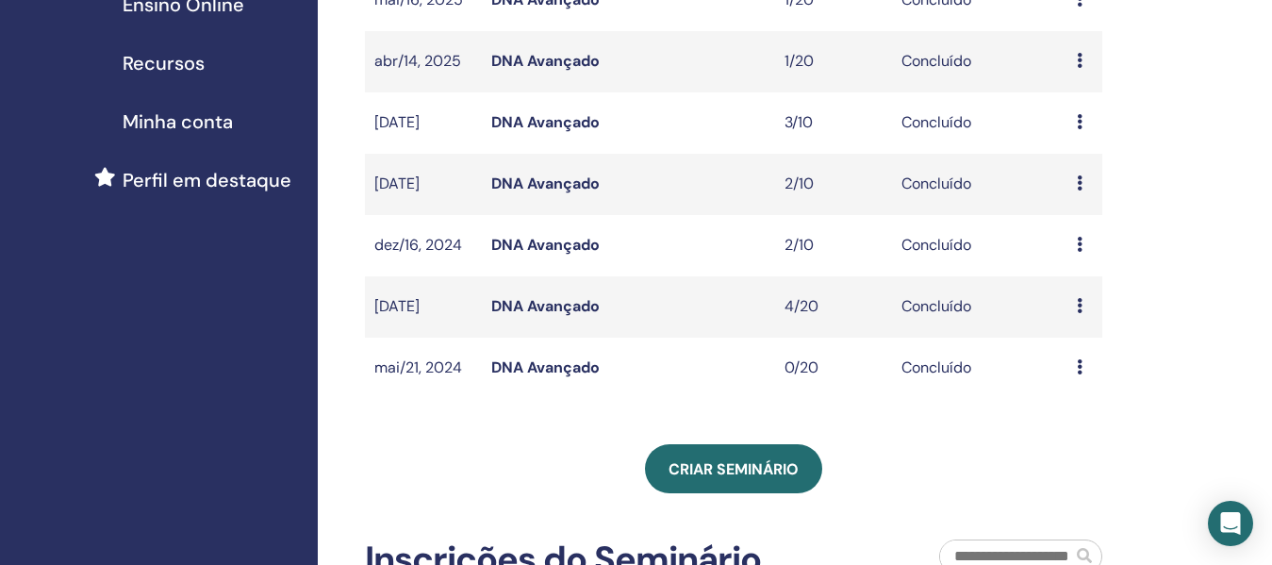
click at [566, 316] on link "DNA Avançado" at bounding box center [545, 306] width 108 height 20
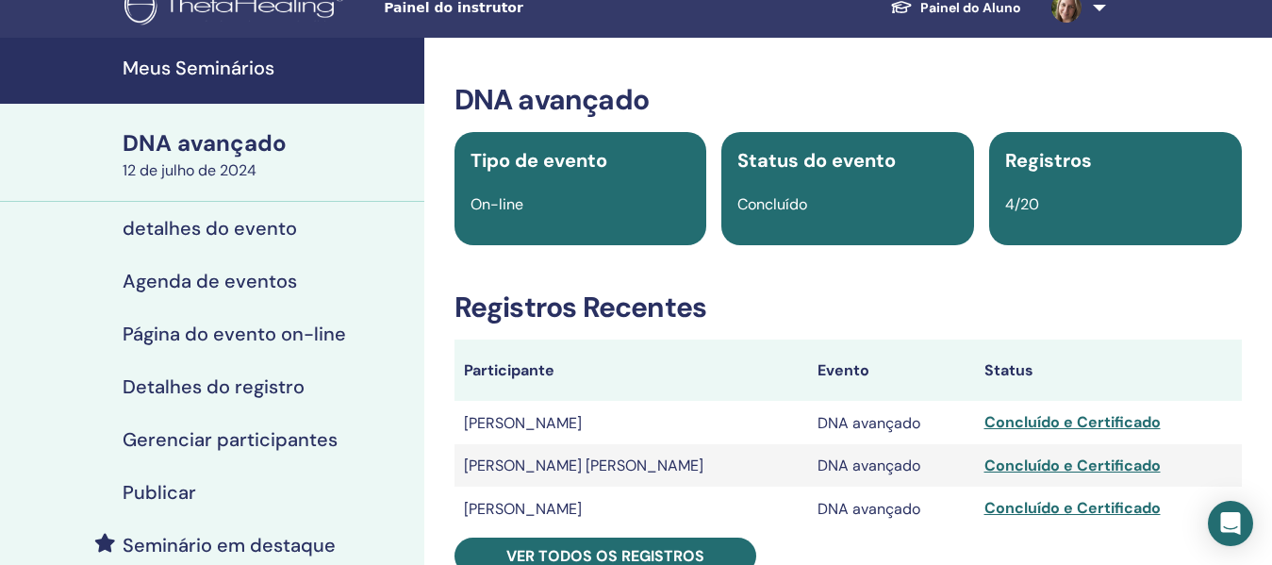
scroll to position [189, 0]
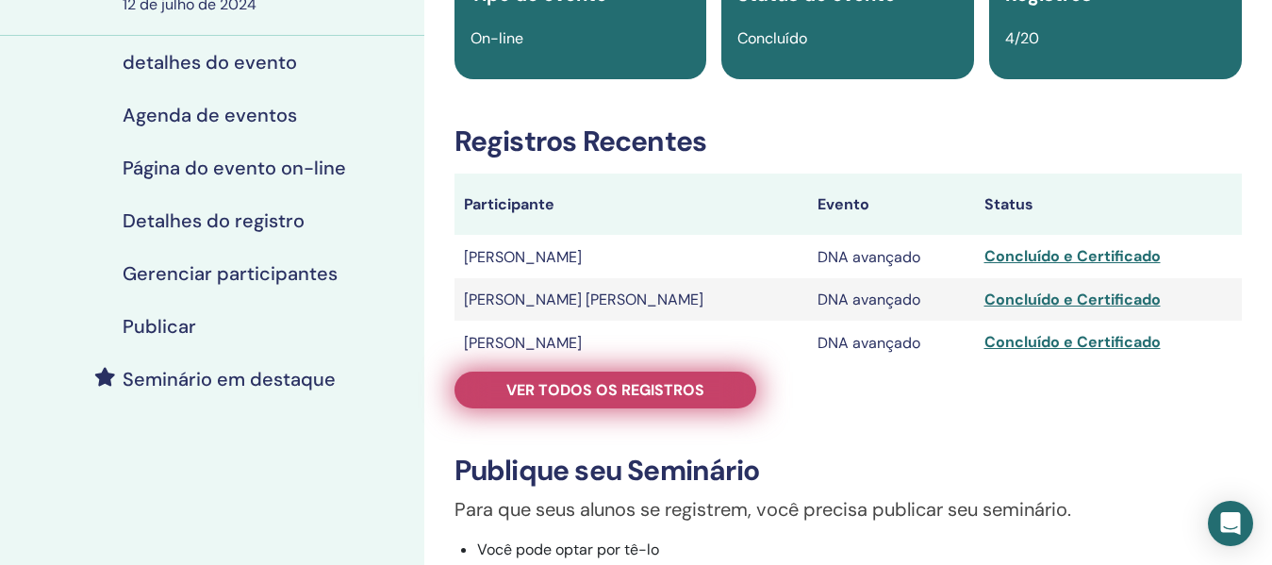
click at [671, 387] on font "Ver todos os registros" at bounding box center [605, 390] width 198 height 20
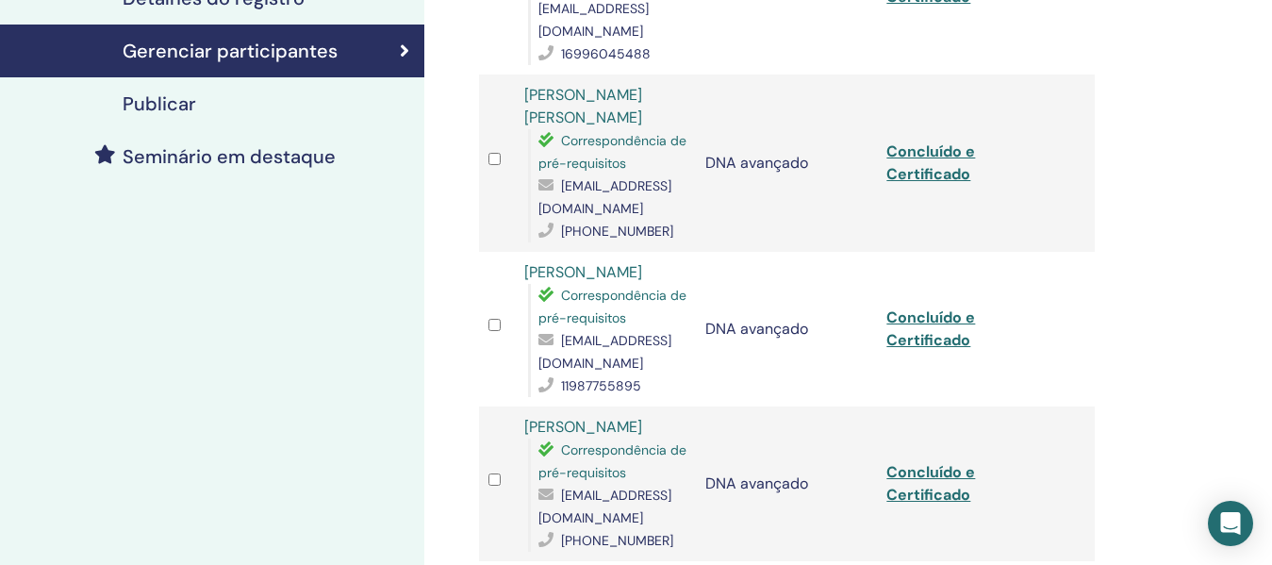
scroll to position [471, 0]
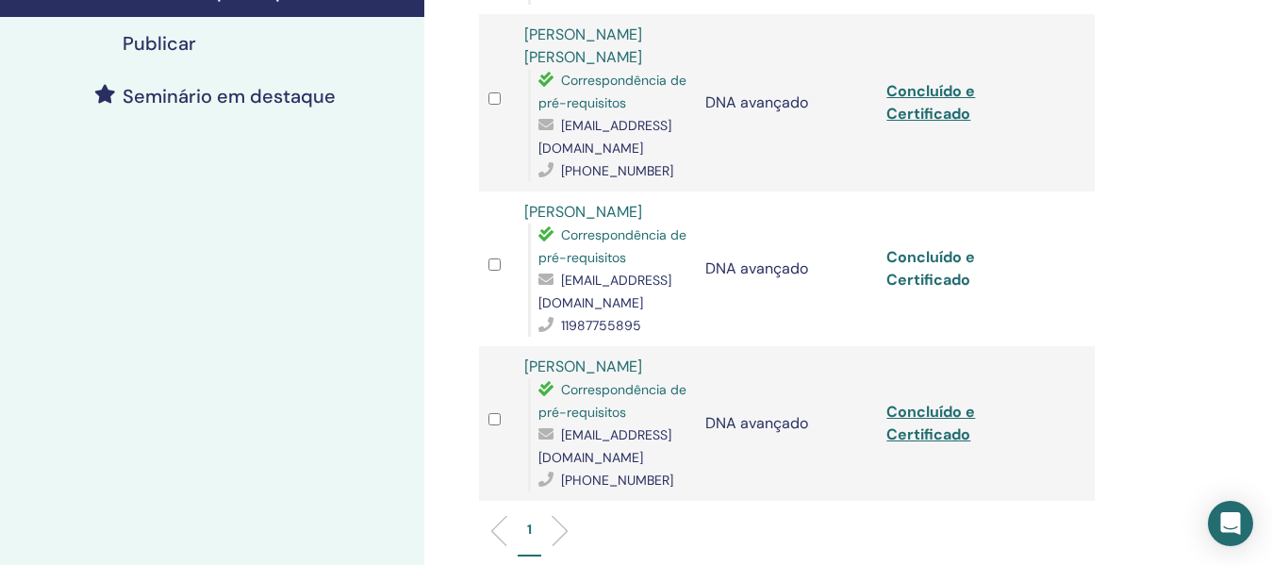
click at [936, 247] on font "Concluído e Certificado" at bounding box center [930, 268] width 89 height 42
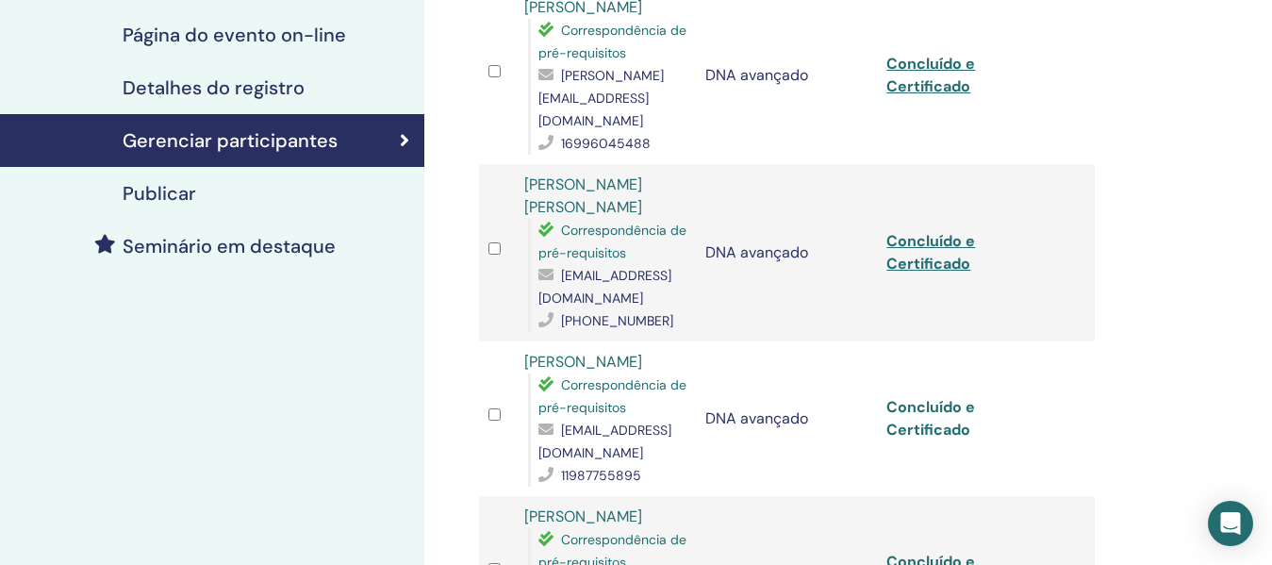
scroll to position [0, 0]
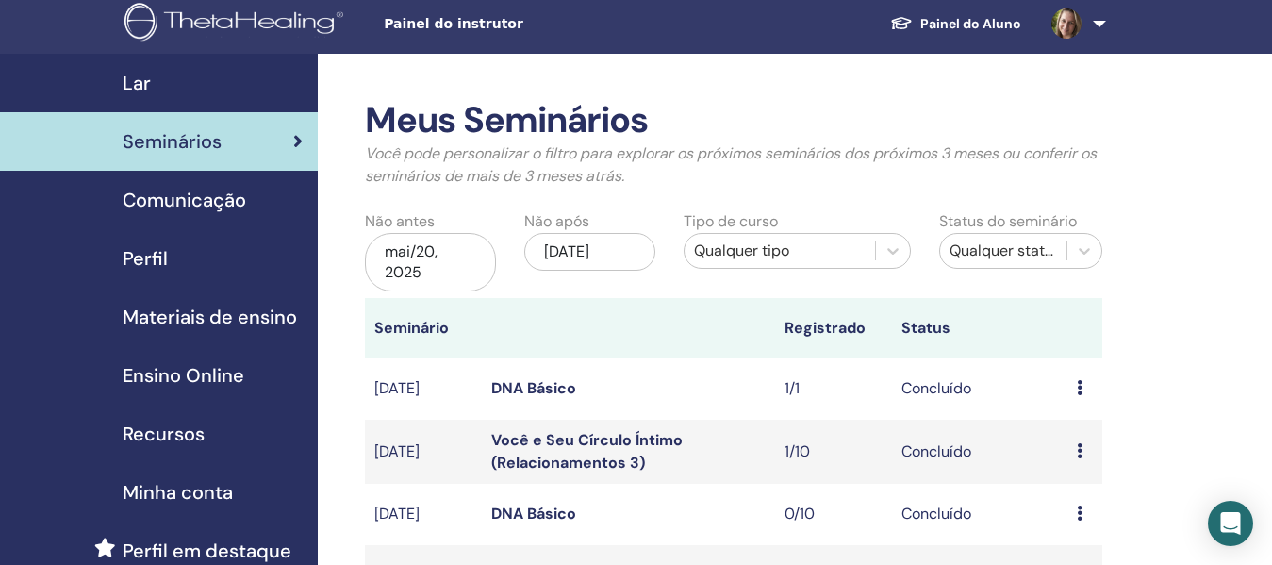
click at [815, 253] on div "Qualquer tipo" at bounding box center [780, 250] width 172 height 23
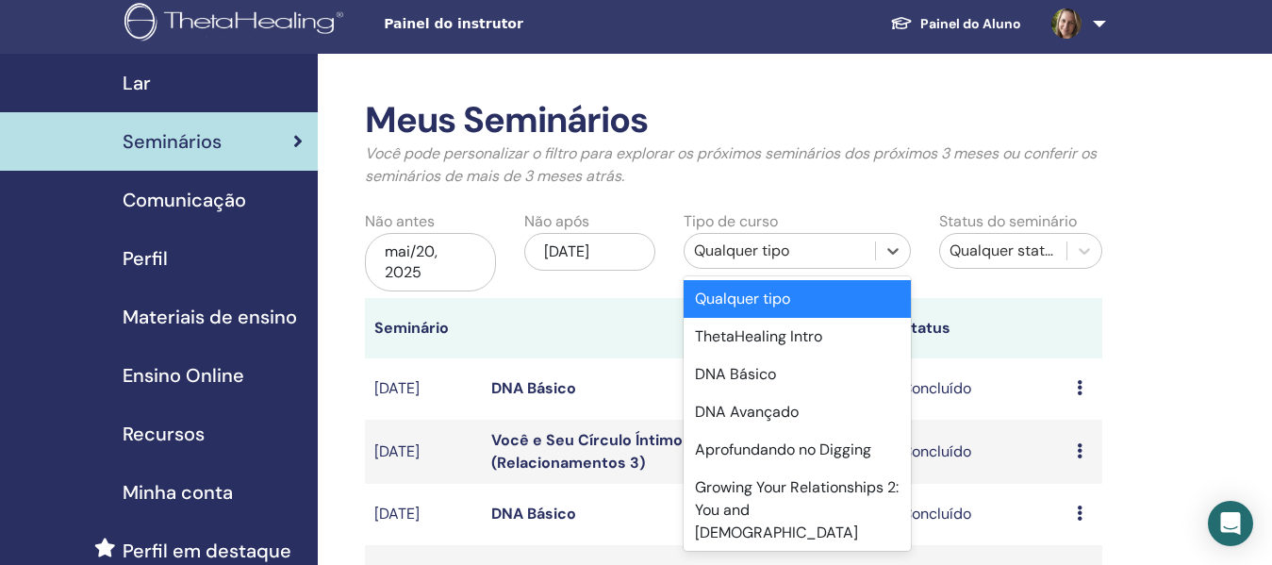
scroll to position [8, 0]
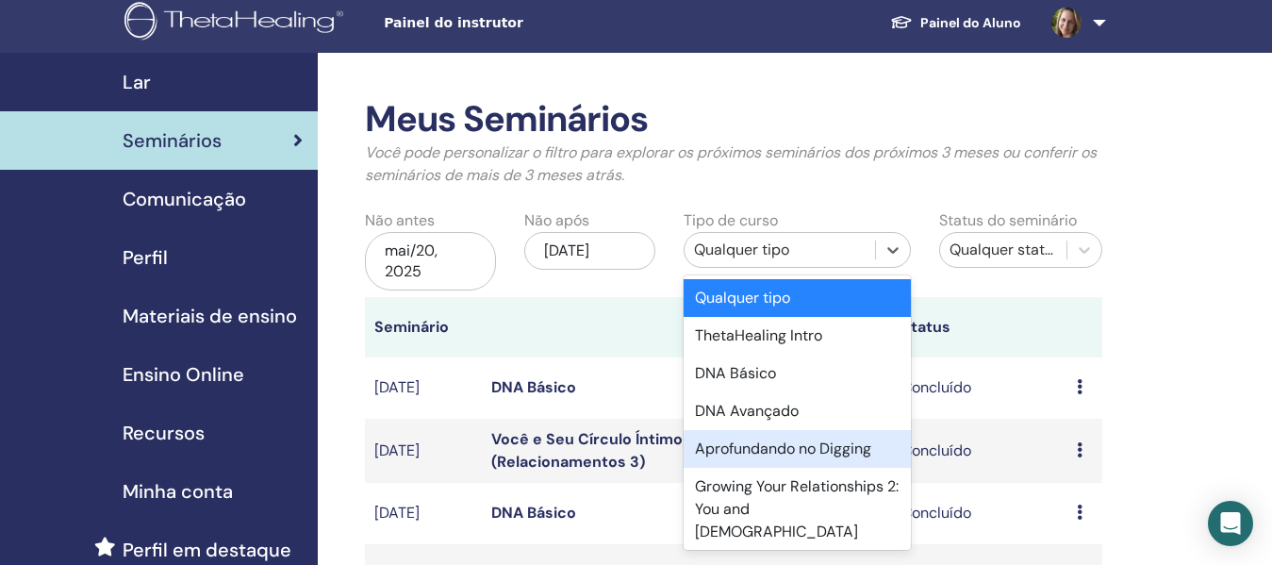
click at [787, 452] on div "Aprofundando no Digging" at bounding box center [796, 449] width 227 height 38
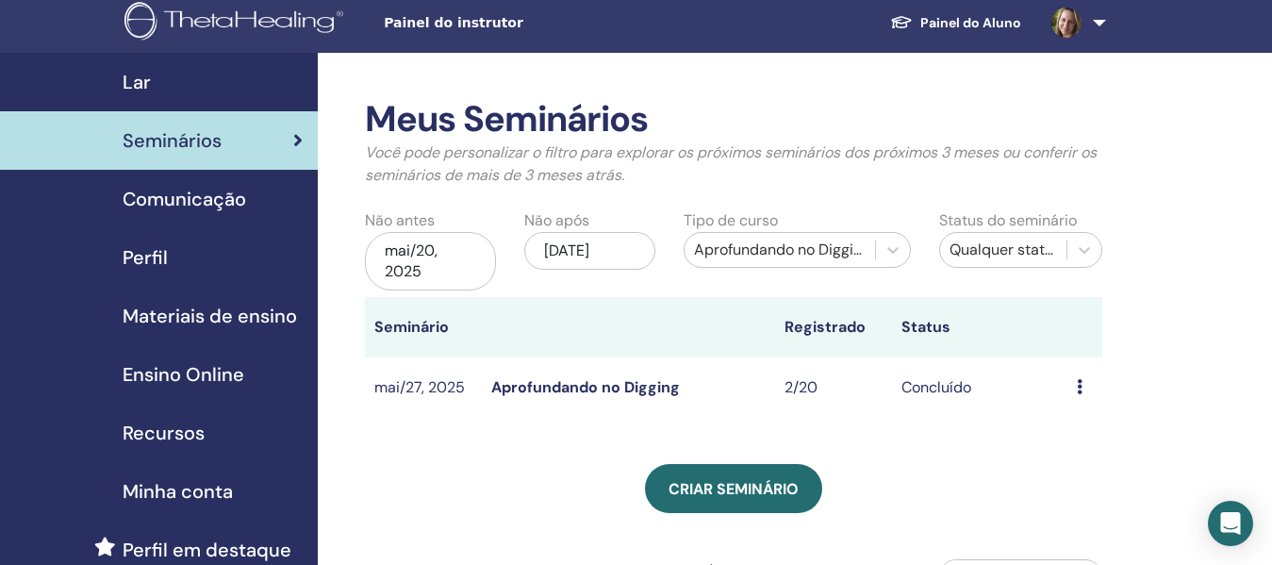
click at [608, 392] on link "Aprofundando no Digging" at bounding box center [585, 387] width 189 height 20
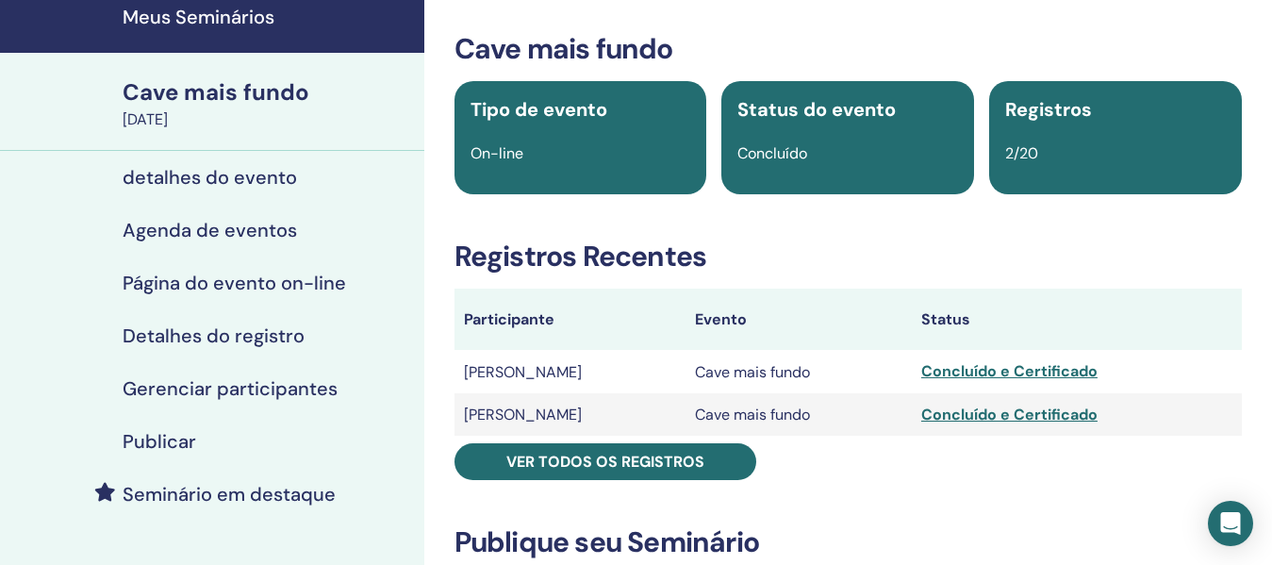
scroll to position [189, 0]
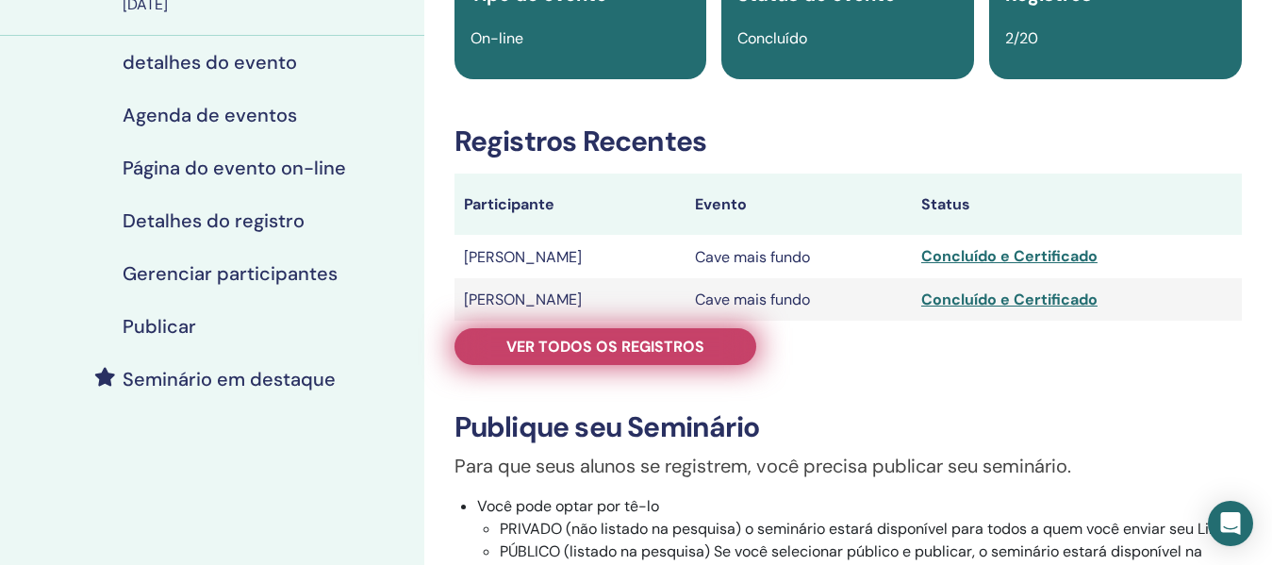
click at [698, 343] on font "Ver todos os registros" at bounding box center [605, 347] width 198 height 20
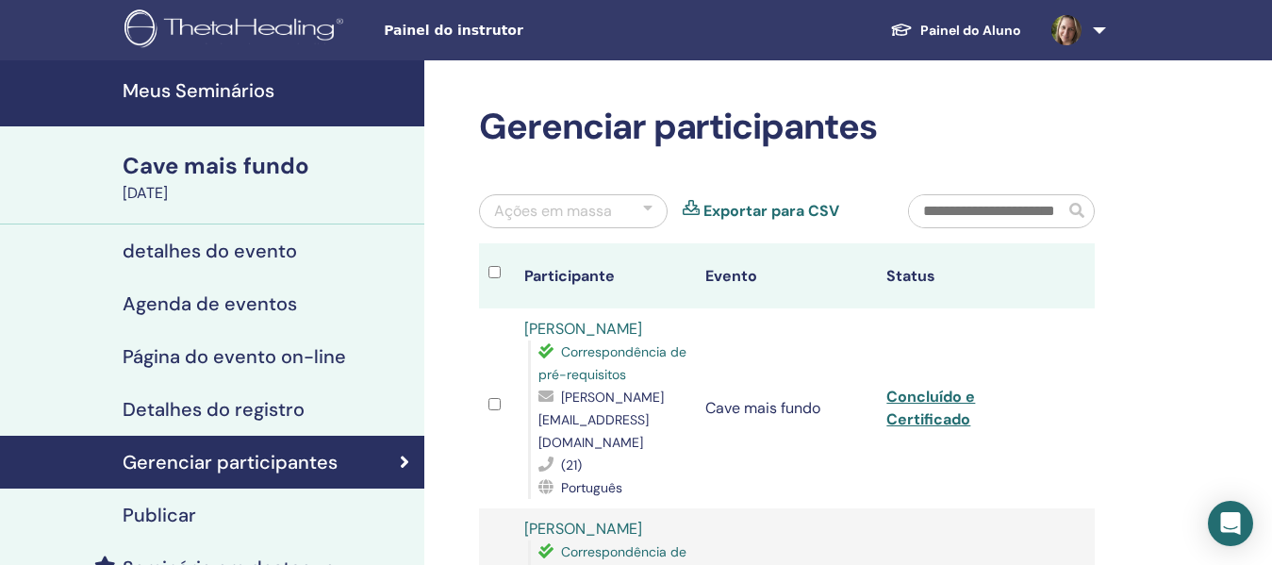
click at [1228, 293] on div "Gerenciar participantes Ações em massa Exportar para CSV Participante Evento St…" at bounding box center [847, 541] width 847 height 963
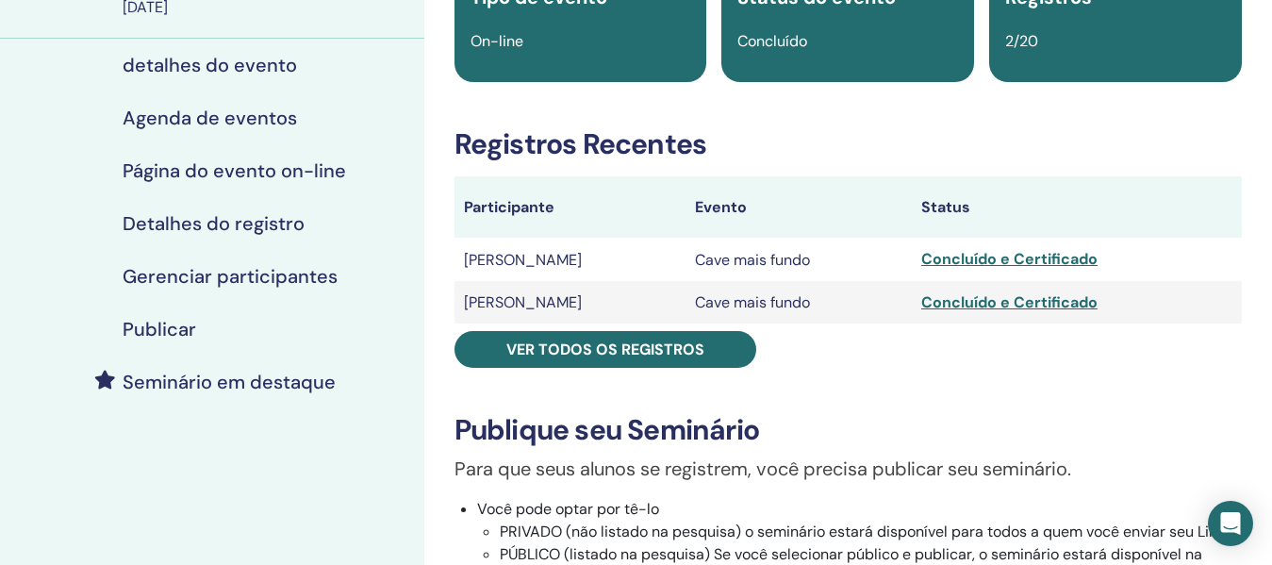
scroll to position [189, 0]
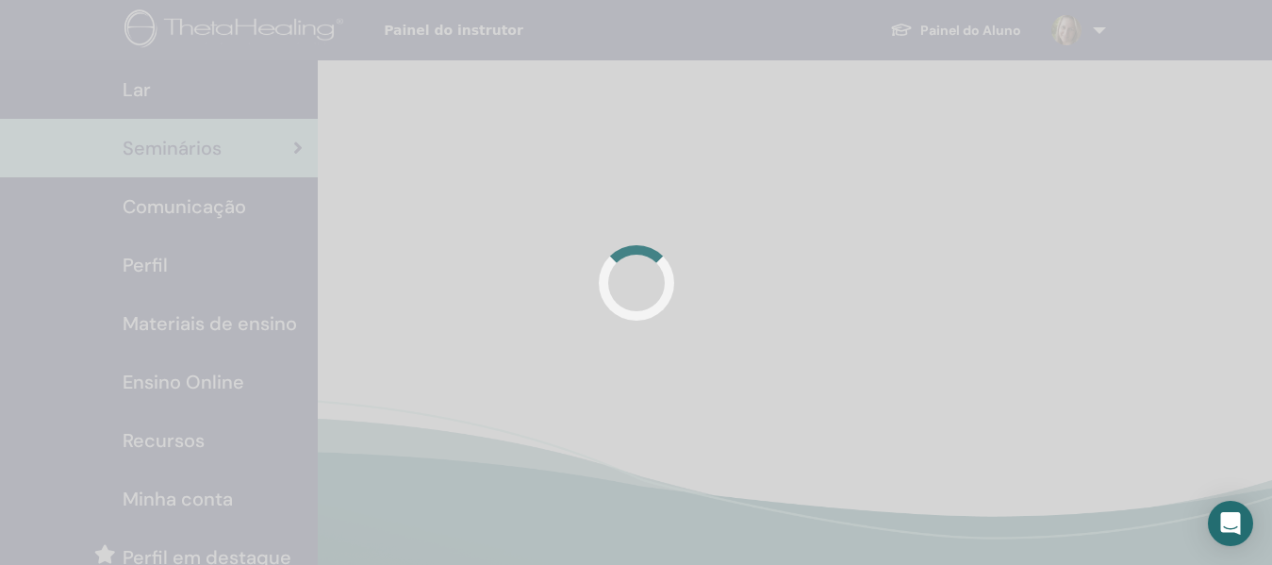
scroll to position [8, 0]
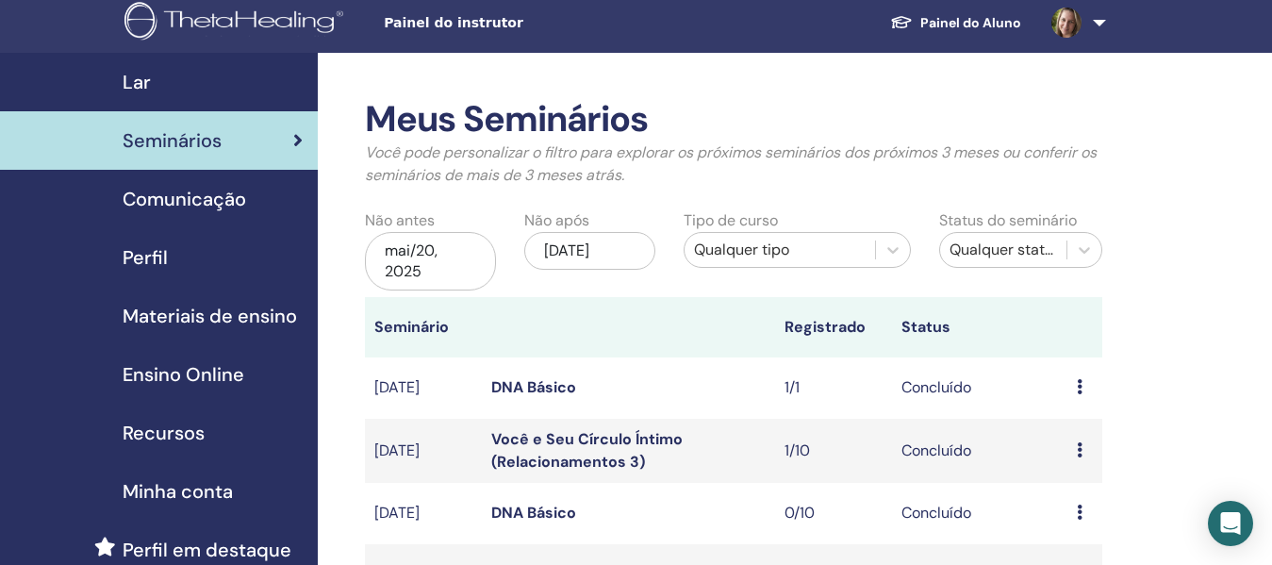
click at [415, 265] on div "mai/20, 2025" at bounding box center [430, 261] width 131 height 58
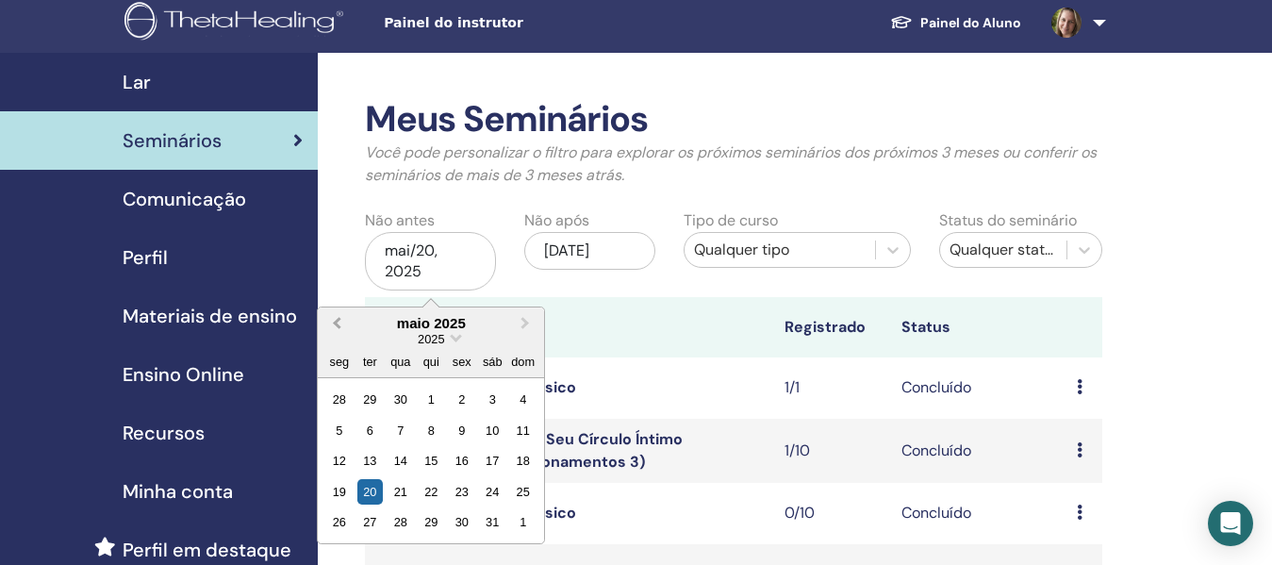
click at [334, 320] on button "Previous Month" at bounding box center [335, 324] width 30 height 30
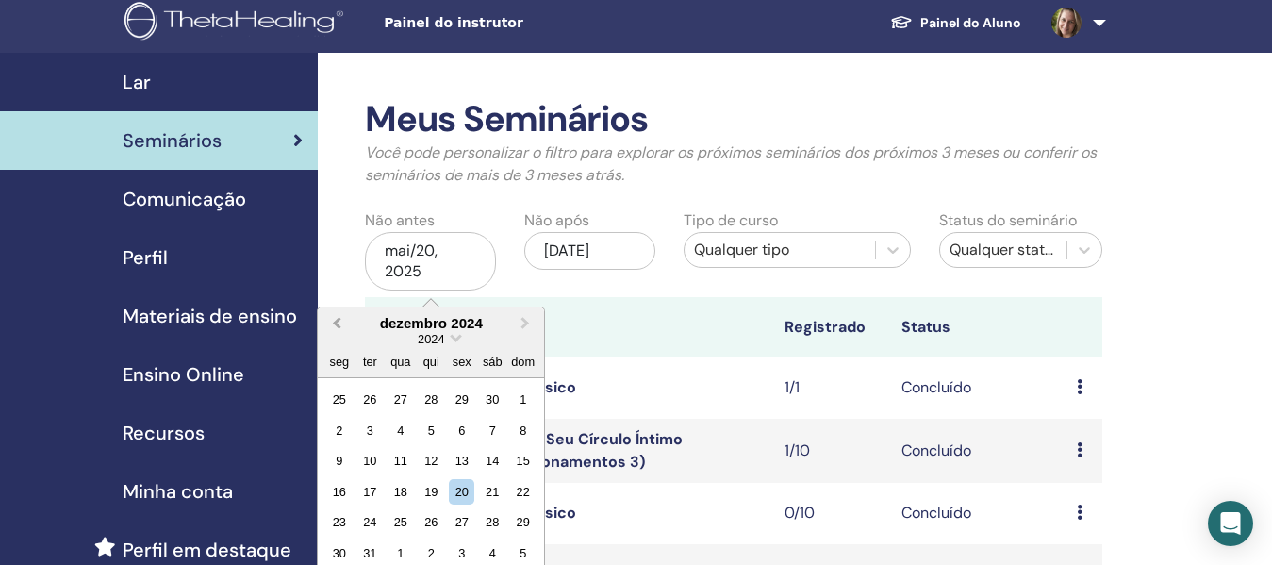
click at [334, 320] on button "Previous Month" at bounding box center [335, 324] width 30 height 30
click at [498, 398] on div "31" at bounding box center [492, 398] width 25 height 25
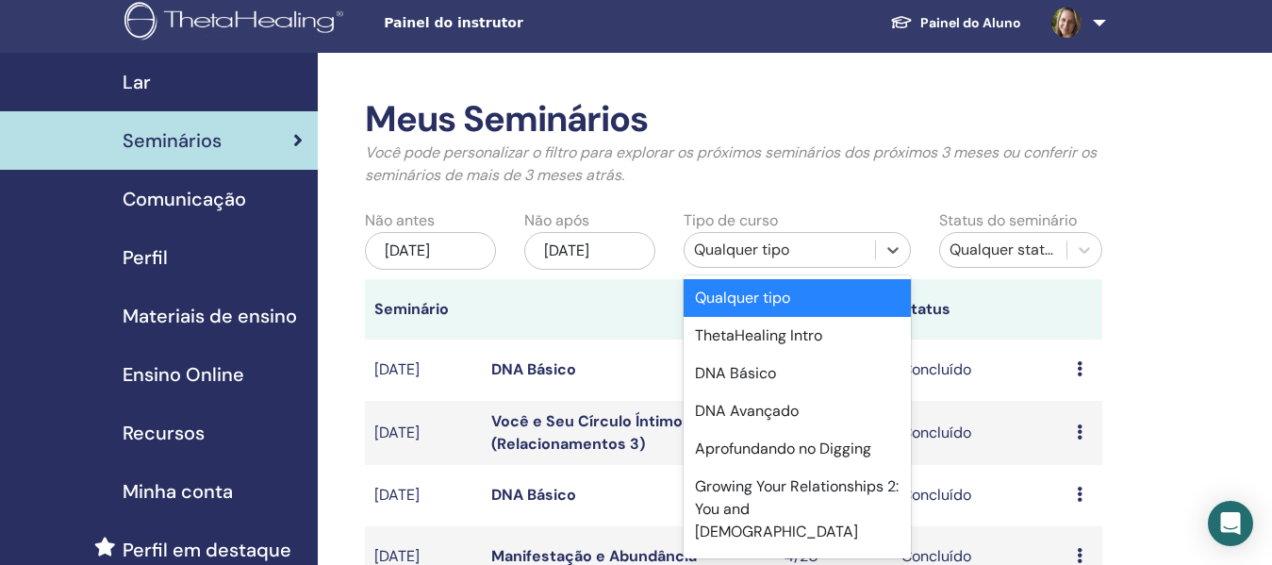
click at [795, 250] on div "Qualquer tipo" at bounding box center [780, 249] width 172 height 23
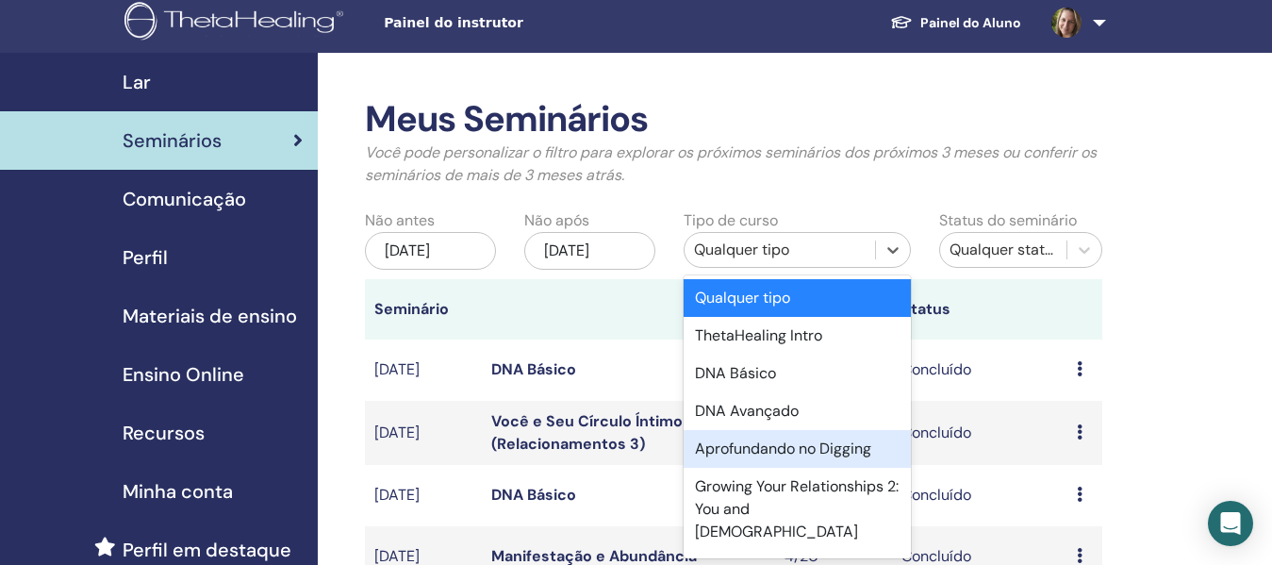
click at [802, 452] on div "Aprofundando no Digging" at bounding box center [796, 449] width 227 height 38
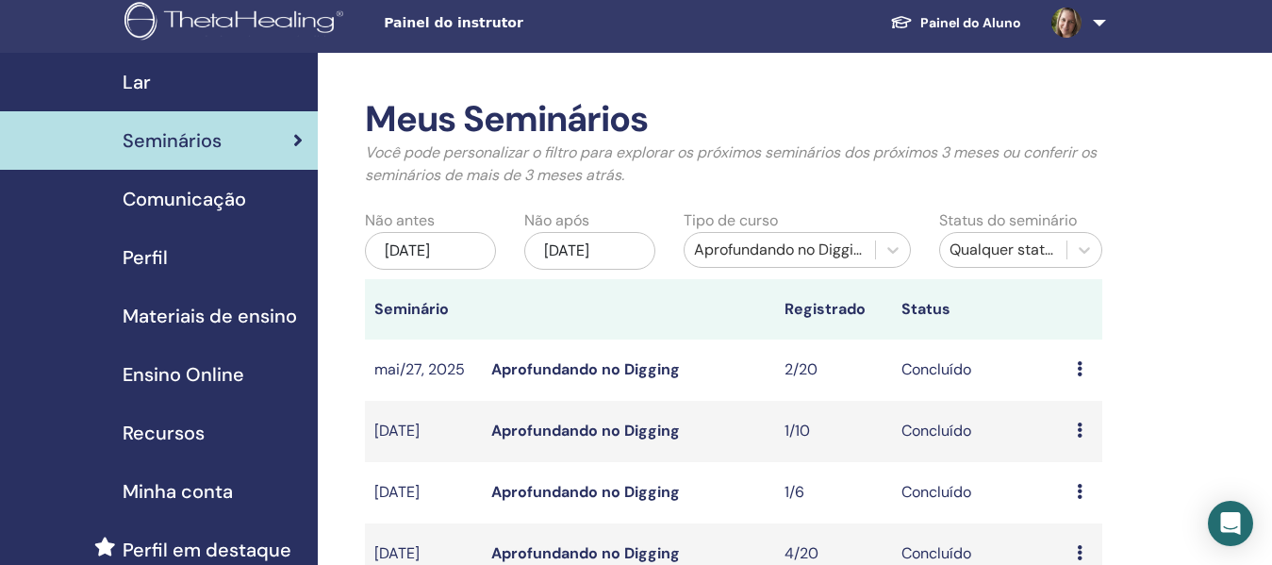
click at [1195, 333] on div "Meus Seminários Você pode personalizar o filtro para explorar os próximos semin…" at bounding box center [795, 575] width 954 height 1045
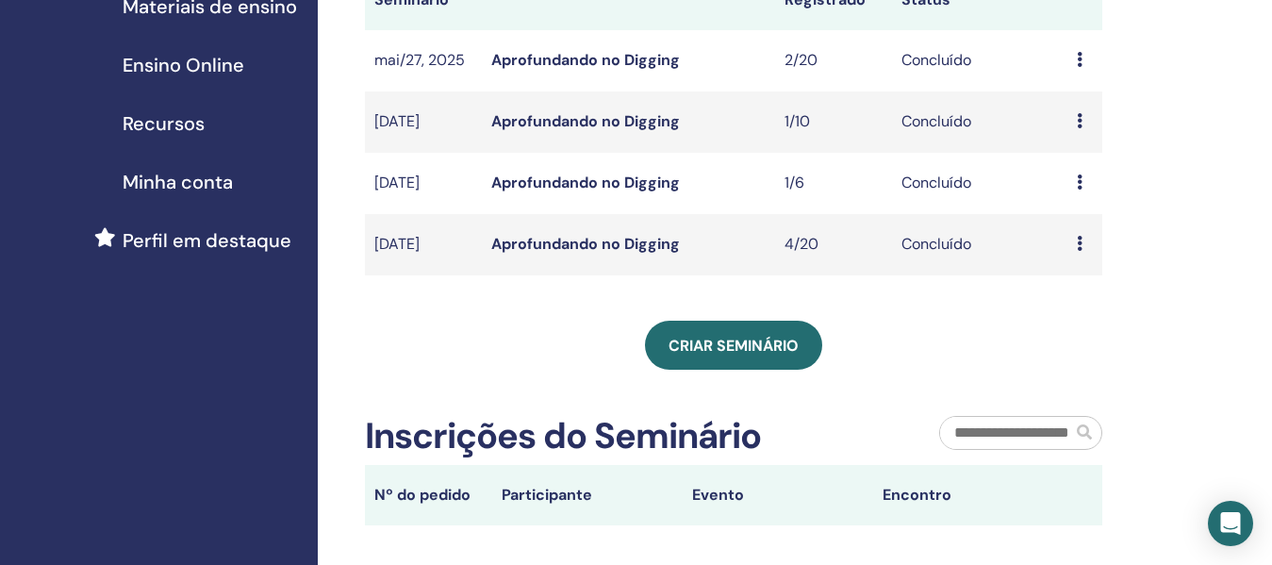
scroll to position [196, 0]
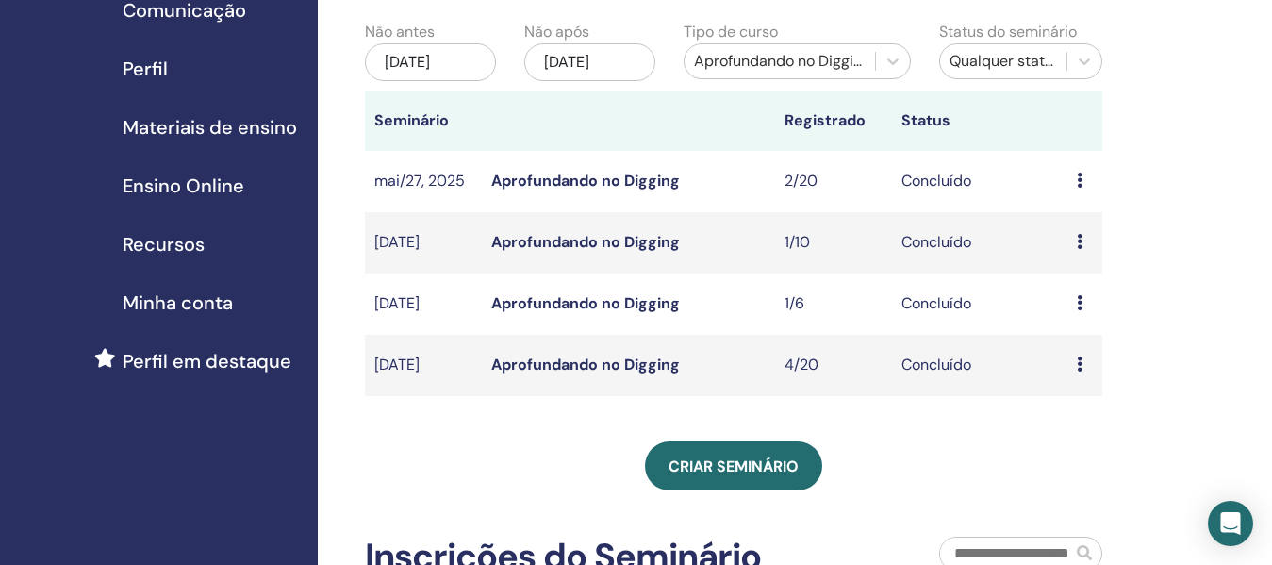
click at [613, 313] on link "Aprofundando no Digging" at bounding box center [585, 303] width 189 height 20
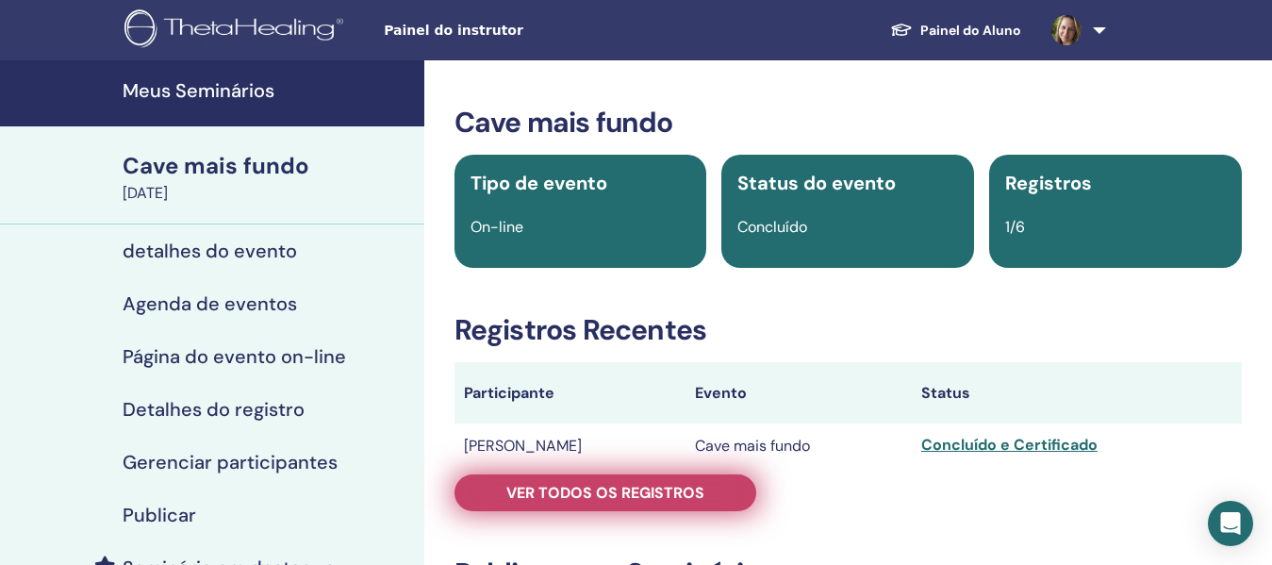
click at [665, 497] on font "Ver todos os registros" at bounding box center [605, 493] width 198 height 20
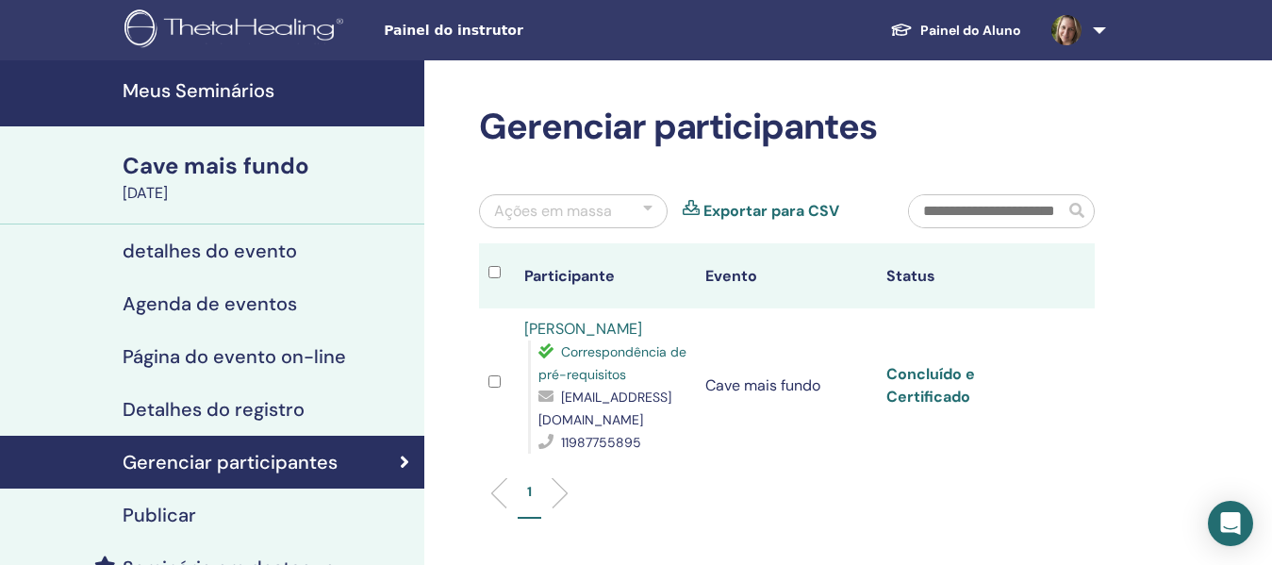
click at [935, 382] on font "Concluído e Certificado" at bounding box center [930, 385] width 89 height 42
click at [939, 375] on font "Concluído e Certificado" at bounding box center [930, 385] width 89 height 42
